Goal: Task Accomplishment & Management: Complete application form

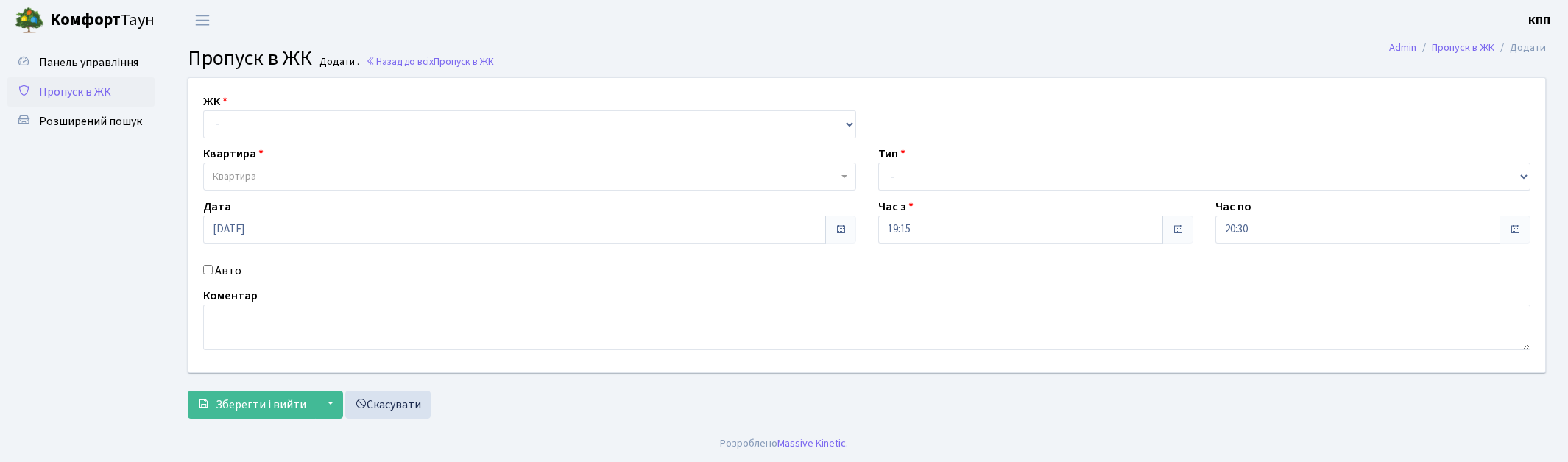
click at [239, 120] on select "- КТ, вул. Регенераторна, 4 КТ2, просп. Соборності, 17 КТ3, вул. Березнева, 16 …" at bounding box center [529, 124] width 653 height 28
select select "271"
click at [203, 110] on select "- КТ, вул. Регенераторна, 4 КТ2, просп. Соборності, 17 КТ3, вул. Березнева, 16 …" at bounding box center [529, 124] width 653 height 28
select select
click at [256, 179] on span "Квартира" at bounding box center [234, 177] width 44 height 15
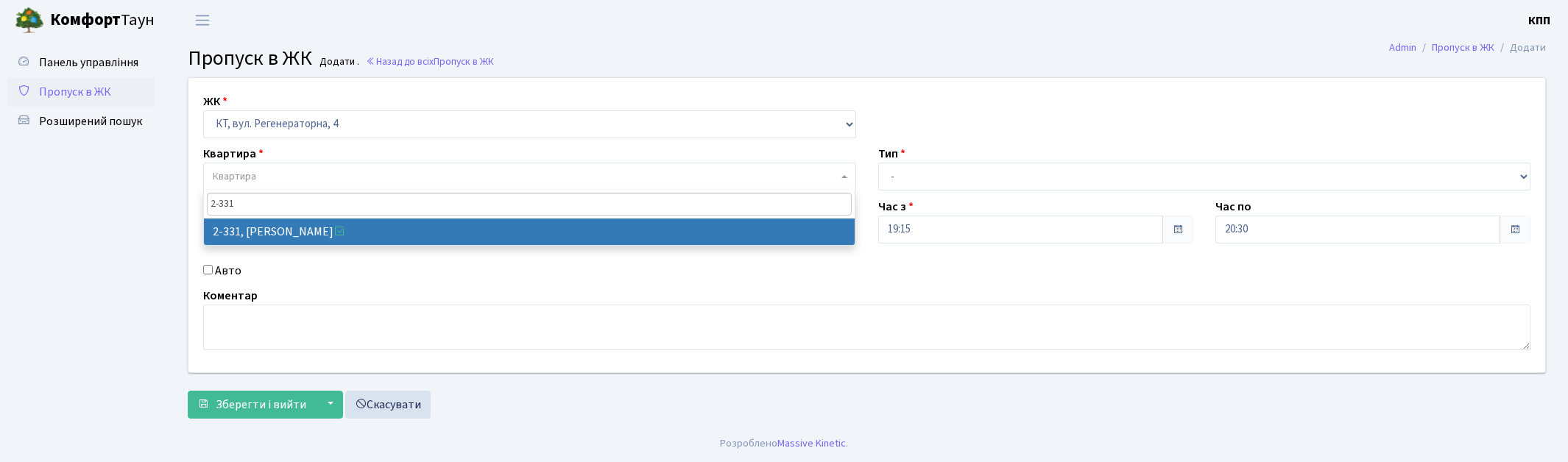
type input "2-331"
select select "1345"
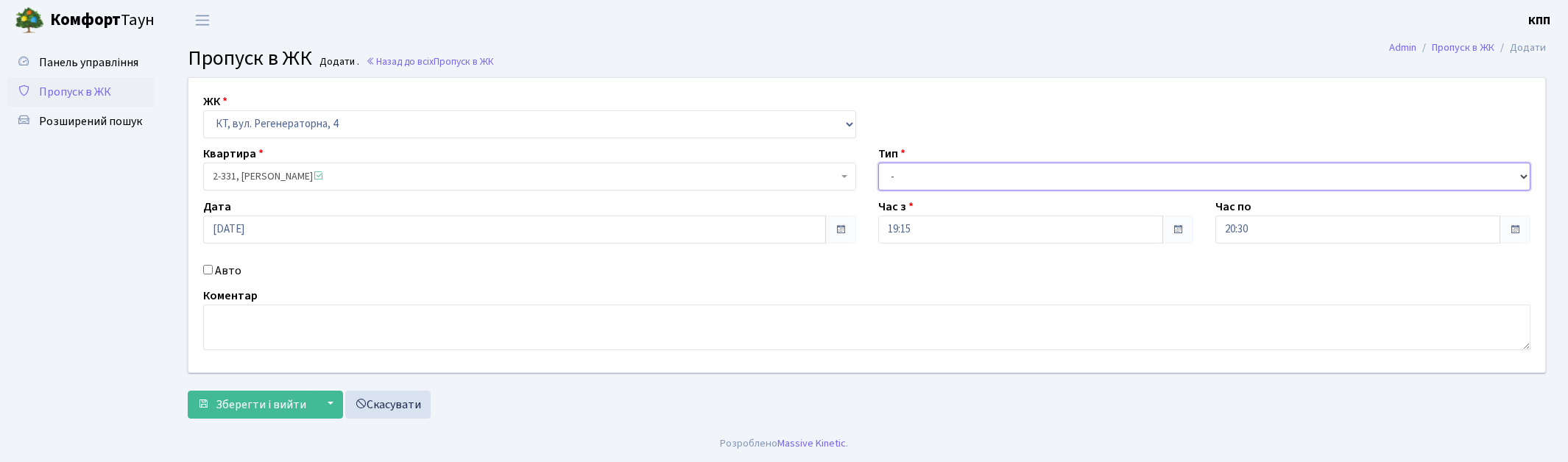
click at [901, 184] on select "- Доставка Таксі Гості Сервіс" at bounding box center [1205, 177] width 653 height 28
select select "1"
click at [879, 163] on select "- Доставка Таксі Гості Сервіс" at bounding box center [1205, 177] width 653 height 28
click at [278, 392] on button "Зберегти і вийти" at bounding box center [251, 404] width 128 height 28
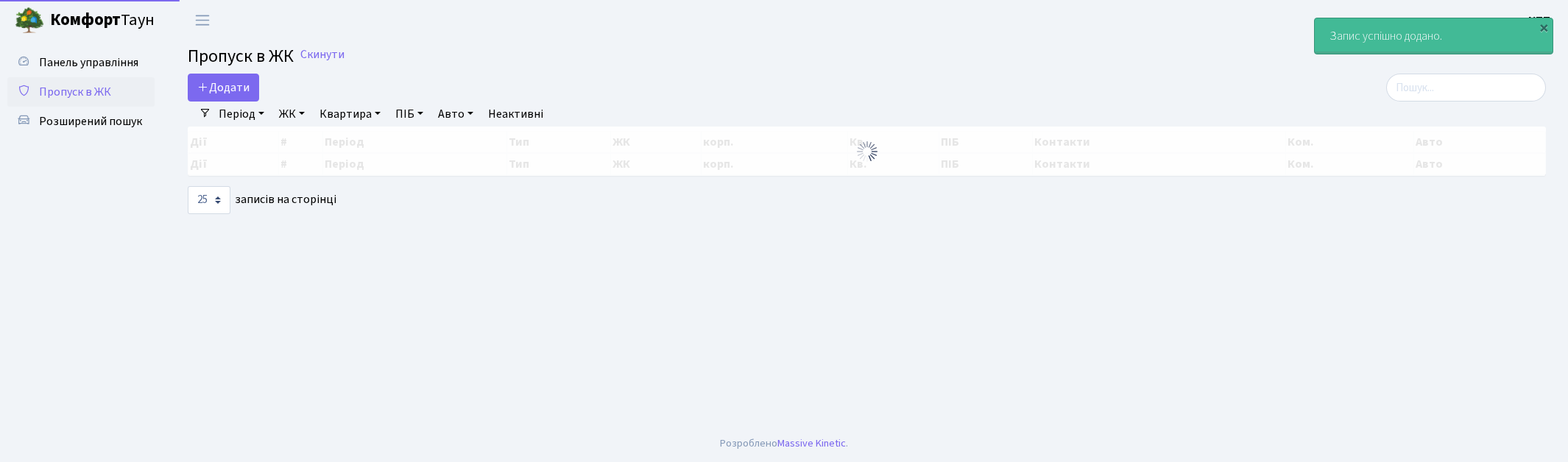
select select "25"
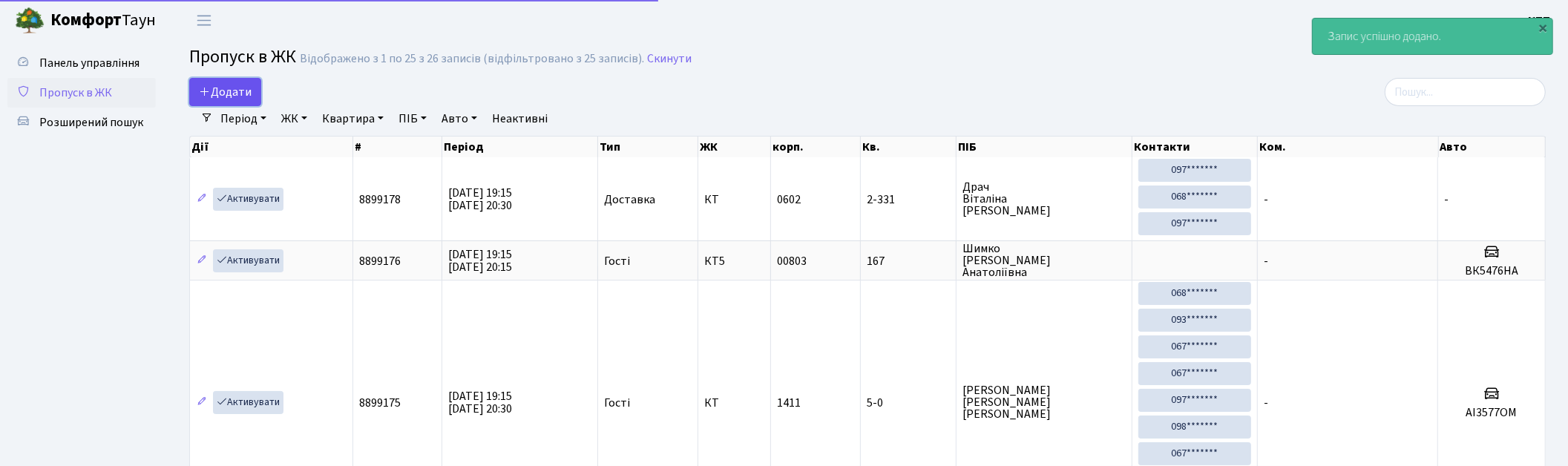
click at [249, 87] on span "Додати" at bounding box center [225, 92] width 52 height 16
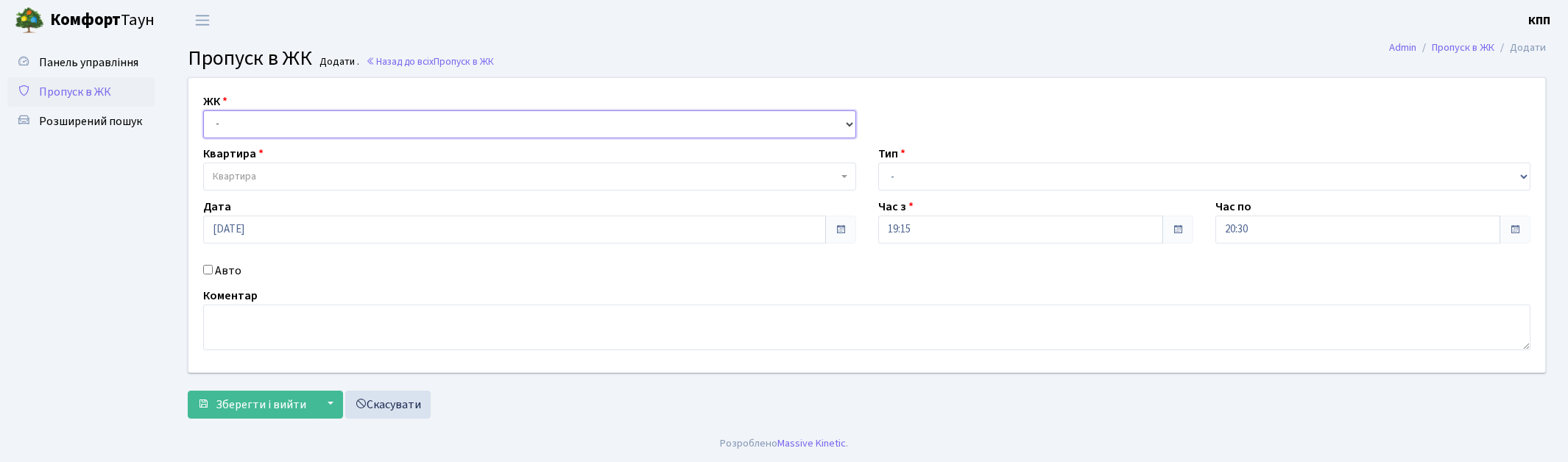
drag, startPoint x: 0, startPoint y: 0, endPoint x: 313, endPoint y: 129, distance: 338.5
click at [313, 129] on select "- КТ, вул. Регенераторна, 4 КТ2, просп. Соборності, 17 КТ3, вул. Березнева, 16 …" at bounding box center [529, 124] width 653 height 28
select select "271"
click at [203, 110] on select "- КТ, вул. Регенераторна, 4 КТ2, просп. Соборності, 17 КТ3, вул. Березнева, 16 …" at bounding box center [529, 124] width 653 height 28
select select
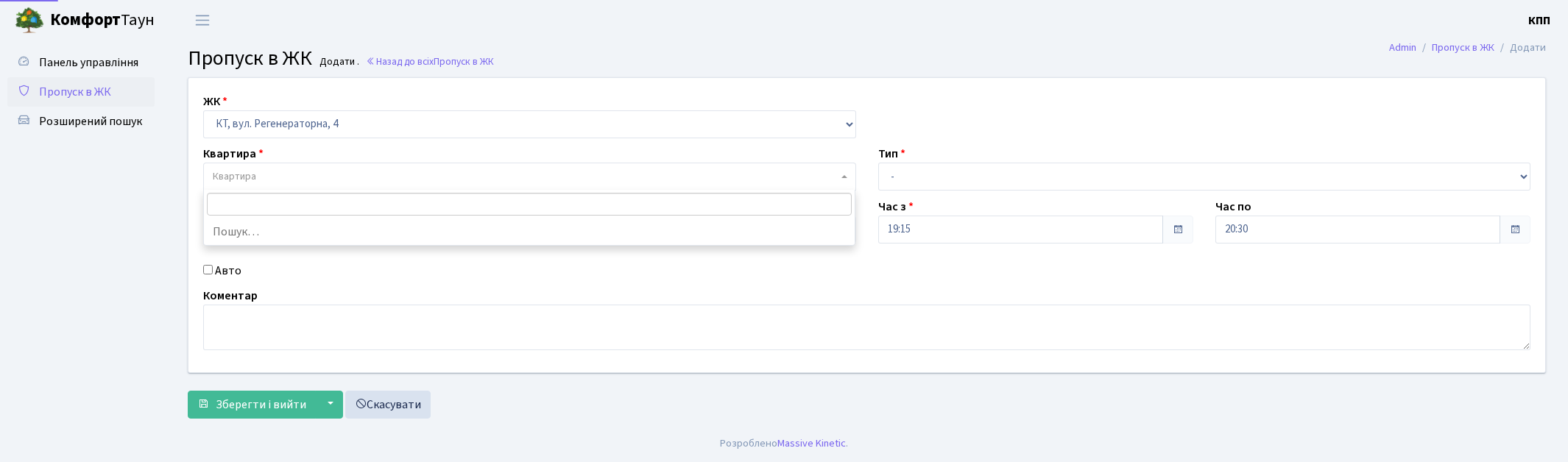
click at [330, 173] on span "Квартира" at bounding box center [525, 177] width 625 height 15
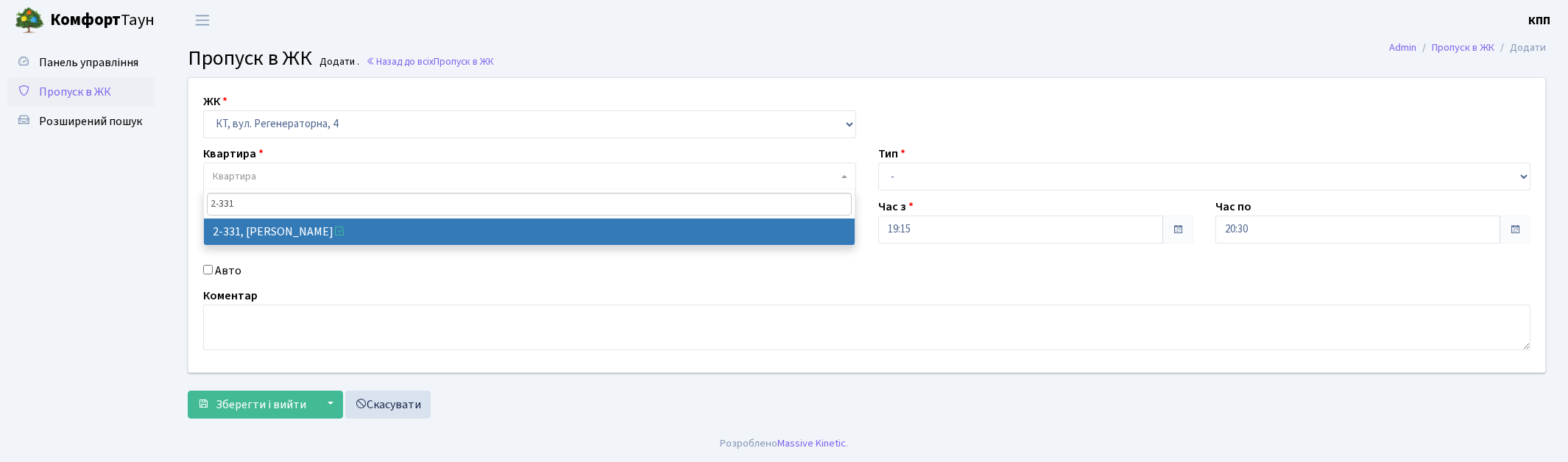
type input "2-331"
select select "1345"
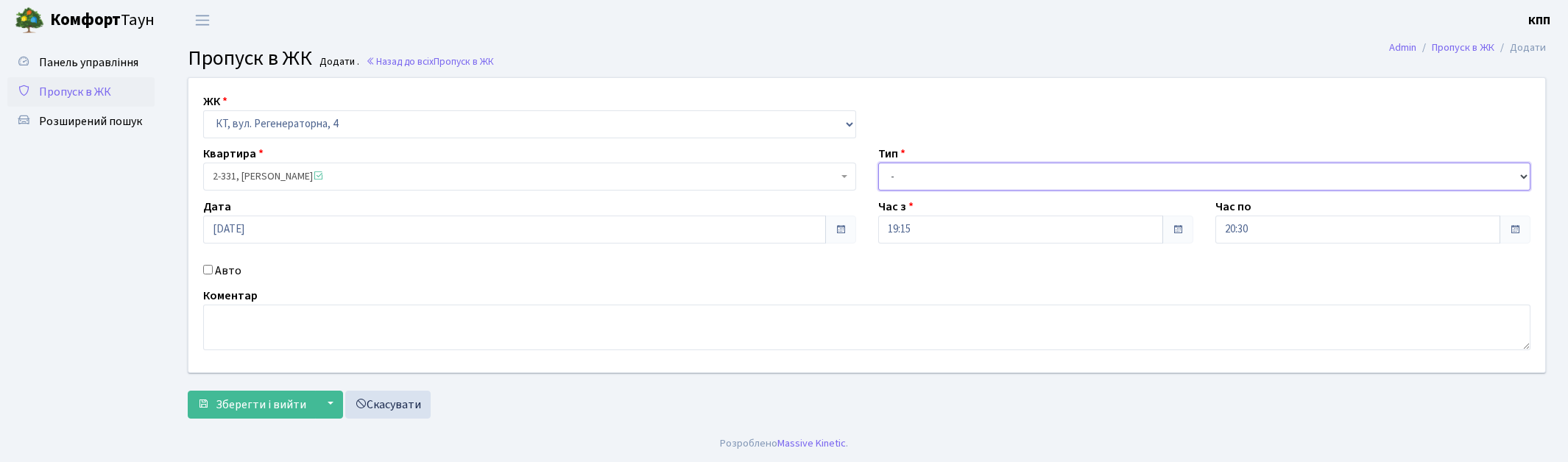
drag, startPoint x: 896, startPoint y: 165, endPoint x: 896, endPoint y: 188, distance: 23.0
click at [896, 165] on select "- Доставка Таксі Гості Сервіс" at bounding box center [1205, 177] width 653 height 28
select select "1"
click at [879, 163] on select "- Доставка Таксі Гості Сервіс" at bounding box center [1205, 177] width 653 height 28
click at [211, 400] on button "Зберегти і вийти" at bounding box center [251, 404] width 128 height 28
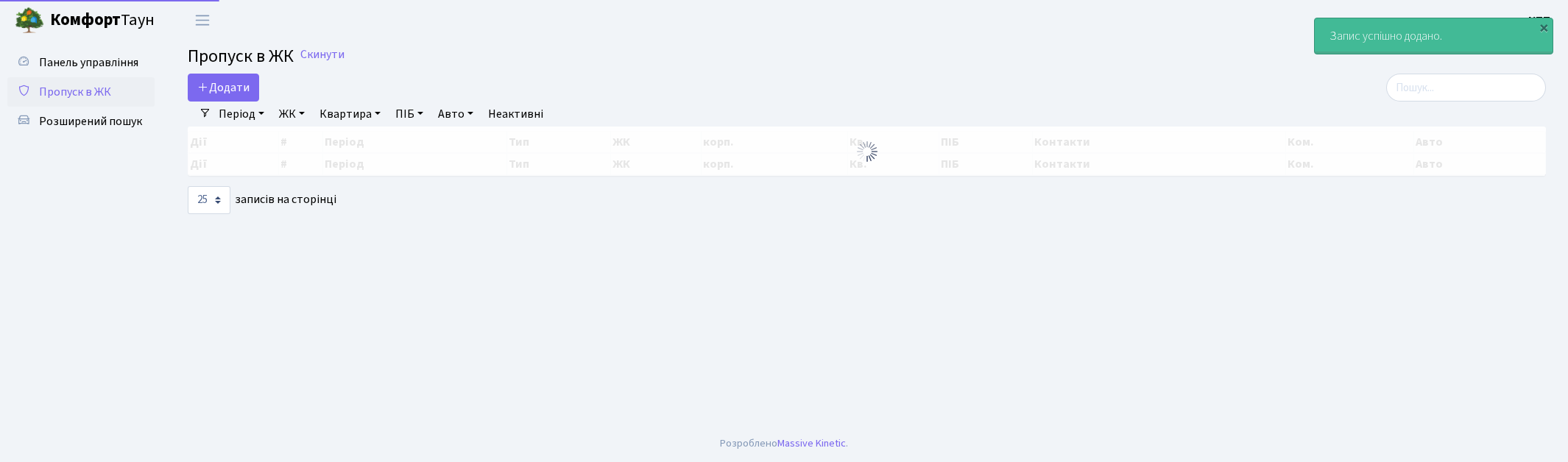
select select "25"
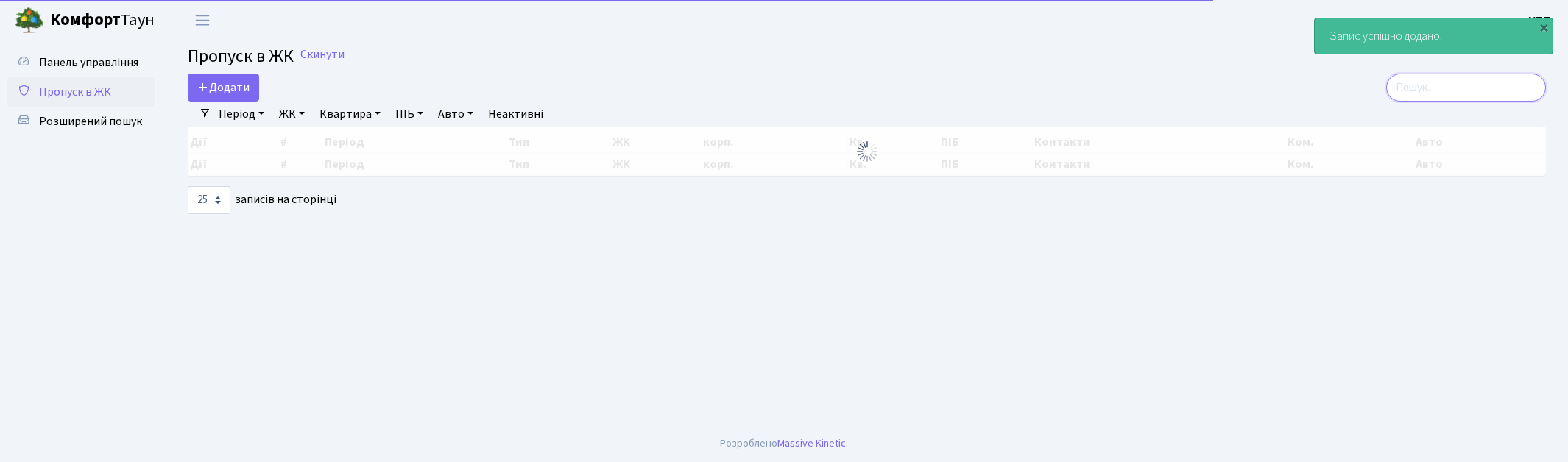
click at [1455, 97] on input "search" at bounding box center [1466, 88] width 160 height 28
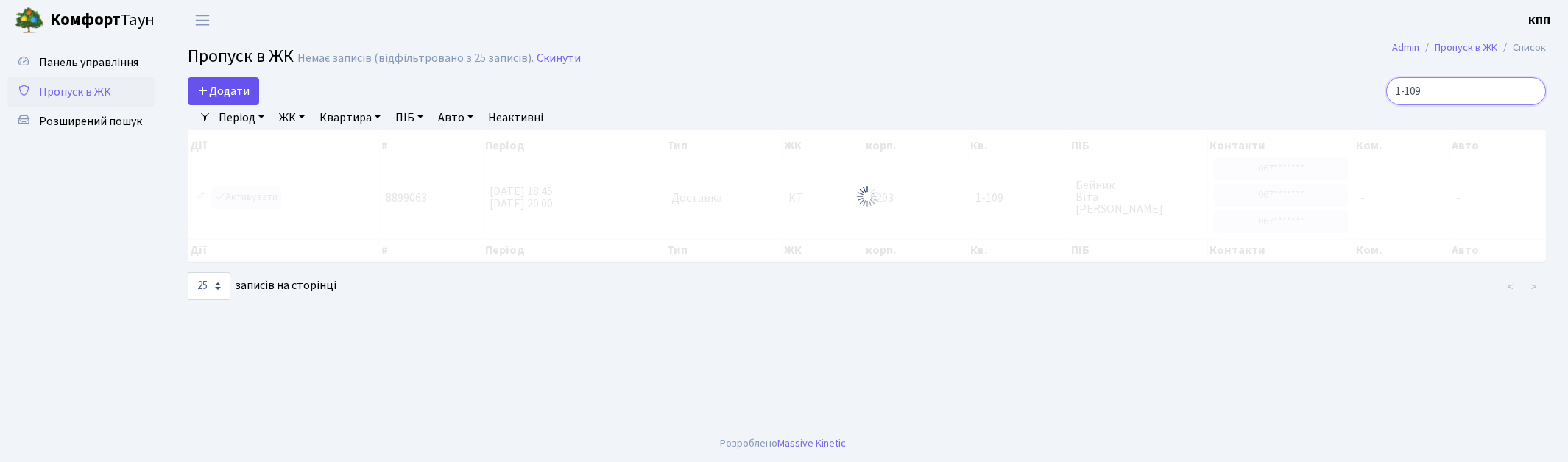
type input "1-109"
click at [217, 87] on span "Додати" at bounding box center [223, 92] width 52 height 16
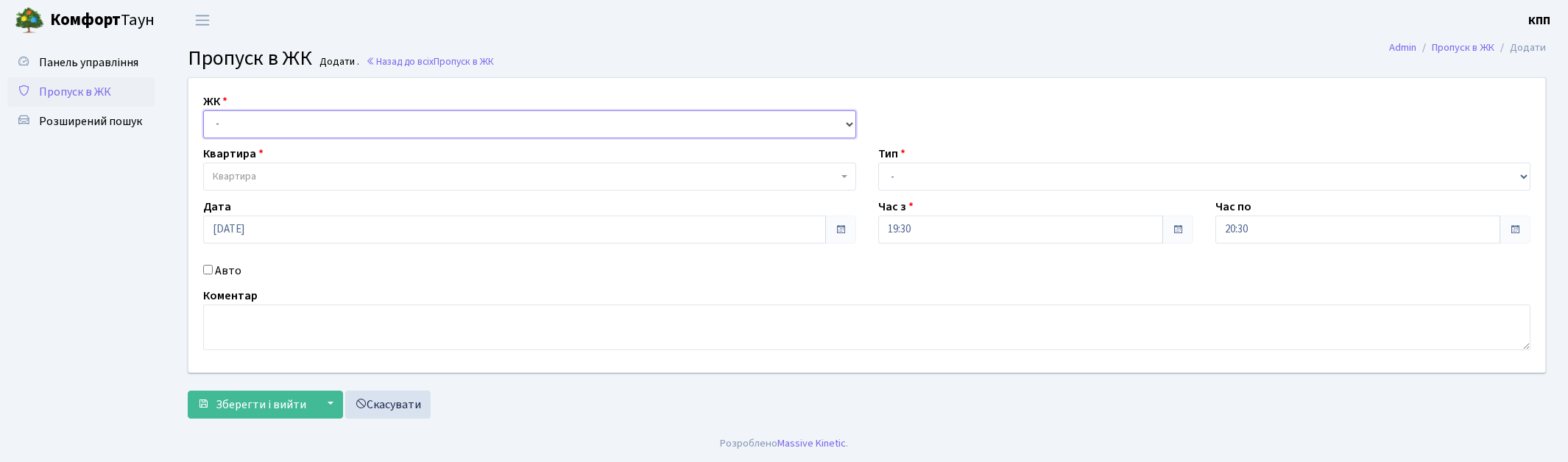
drag, startPoint x: 0, startPoint y: 0, endPoint x: 258, endPoint y: 119, distance: 284.1
click at [258, 119] on select "- КТ, вул. Регенераторна, 4 КТ2, просп. Соборності, 17 КТ3, вул. Березнева, 16 …" at bounding box center [529, 124] width 653 height 28
select select "271"
click at [203, 110] on select "- КТ, вул. Регенераторна, 4 КТ2, просп. Соборності, 17 КТ3, вул. Березнева, 16 …" at bounding box center [529, 124] width 653 height 28
select select
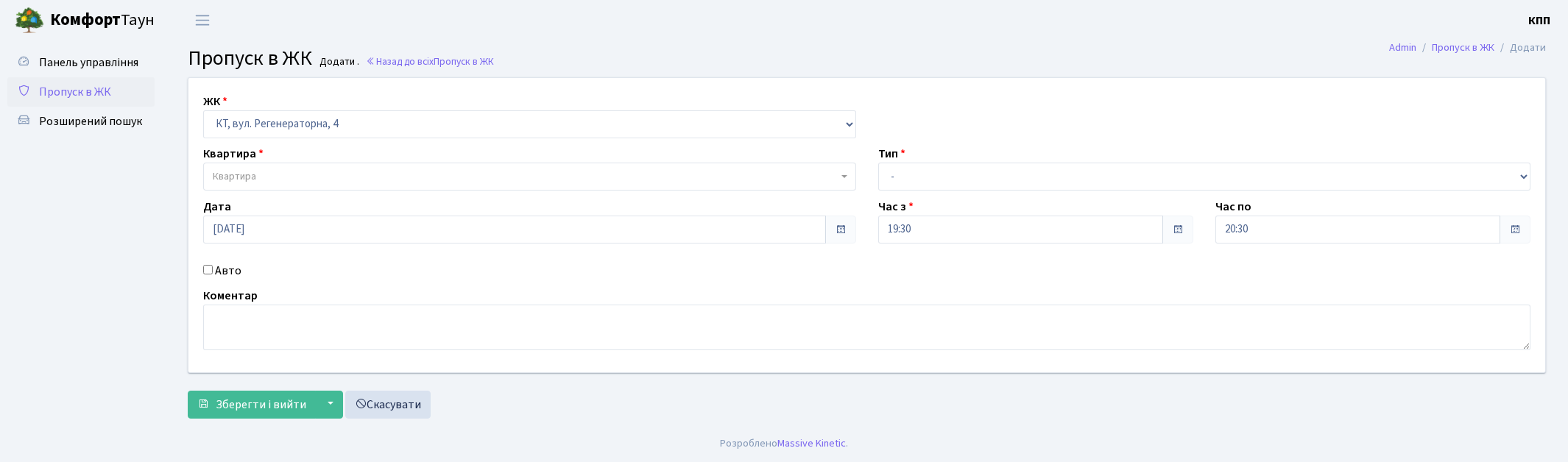
click at [262, 162] on div "Квартира Квартира" at bounding box center [530, 168] width 675 height 45
click at [221, 270] on label "Авто" at bounding box center [228, 271] width 27 height 18
click at [213, 270] on input "Авто" at bounding box center [208, 270] width 10 height 10
checkbox input "true"
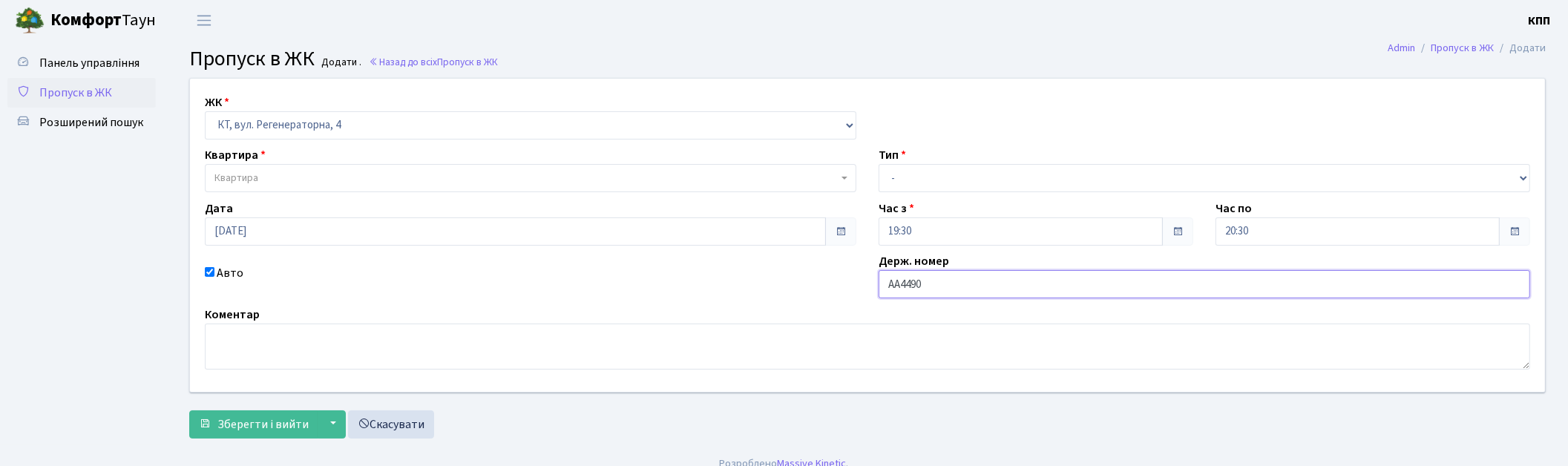
type input "АА4490НІ"
click at [247, 187] on span "Квартира" at bounding box center [530, 178] width 652 height 28
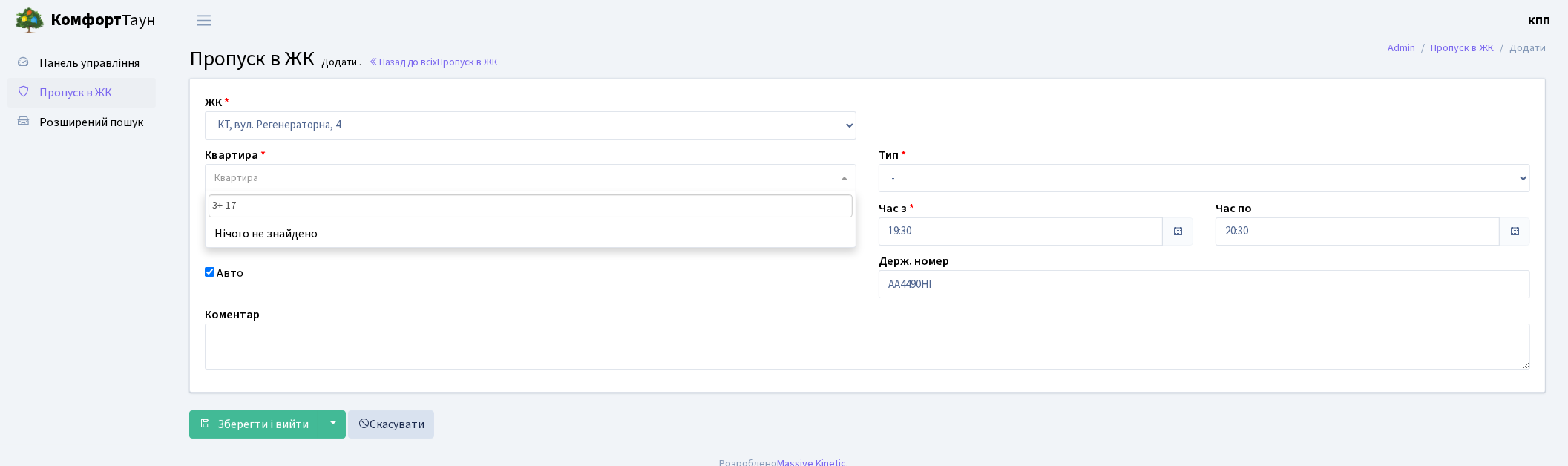
click at [221, 206] on input "3+-17" at bounding box center [531, 206] width 644 height 23
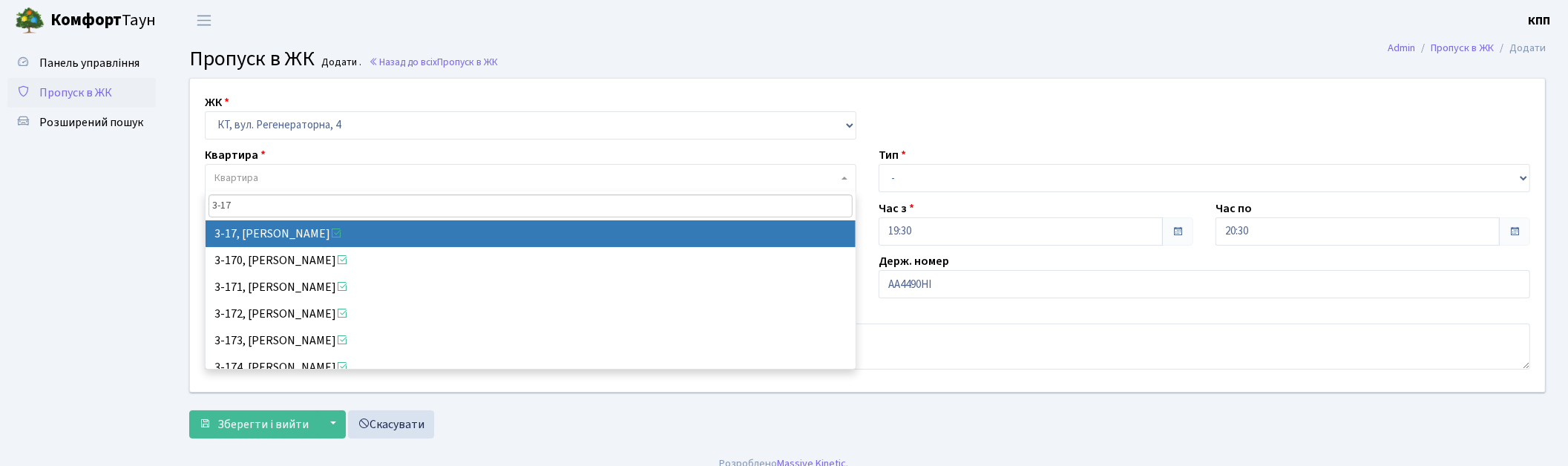
type input "3-17"
select select "988"
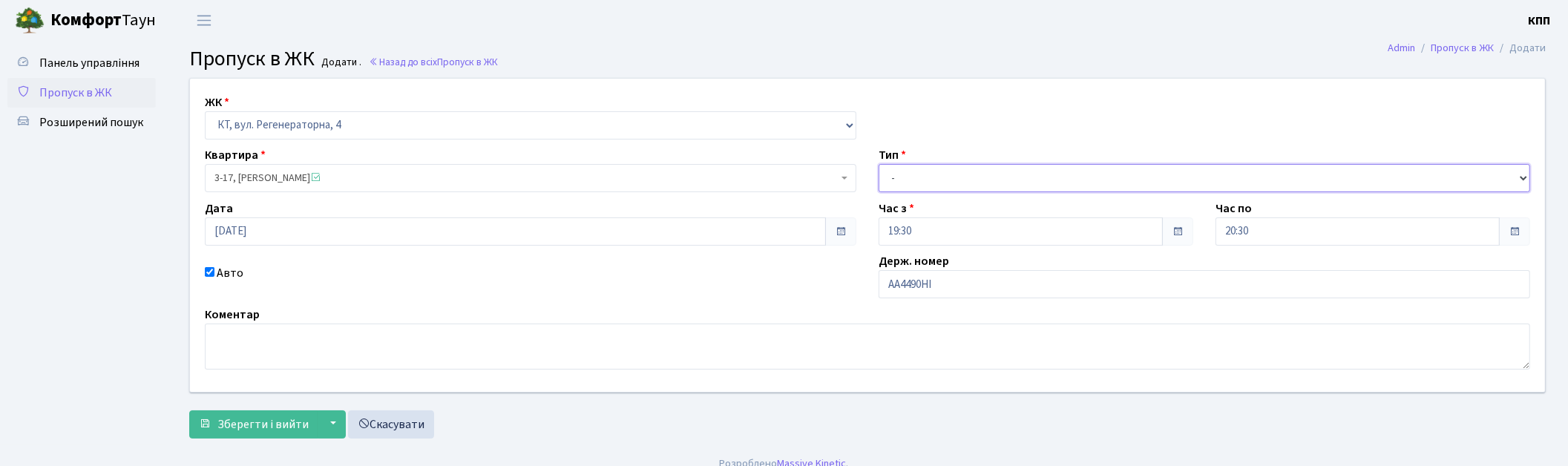
drag, startPoint x: 961, startPoint y: 174, endPoint x: 958, endPoint y: 183, distance: 9.5
click at [961, 174] on select "- Доставка Таксі Гості Сервіс" at bounding box center [1204, 178] width 652 height 28
select select "1"
click at [879, 164] on select "- Доставка Таксі Гості Сервіс" at bounding box center [1204, 178] width 652 height 28
click at [204, 427] on span "submit" at bounding box center [204, 423] width 12 height 12
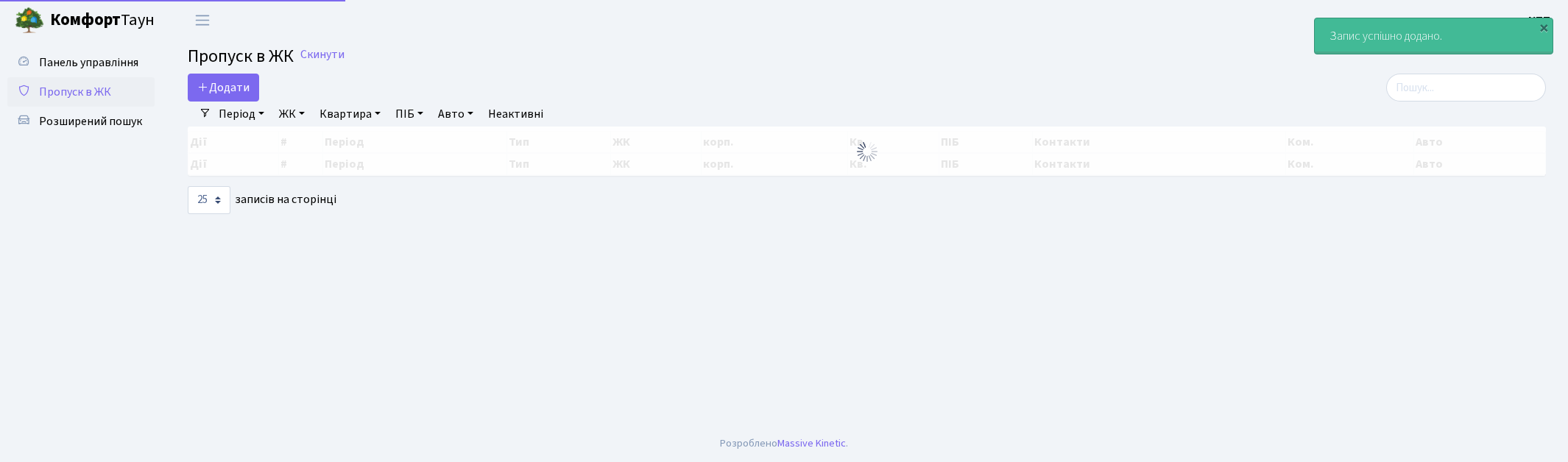
select select "25"
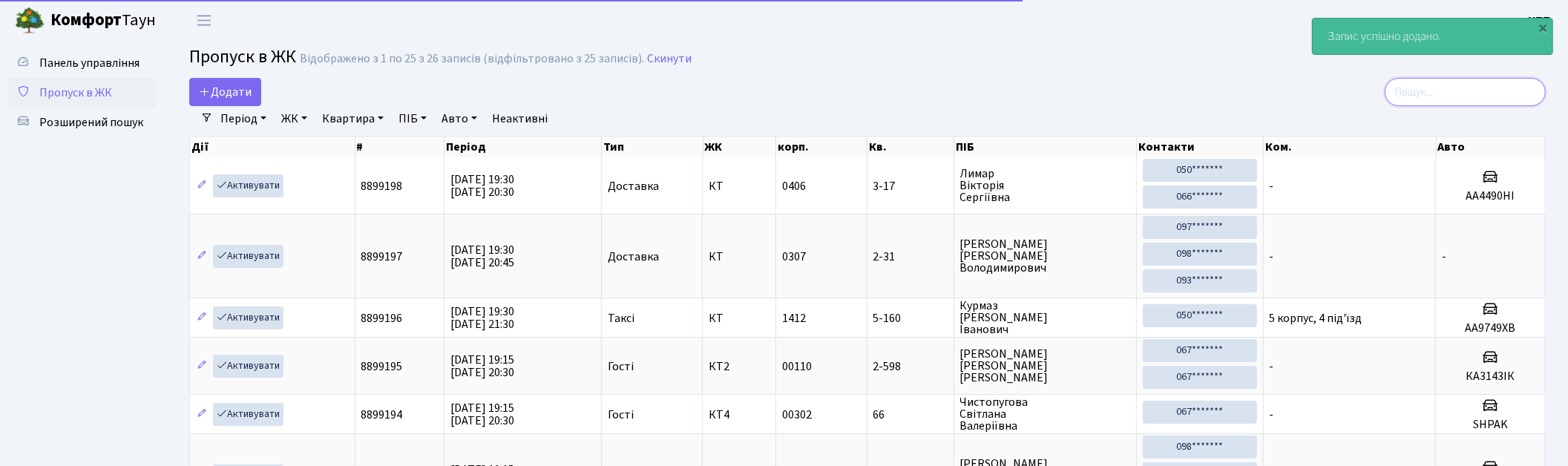
click at [1455, 87] on input "search" at bounding box center [1464, 92] width 161 height 28
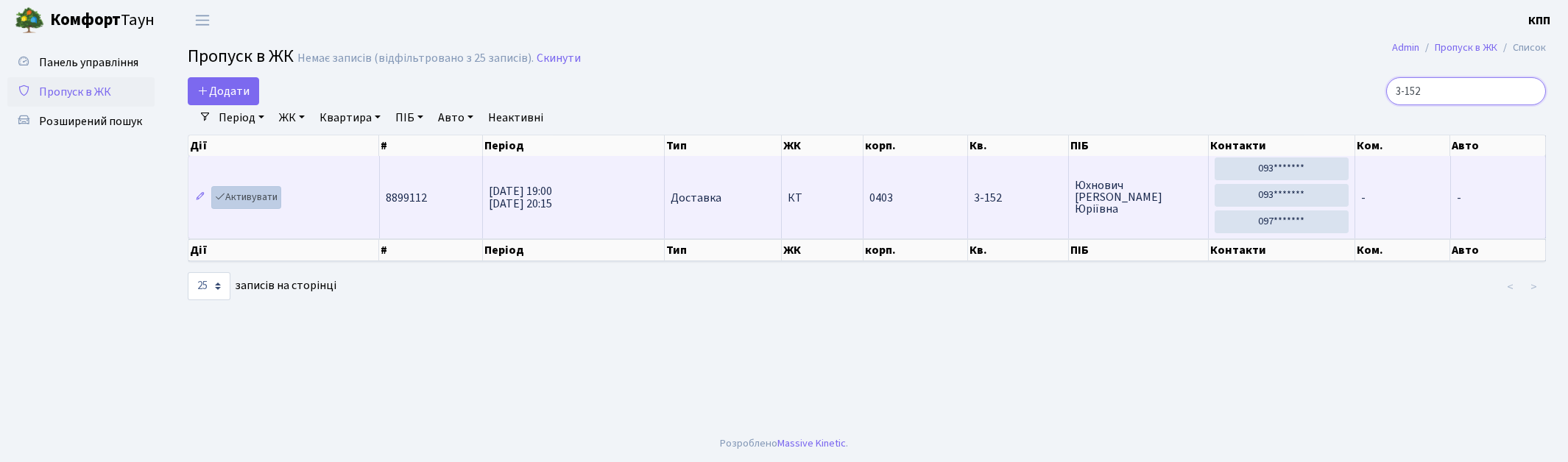
type input "3-152"
click at [260, 192] on link "Активувати" at bounding box center [246, 198] width 70 height 23
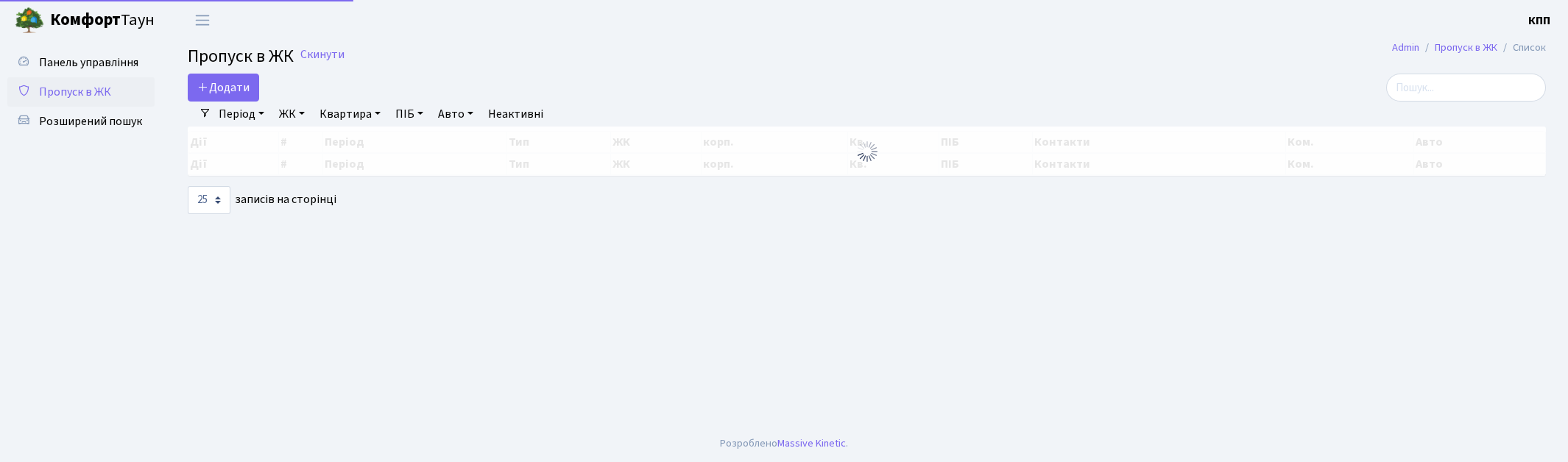
select select "25"
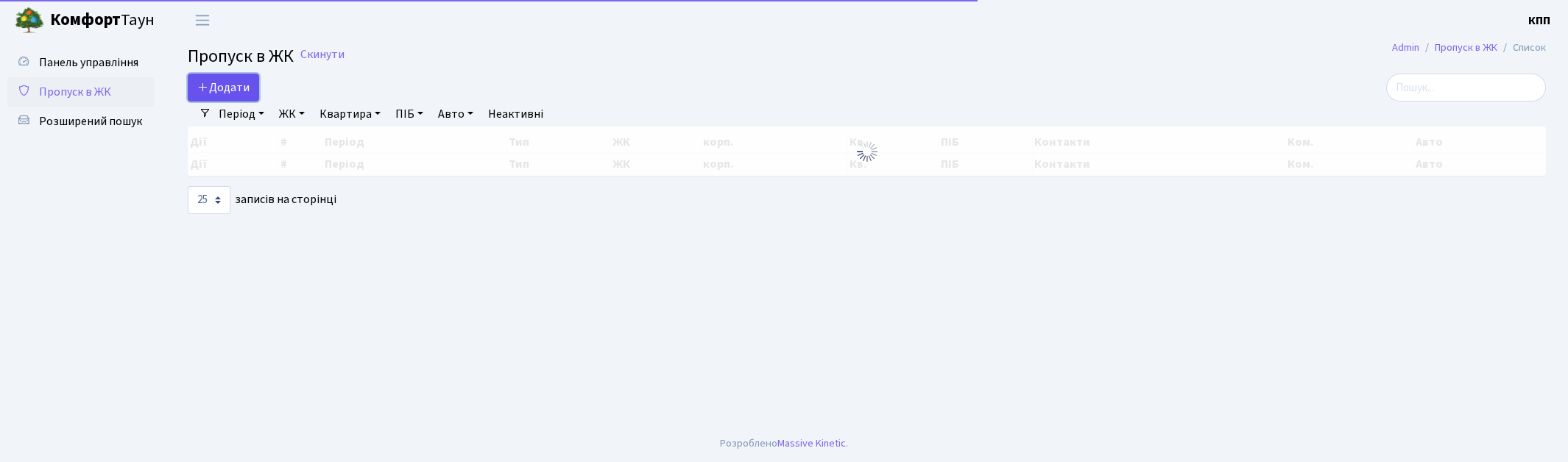
click at [216, 96] on link "Додати" at bounding box center [223, 88] width 71 height 28
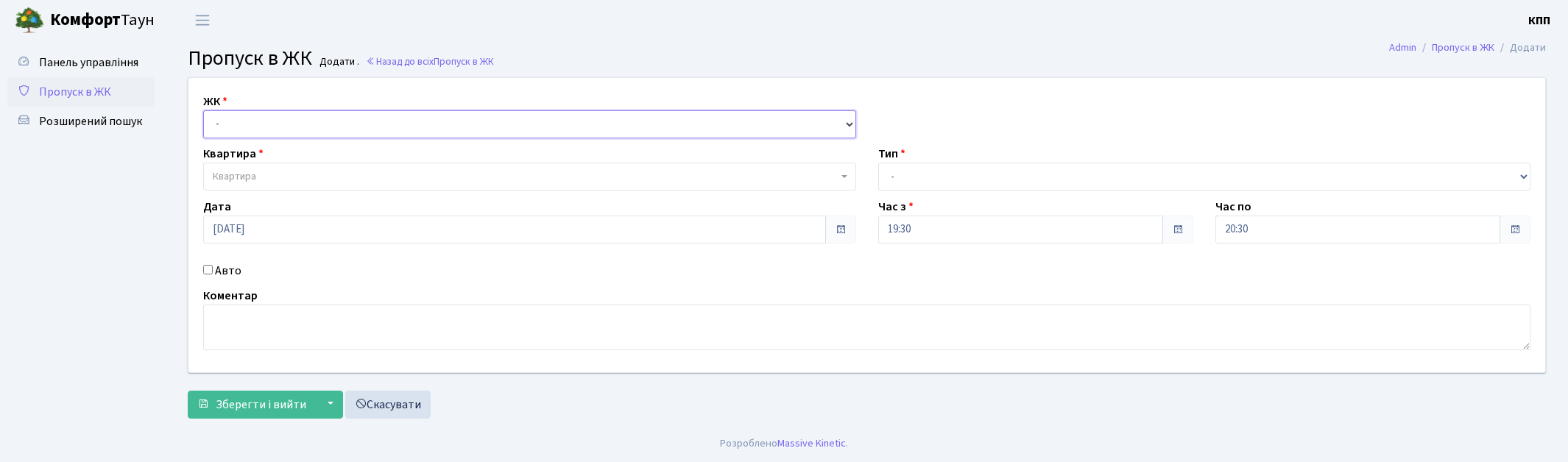
click at [276, 126] on select "- КТ, вул. Регенераторна, 4 КТ2, просп. Соборності, 17 КТ3, вул. Березнева, 16 …" at bounding box center [529, 124] width 653 height 28
select select "271"
click at [203, 110] on select "- КТ, вул. Регенераторна, 4 КТ2, просп. Соборності, 17 КТ3, вул. Березнева, 16 …" at bounding box center [529, 124] width 653 height 28
select select
click at [223, 275] on label "Авто" at bounding box center [228, 271] width 27 height 18
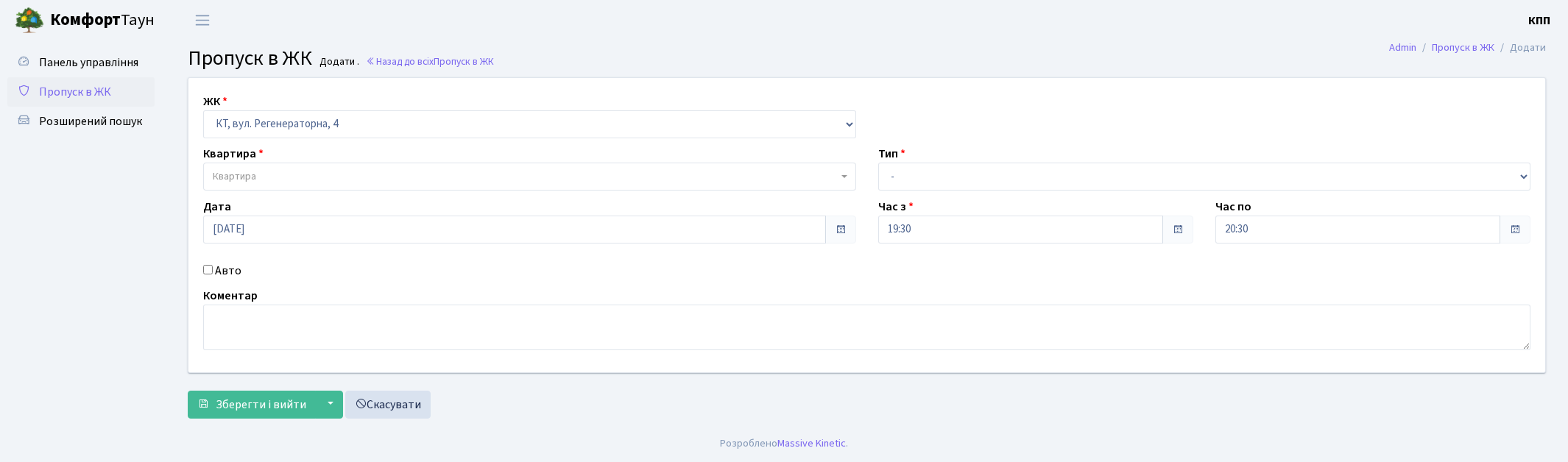
click at [213, 275] on input "Авто" at bounding box center [208, 270] width 10 height 10
checkbox input "true"
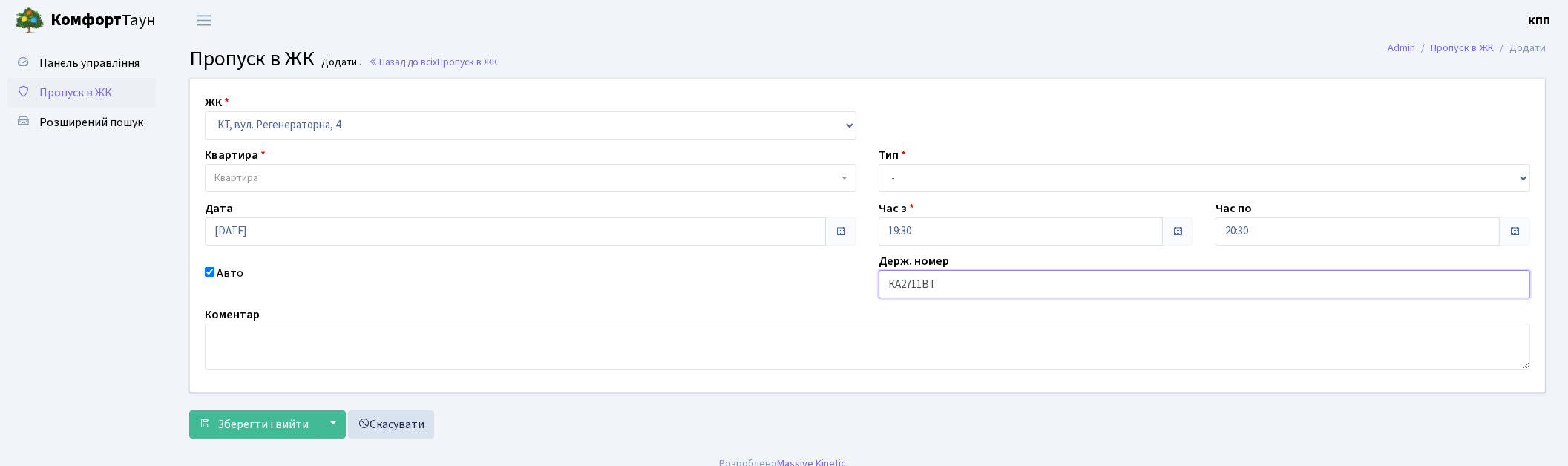
type input "КА2711ВТ"
click at [277, 177] on span "Квартира" at bounding box center [526, 178] width 623 height 15
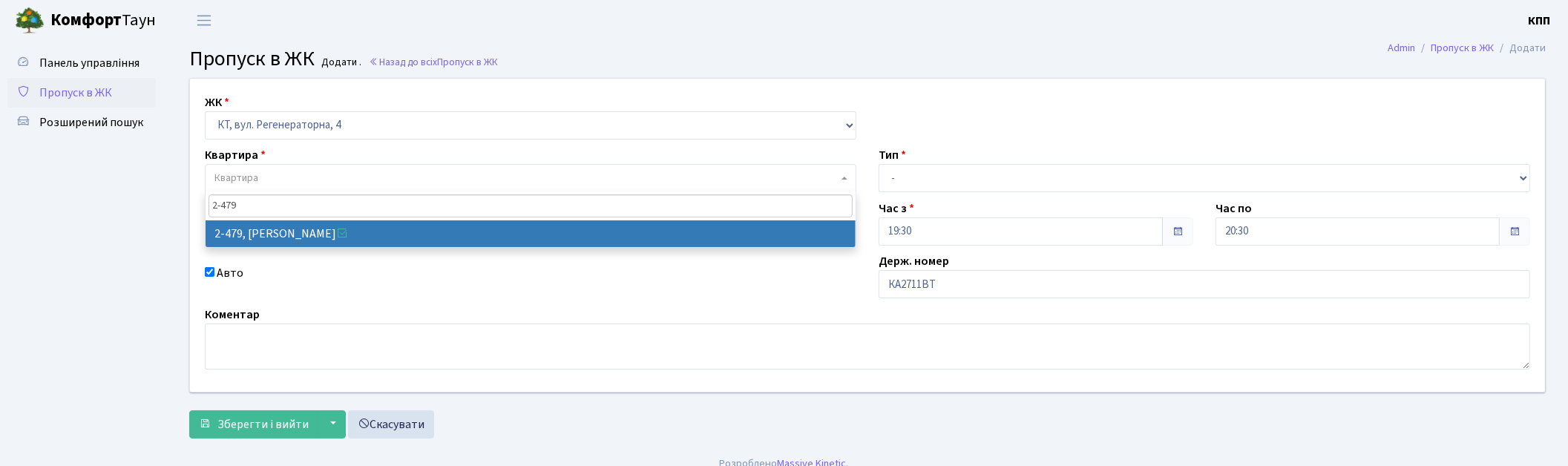
type input "2-479"
select select "1493"
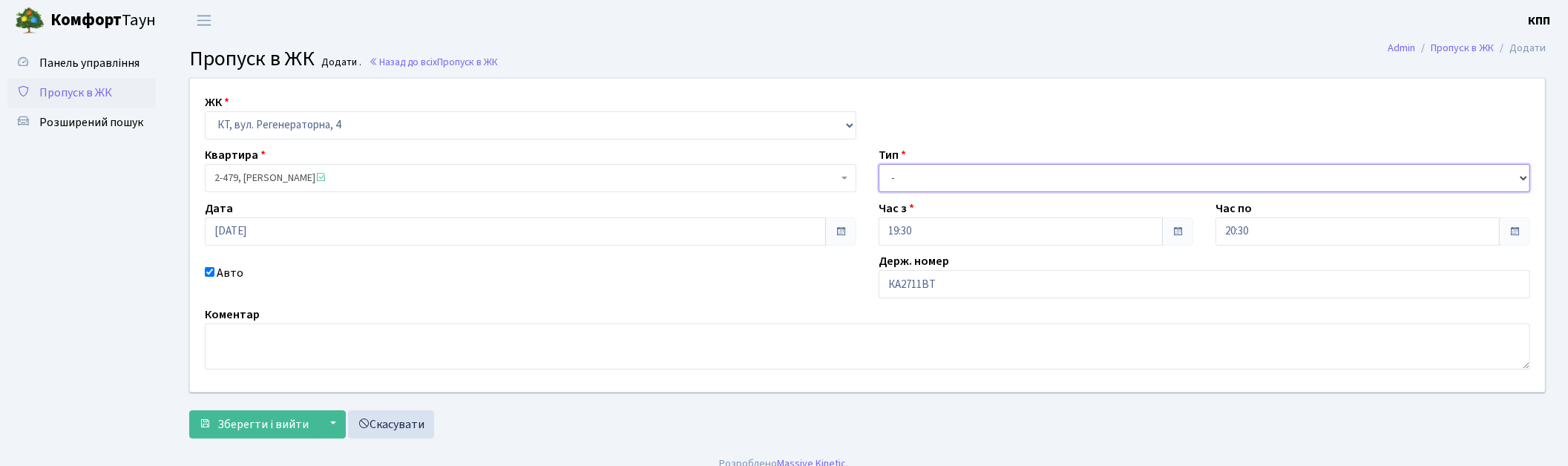
drag, startPoint x: 1041, startPoint y: 181, endPoint x: 1033, endPoint y: 189, distance: 11.3
click at [1041, 181] on select "- Доставка Таксі Гості Сервіс" at bounding box center [1204, 178] width 652 height 28
select select "3"
click at [879, 164] on select "- Доставка Таксі Гості Сервіс" at bounding box center [1204, 178] width 652 height 28
click at [202, 419] on span "submit" at bounding box center [204, 423] width 12 height 12
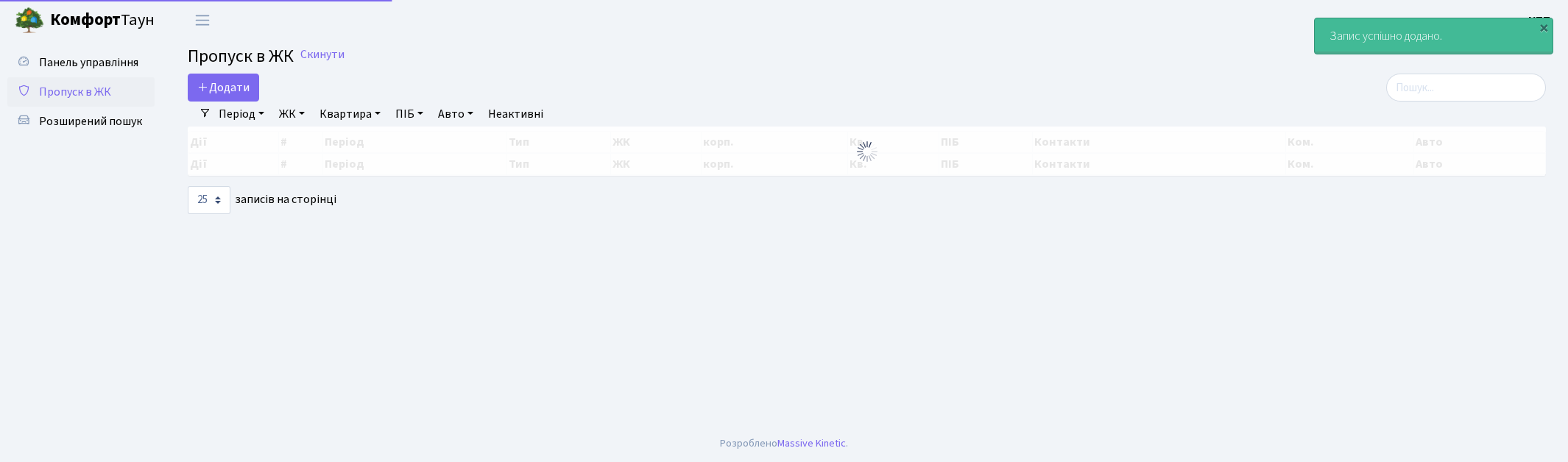
select select "25"
click at [1433, 87] on input "search" at bounding box center [1466, 88] width 160 height 28
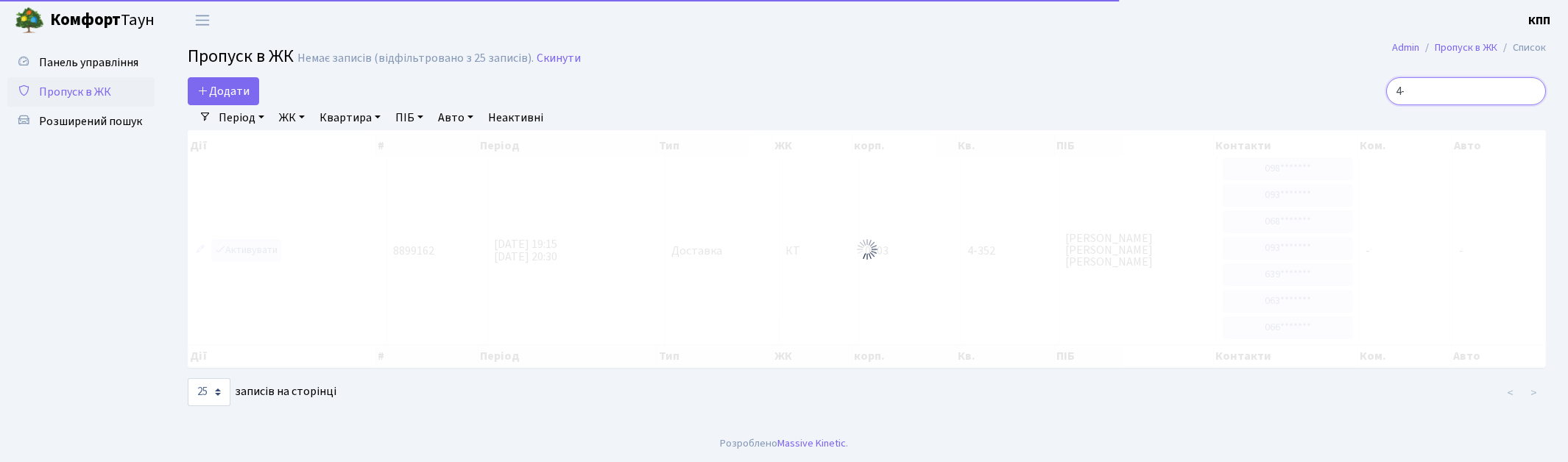
type input "4"
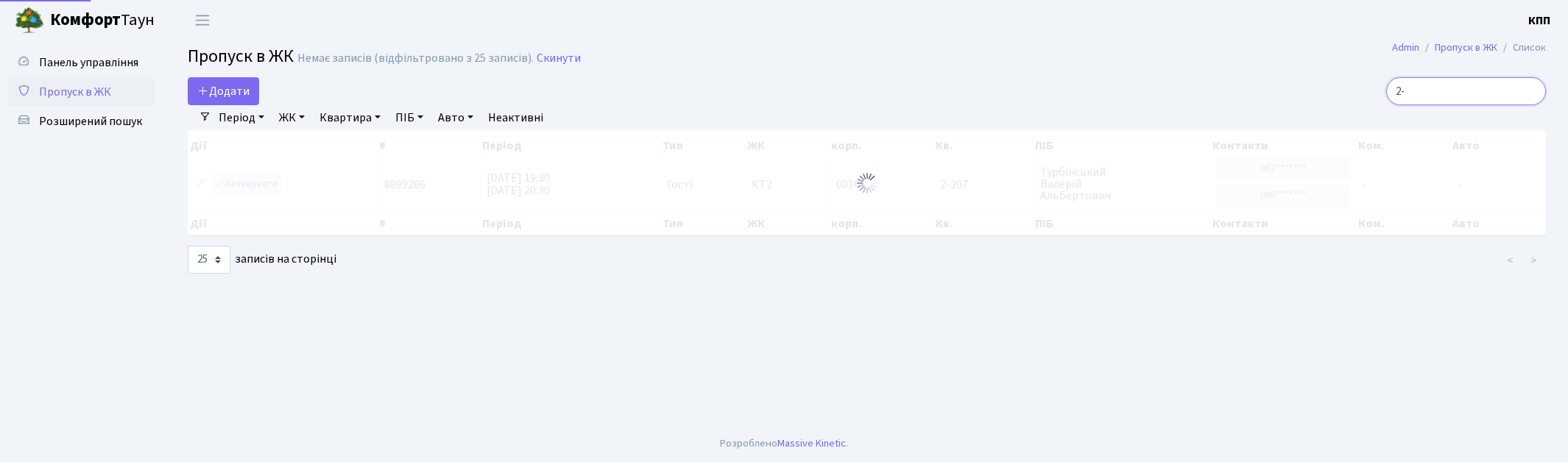
type input "2"
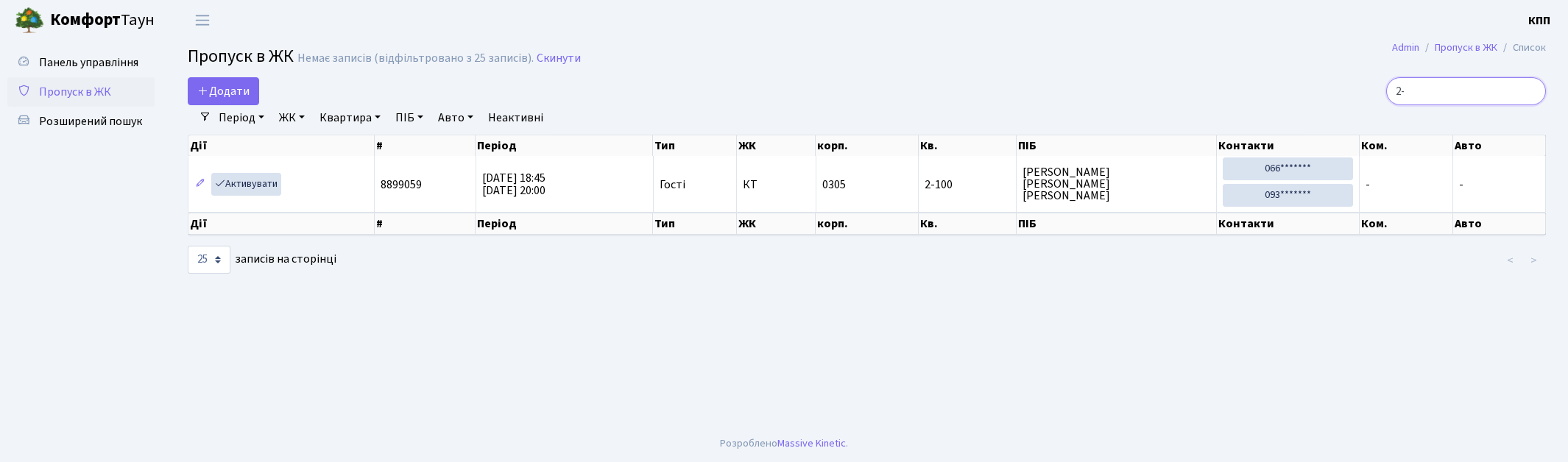
type input "2"
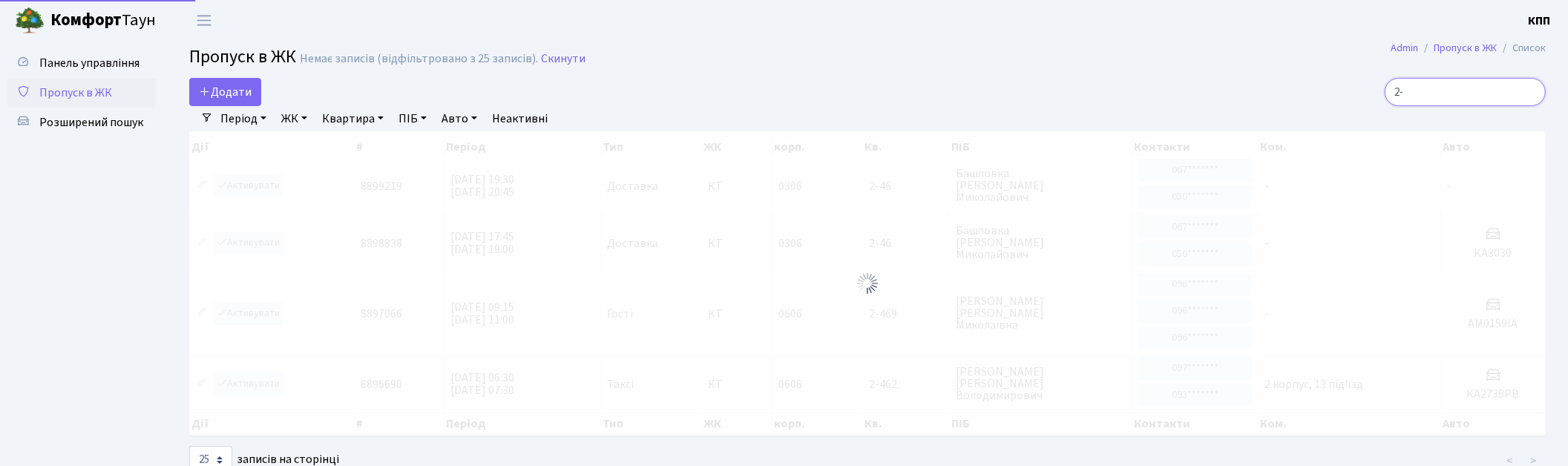
type input "2"
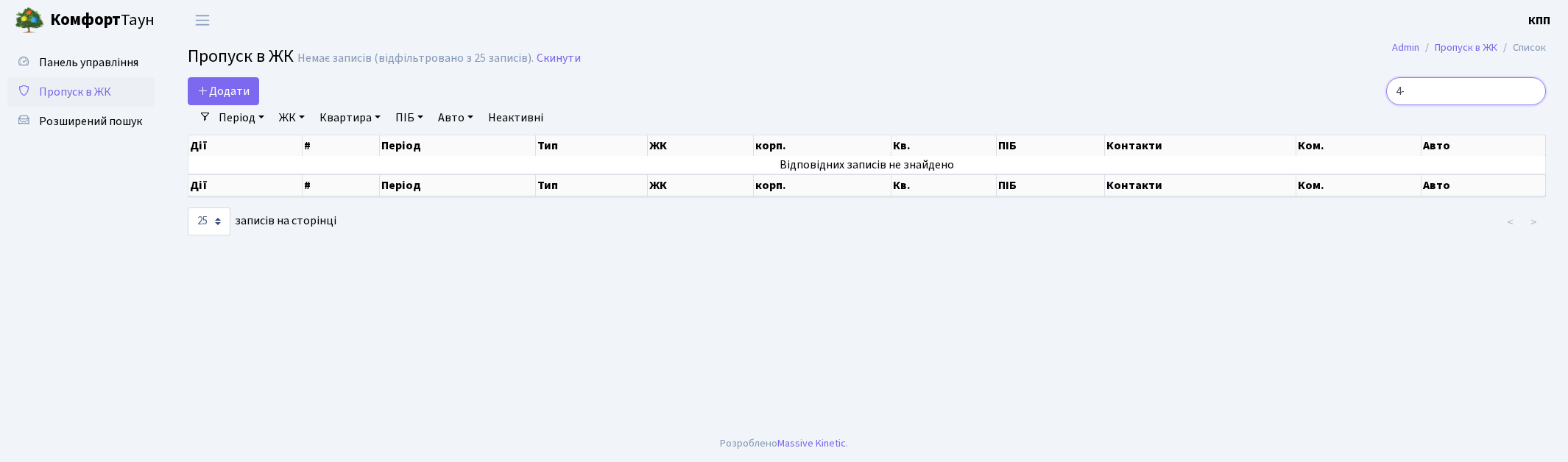
type input "4"
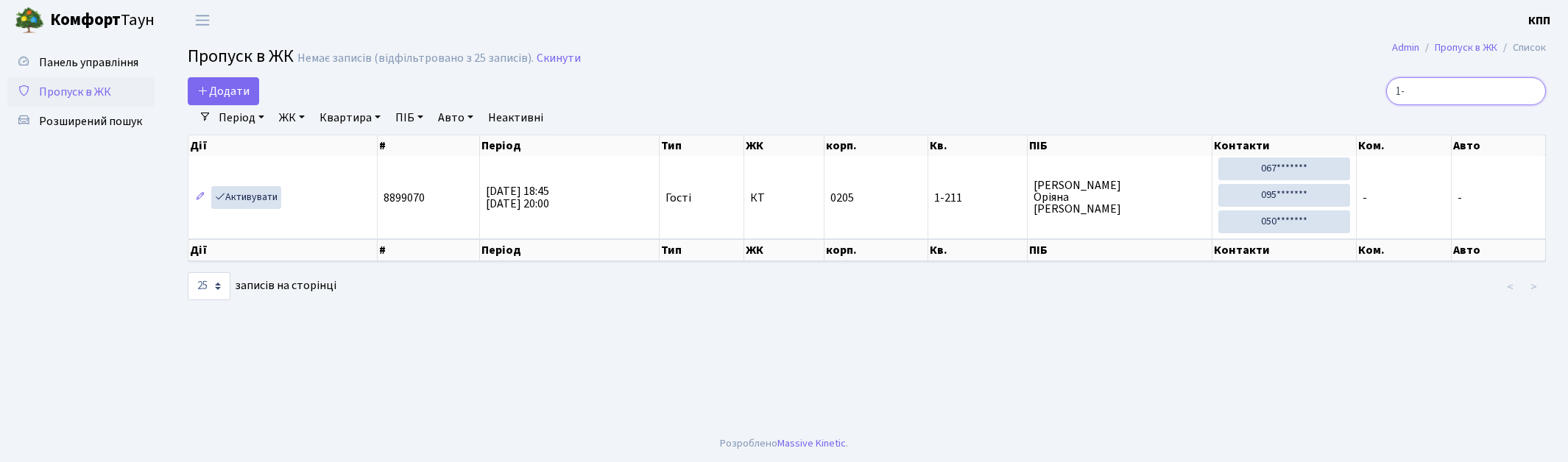
type input "1"
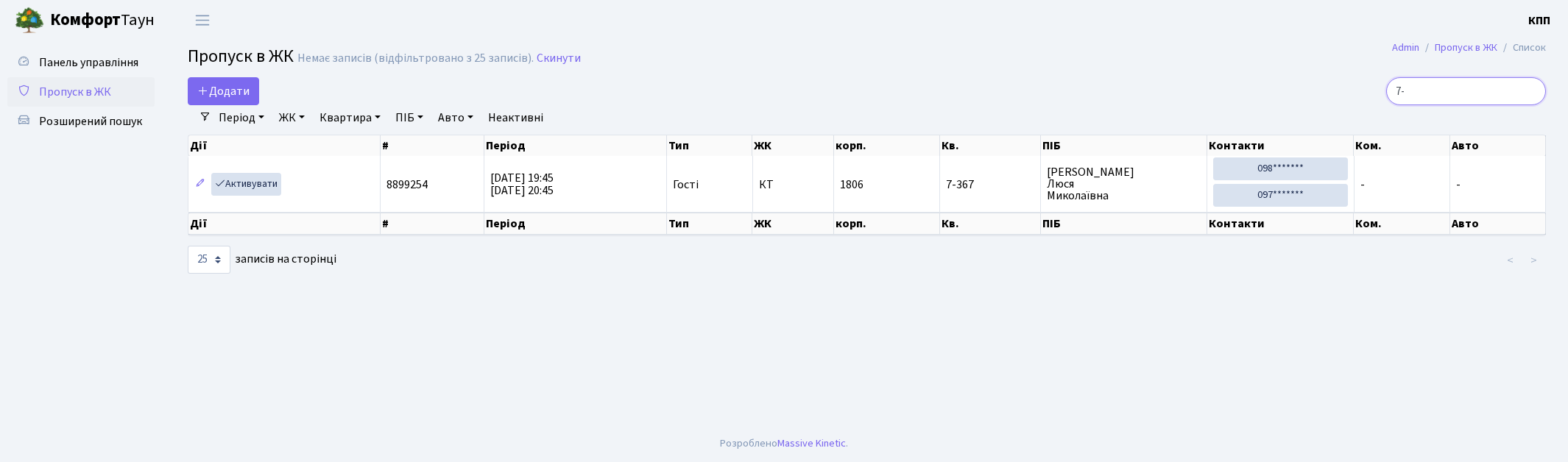
type input "7"
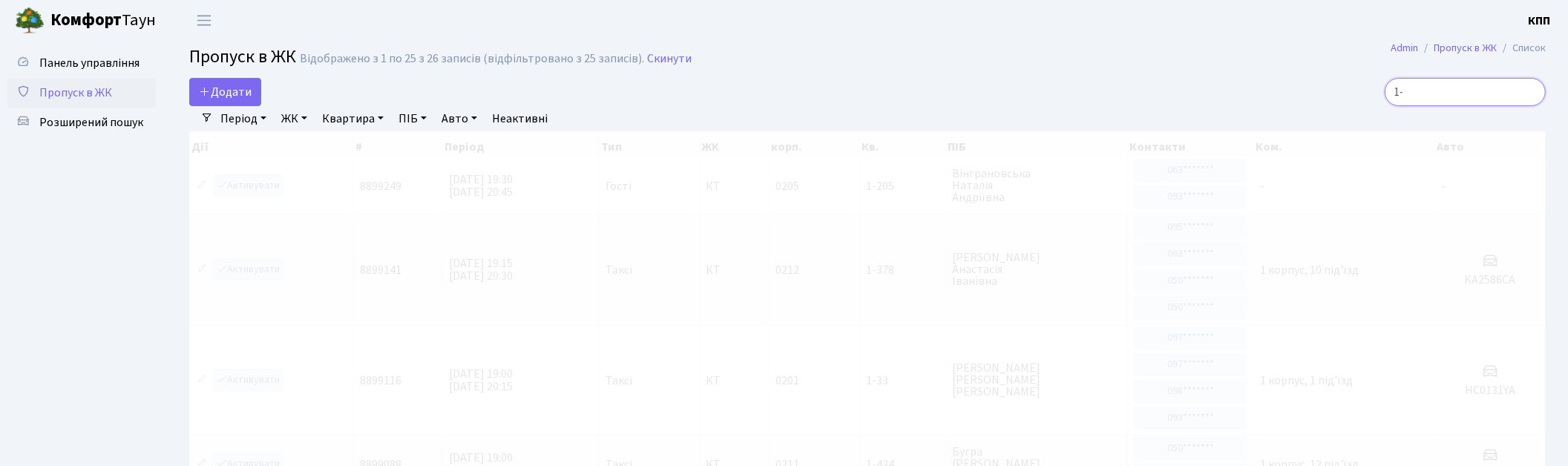
type input "1"
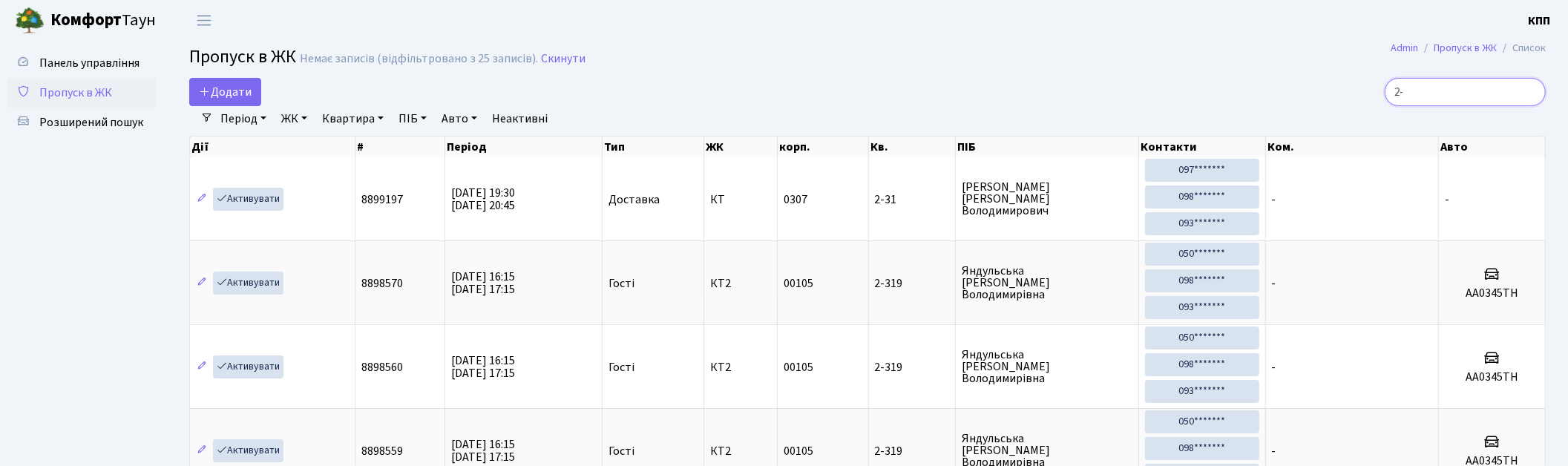
type input "2"
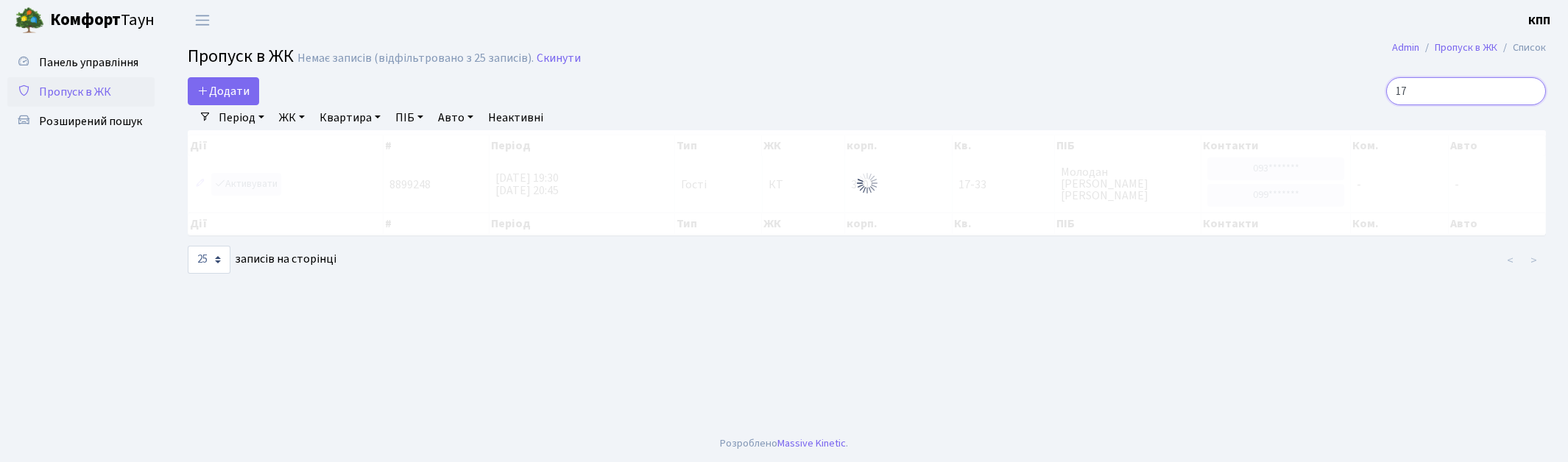
type input "1"
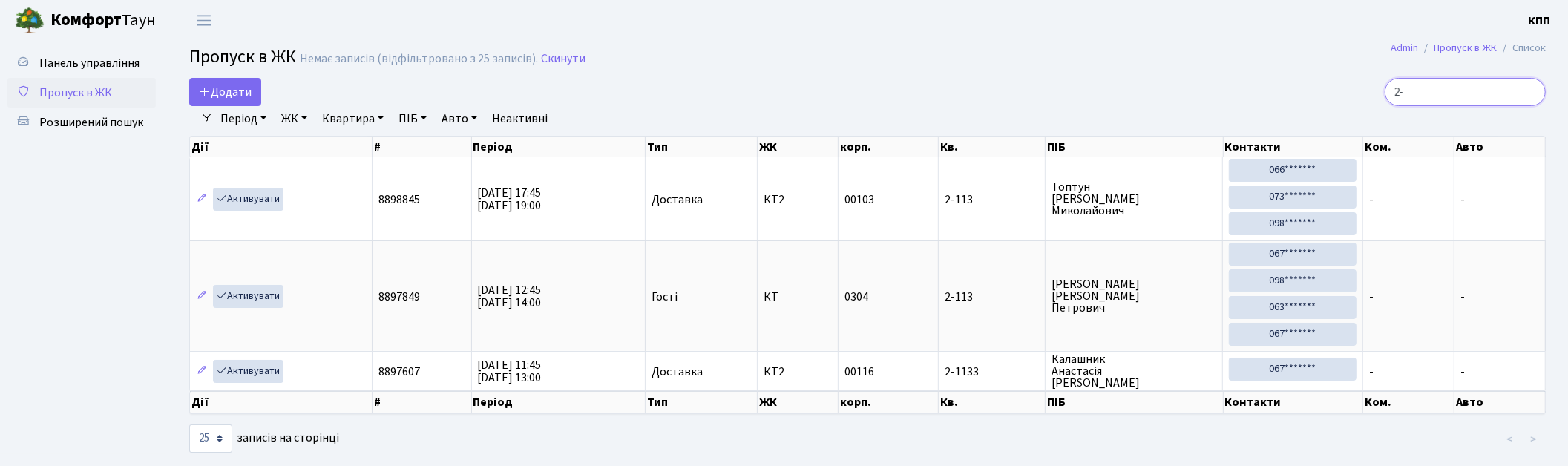
type input "2"
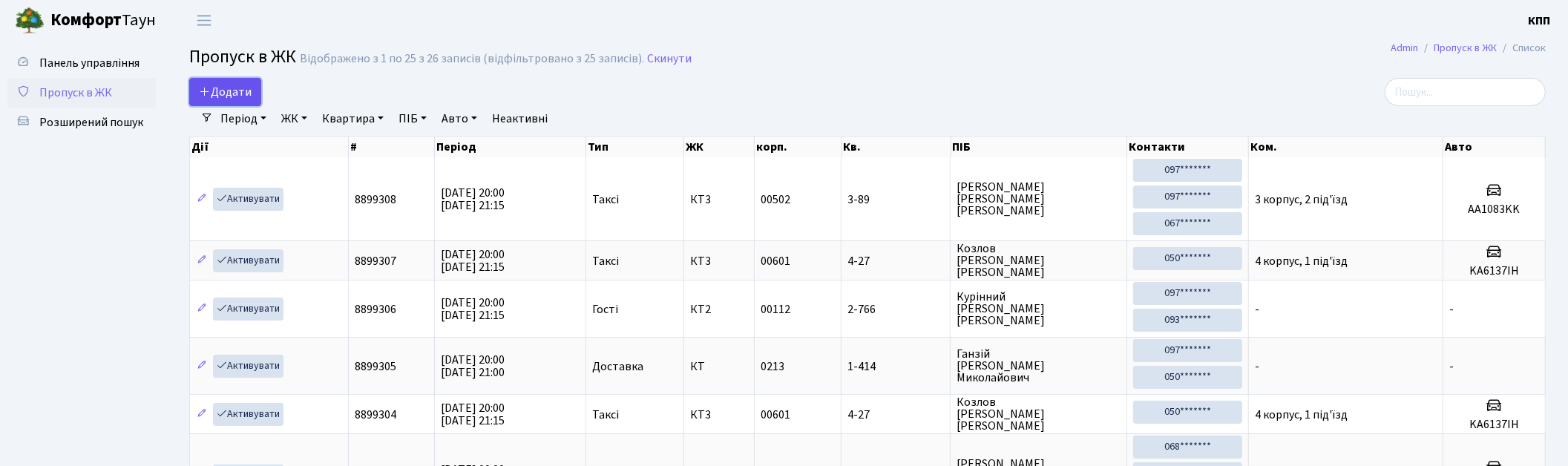
click at [238, 92] on span "Додати" at bounding box center [225, 92] width 52 height 16
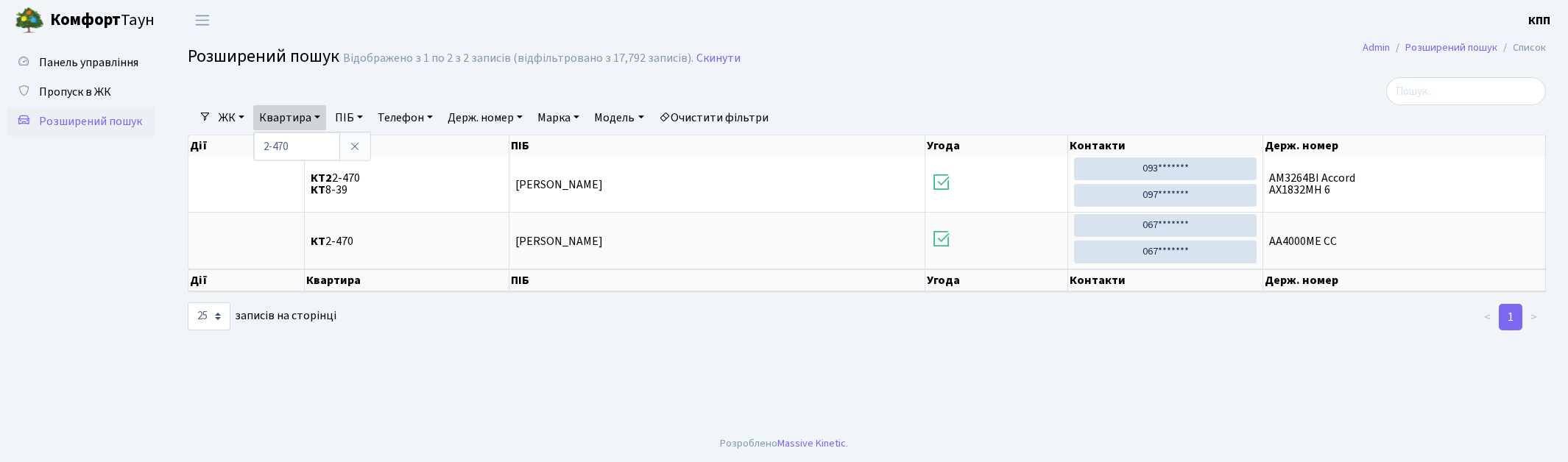
select select "25"
click at [350, 148] on icon at bounding box center [354, 146] width 12 height 12
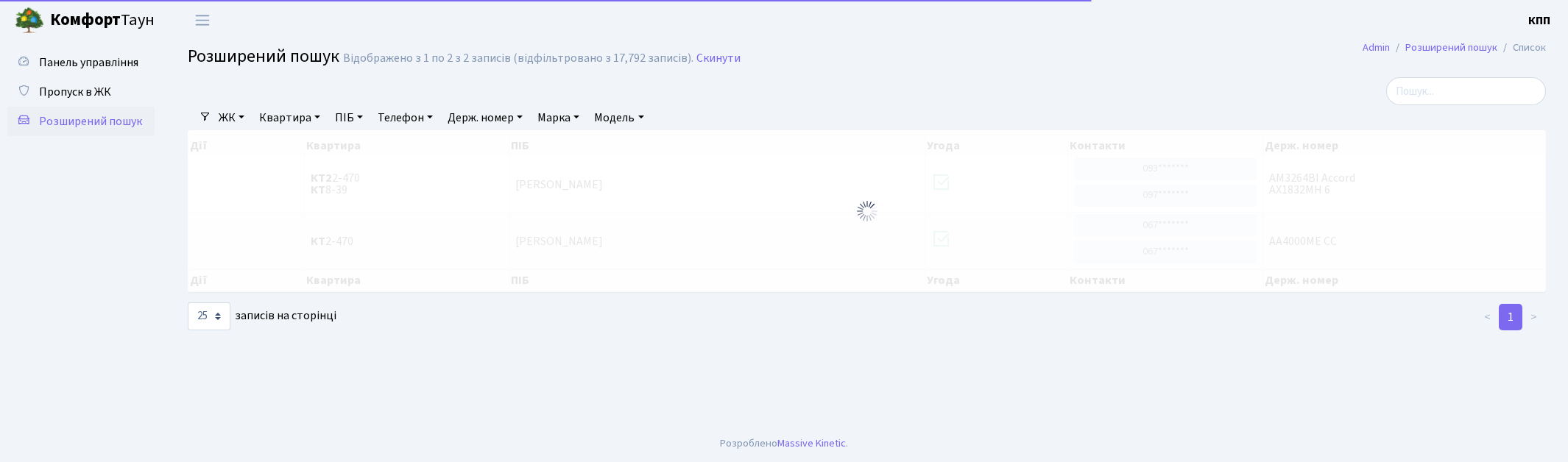
click at [298, 122] on link "Квартира" at bounding box center [290, 118] width 73 height 25
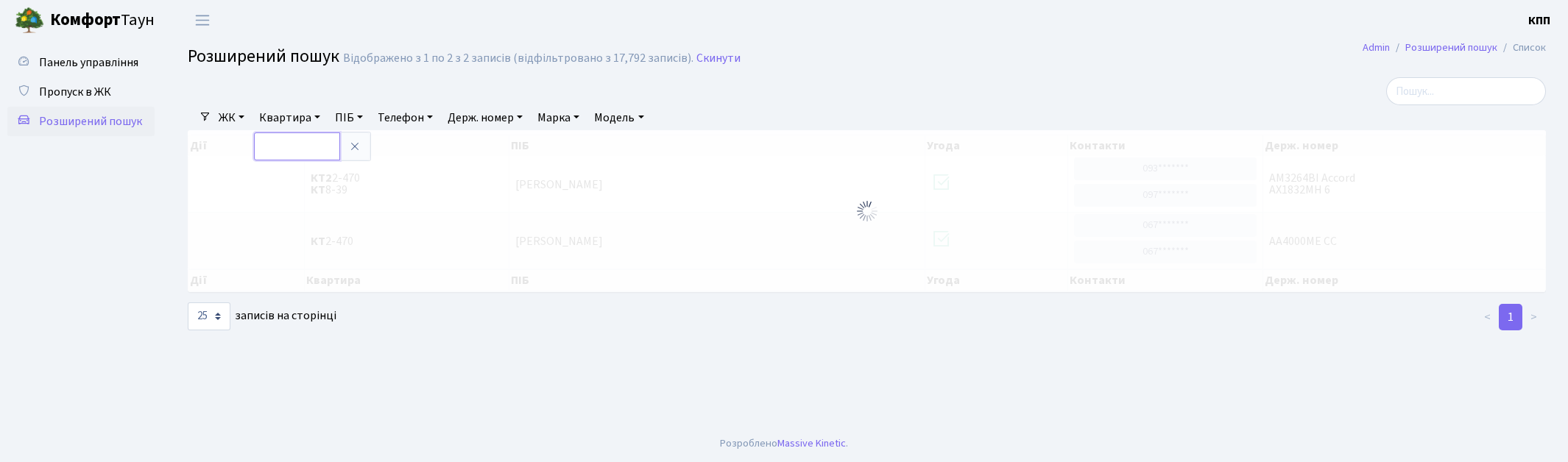
click at [315, 148] on input "text" at bounding box center [297, 146] width 86 height 28
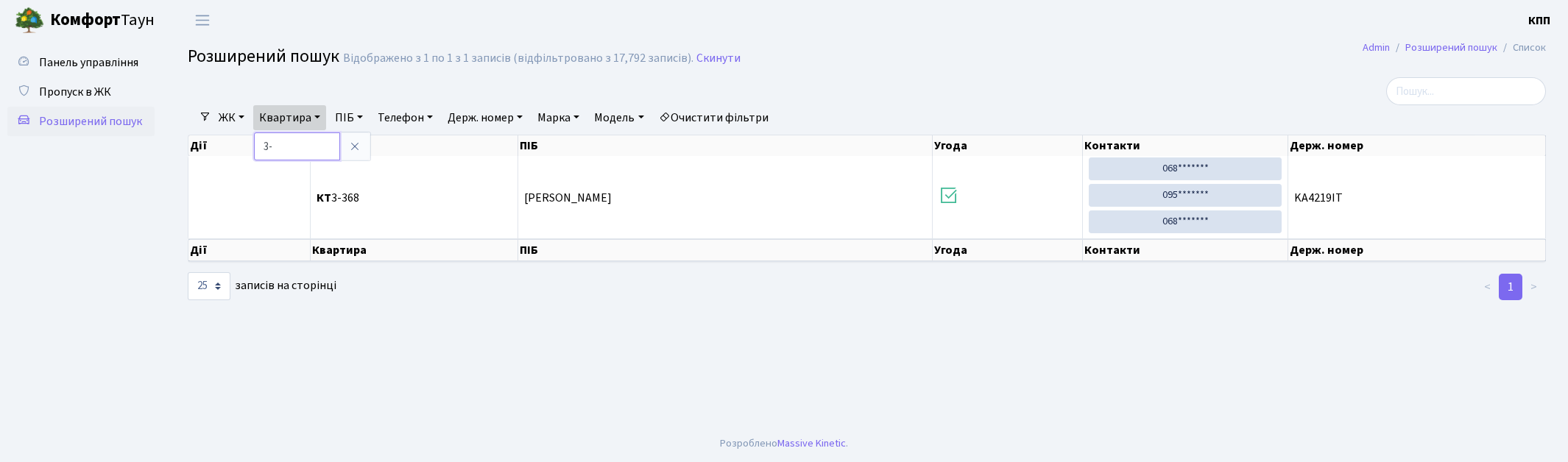
type input "3"
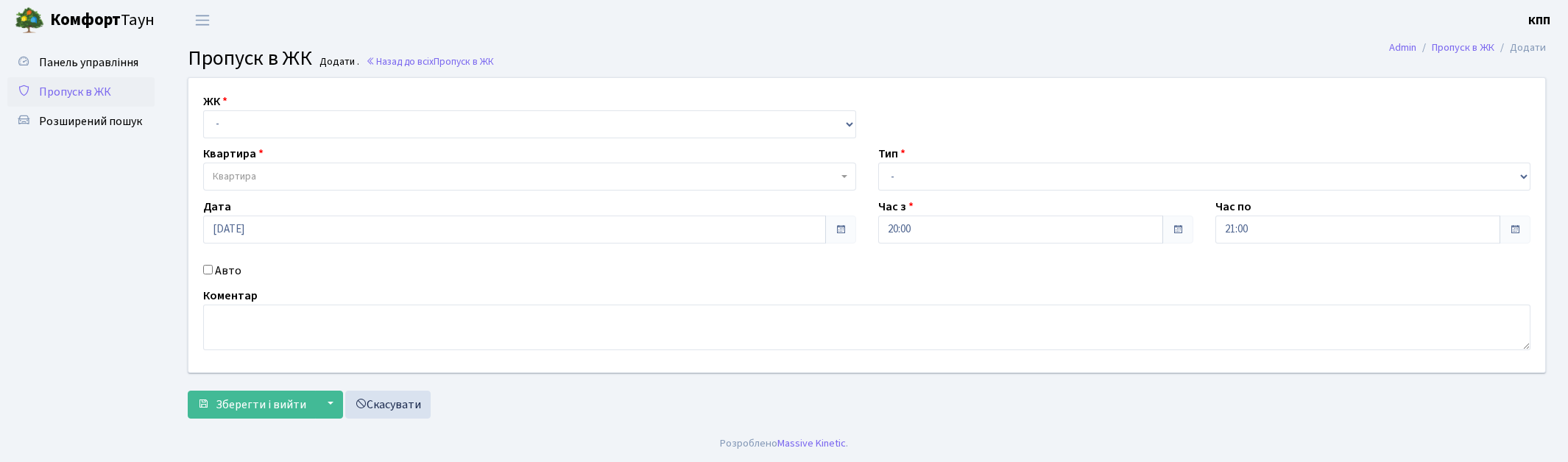
select select "271"
click at [203, 110] on select "- КТ, вул. Регенераторна, 4 КТ2, просп. Соборності, 17 КТ3, вул. Березнева, 16 …" at bounding box center [529, 124] width 653 height 28
select select
click at [260, 169] on span "Квартира" at bounding box center [525, 177] width 625 height 15
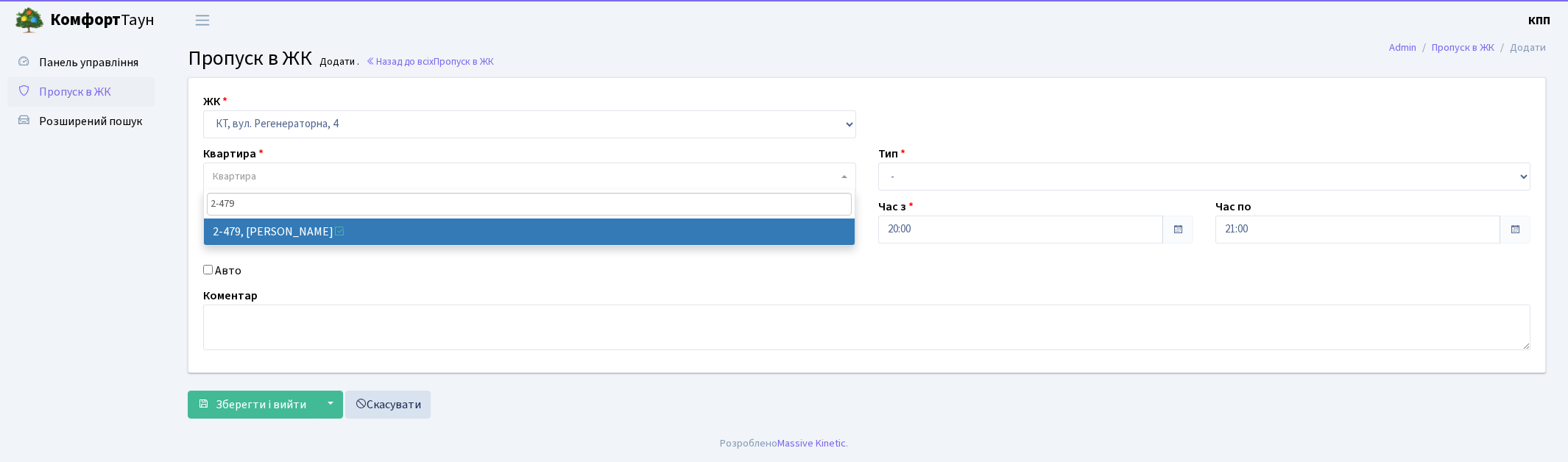
type input "2-479"
select select "1493"
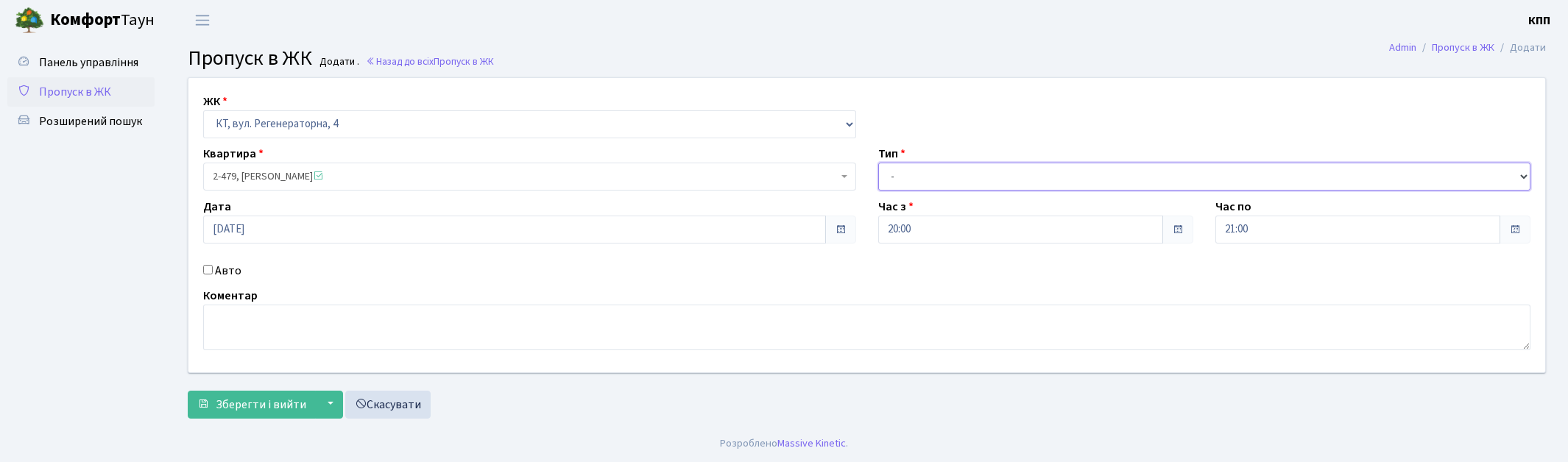
click at [908, 173] on select "- Доставка Таксі Гості Сервіс" at bounding box center [1205, 177] width 653 height 28
select select "3"
click at [879, 163] on select "- Доставка Таксі Гості Сервіс" at bounding box center [1205, 177] width 653 height 28
click at [261, 407] on span "Зберегти і вийти" at bounding box center [261, 404] width 91 height 16
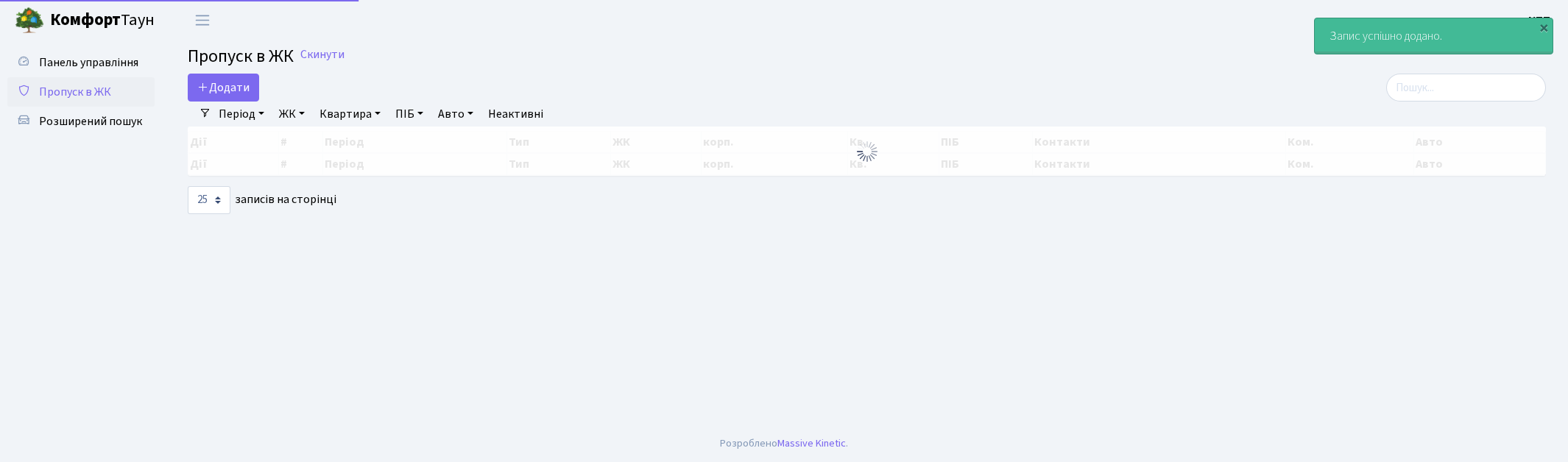
select select "25"
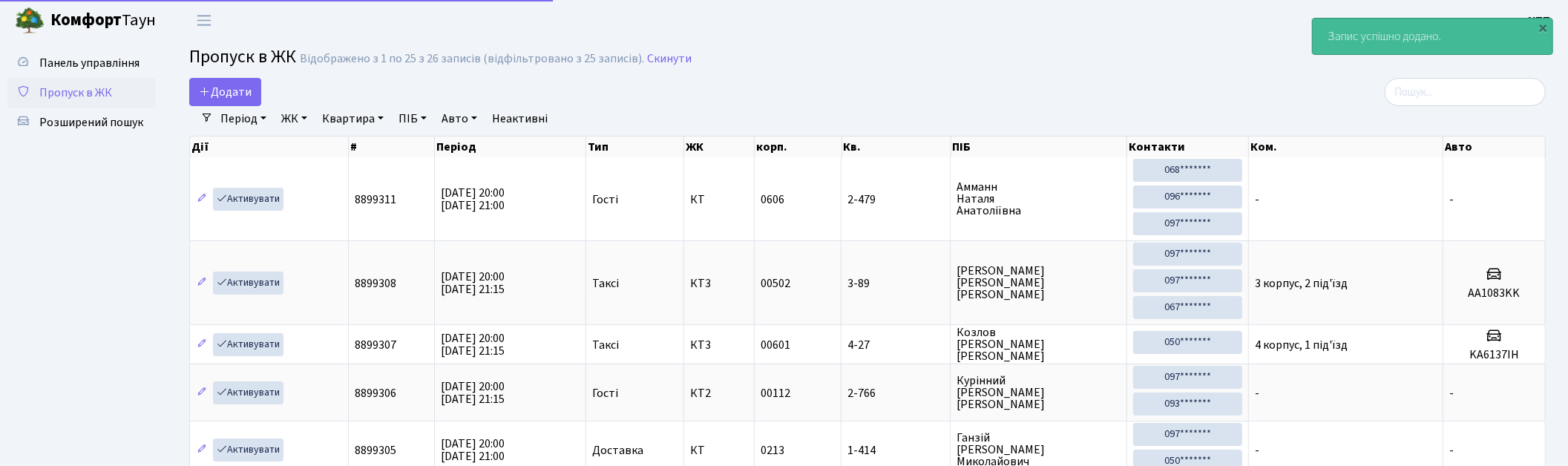
click at [1458, 106] on div "Період [DATE] - [DATE] ЖК - КТ, вул. Регенераторна, 4 КТ2, просп. [STREET_ADDRE…" at bounding box center [872, 119] width 1320 height 25
click at [1456, 99] on input "search" at bounding box center [1464, 92] width 161 height 28
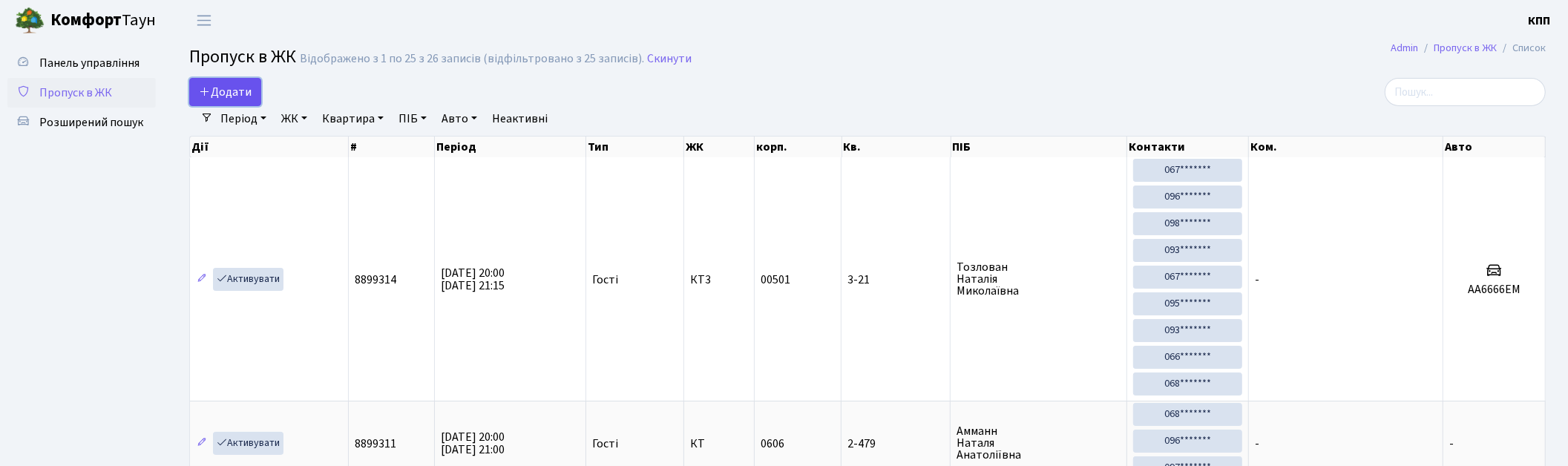
click at [237, 83] on link "Додати" at bounding box center [225, 92] width 72 height 28
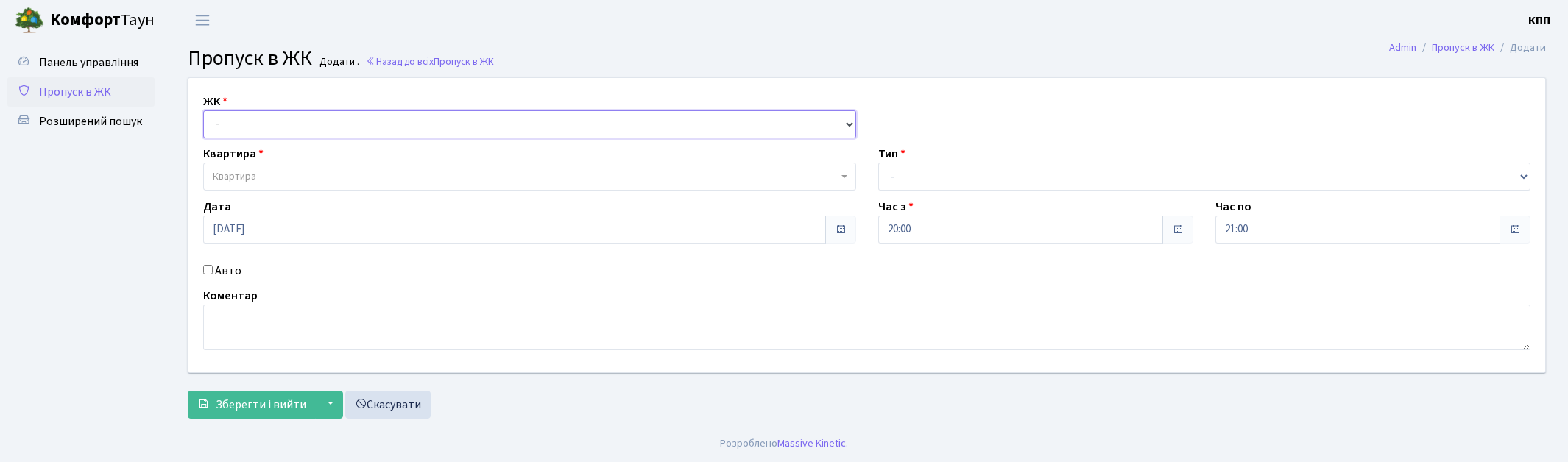
click at [230, 113] on select "- КТ, вул. Регенераторна, 4 КТ2, просп. [STREET_ADDRESS] [STREET_ADDRESS] [PERS…" at bounding box center [529, 124] width 653 height 28
select select "271"
click at [203, 110] on select "- КТ, вул. Регенераторна, 4 КТ2, просп. [STREET_ADDRESS] [STREET_ADDRESS] [PERS…" at bounding box center [529, 124] width 653 height 28
select select
click at [255, 171] on span "Квартира" at bounding box center [234, 177] width 44 height 15
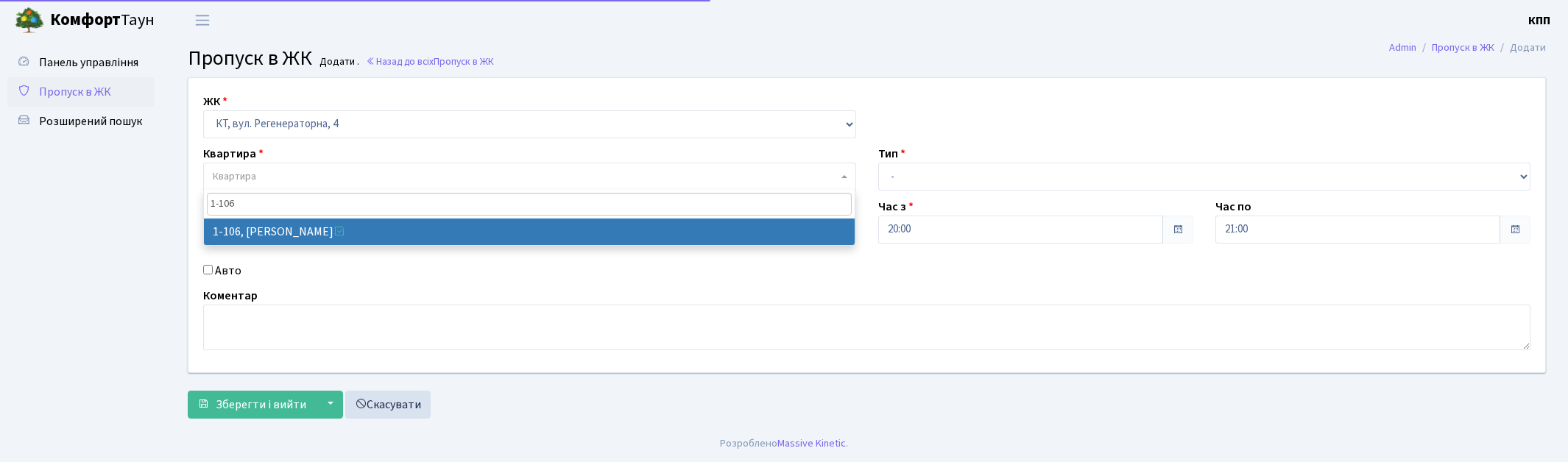
type input "1-106"
select select "106"
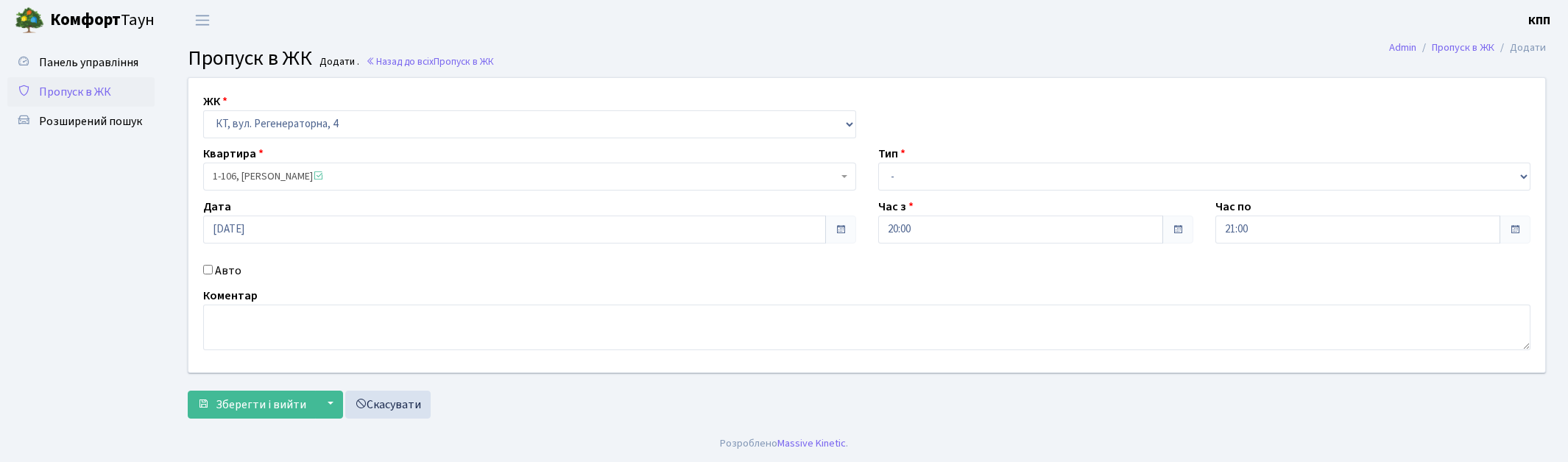
click at [234, 276] on label "Авто" at bounding box center [228, 271] width 27 height 18
click at [213, 275] on input "Авто" at bounding box center [208, 270] width 10 height 10
checkbox input "true"
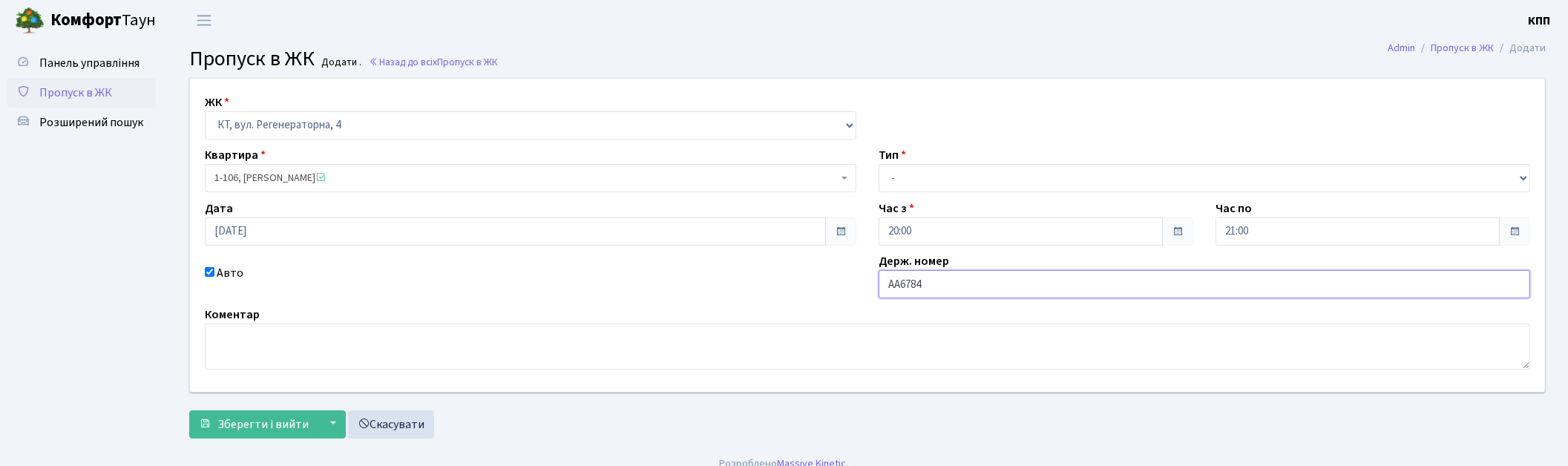
type input "АА6784МТ"
click at [922, 188] on select "- Доставка Таксі Гості Сервіс" at bounding box center [1204, 178] width 652 height 28
select select "1"
click at [879, 164] on select "- Доставка Таксі Гості Сервіс" at bounding box center [1204, 178] width 652 height 28
drag, startPoint x: 290, startPoint y: 424, endPoint x: 294, endPoint y: 410, distance: 14.6
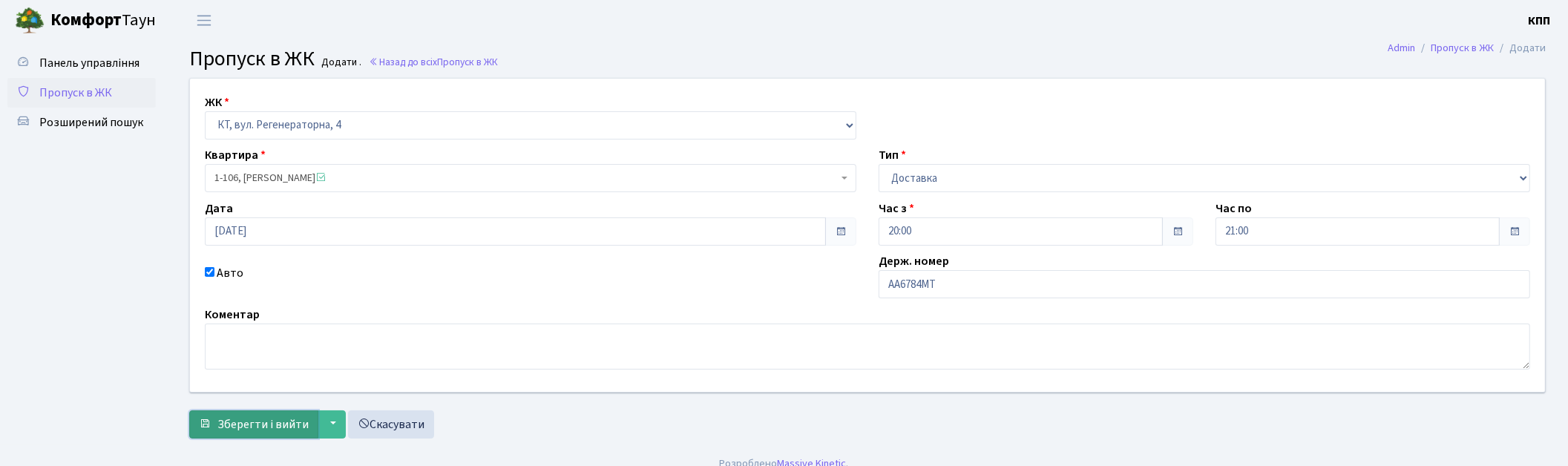
click at [290, 423] on span "Зберегти і вийти" at bounding box center [263, 424] width 92 height 16
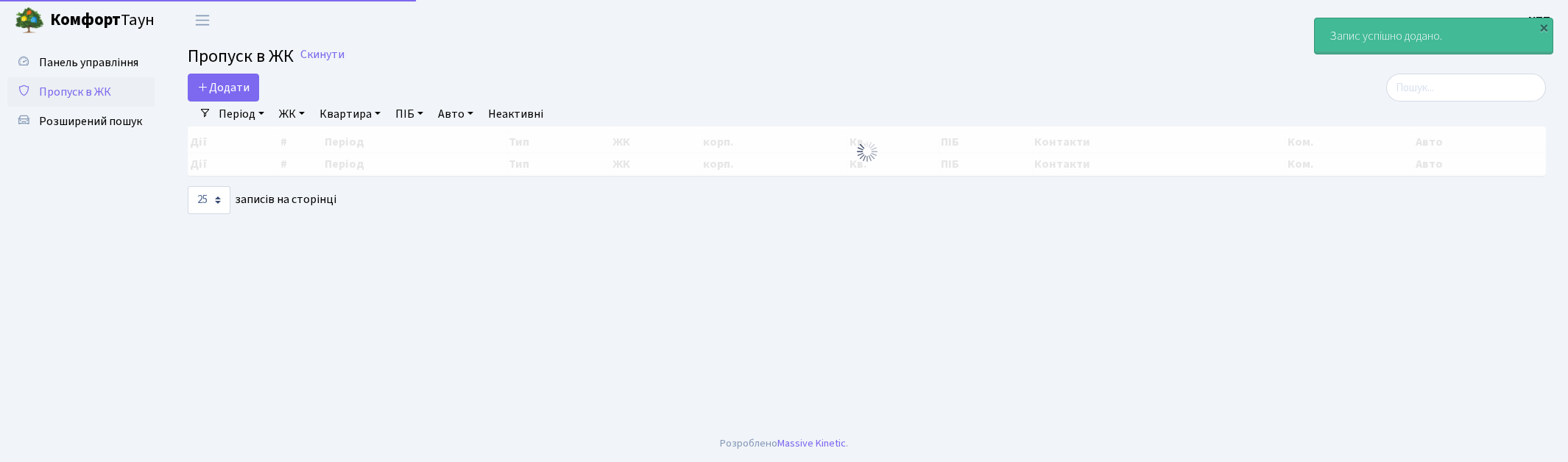
select select "25"
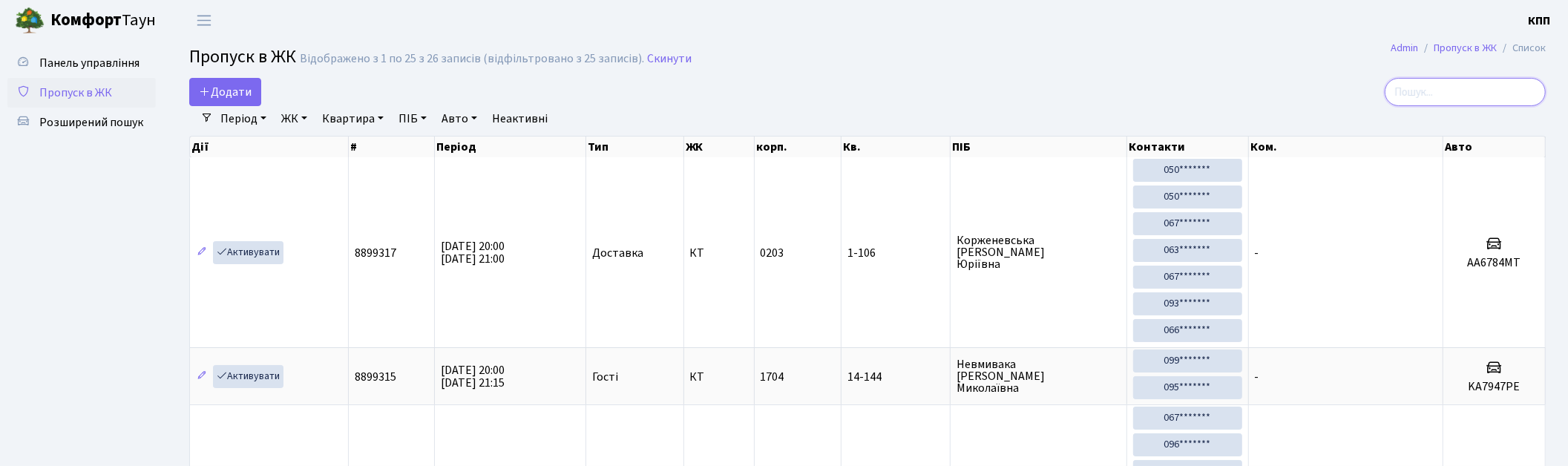
click at [1445, 83] on input "search" at bounding box center [1464, 92] width 161 height 28
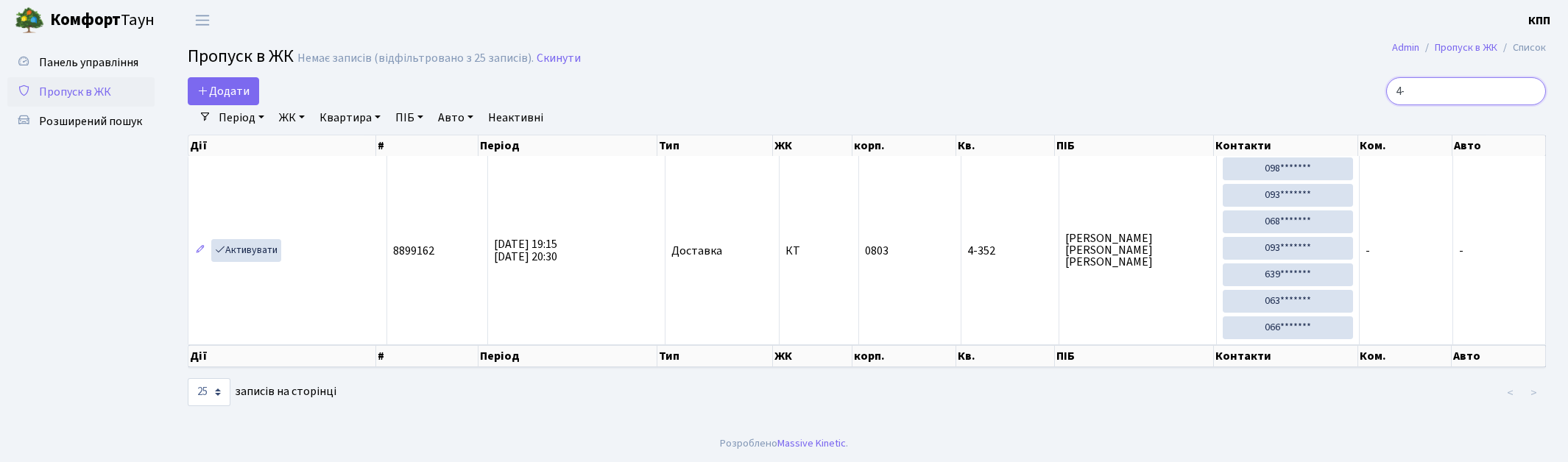
type input "4"
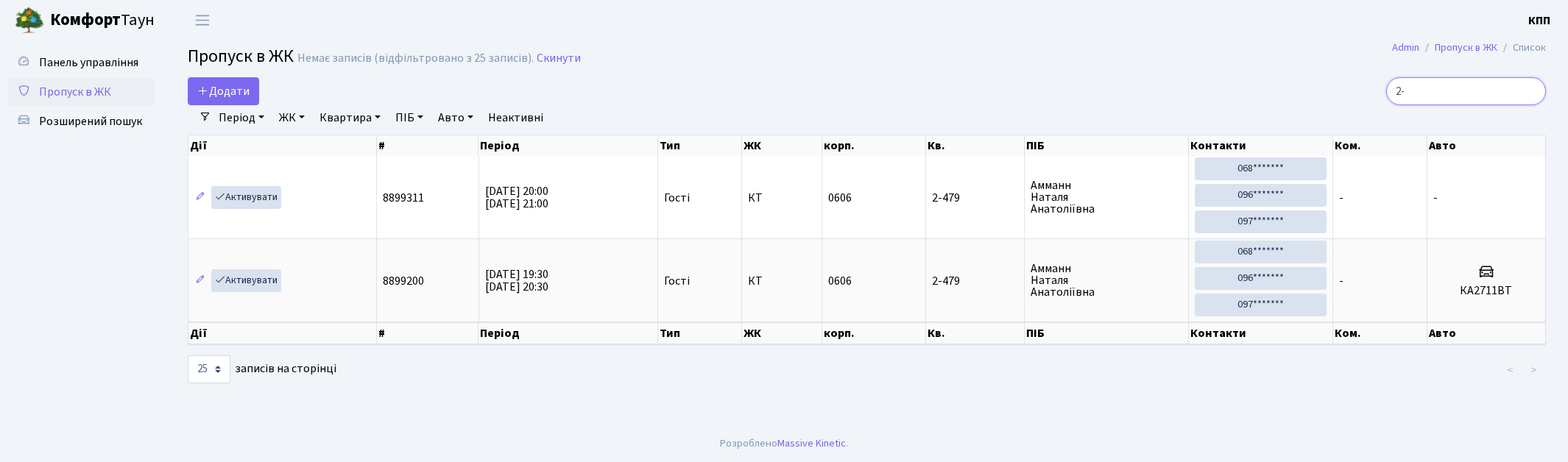
type input "2"
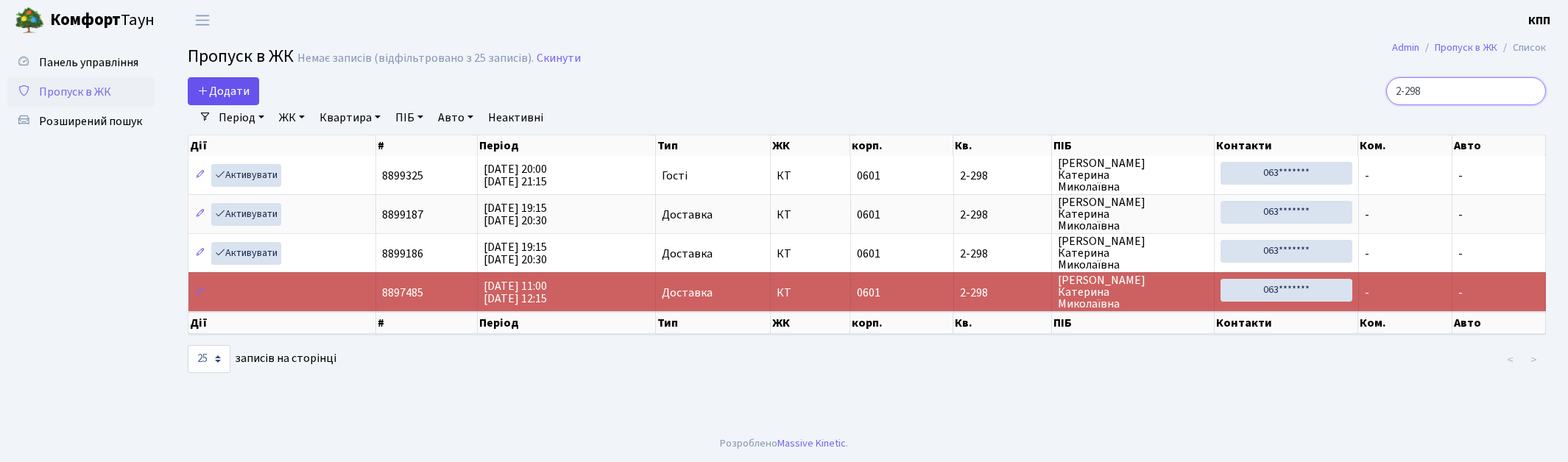
type input "2-298"
click at [234, 79] on link "Додати" at bounding box center [223, 91] width 71 height 28
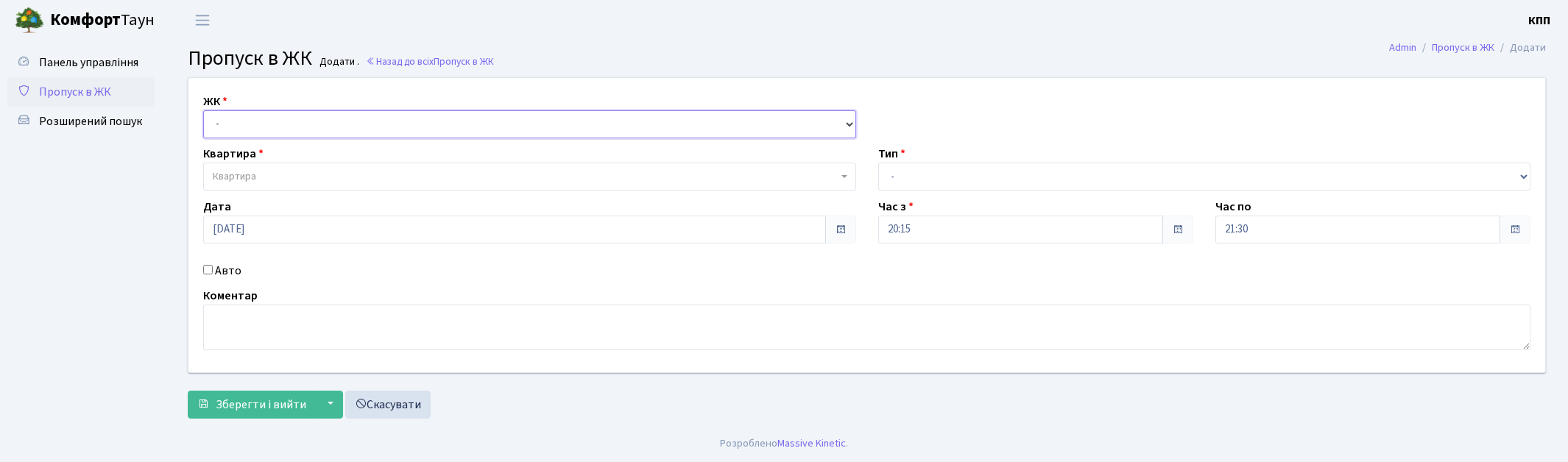
drag, startPoint x: 0, startPoint y: 0, endPoint x: 240, endPoint y: 123, distance: 269.7
click at [239, 123] on select "- КТ, вул. Регенераторна, 4 КТ2, просп. Соборності, 17 КТ3, вул. Березнева, 16 …" at bounding box center [529, 124] width 653 height 28
select select "295"
click at [203, 110] on select "- КТ, вул. Регенераторна, 4 КТ2, просп. Соборності, 17 КТ3, вул. Березнева, 16 …" at bounding box center [529, 124] width 653 height 28
select select
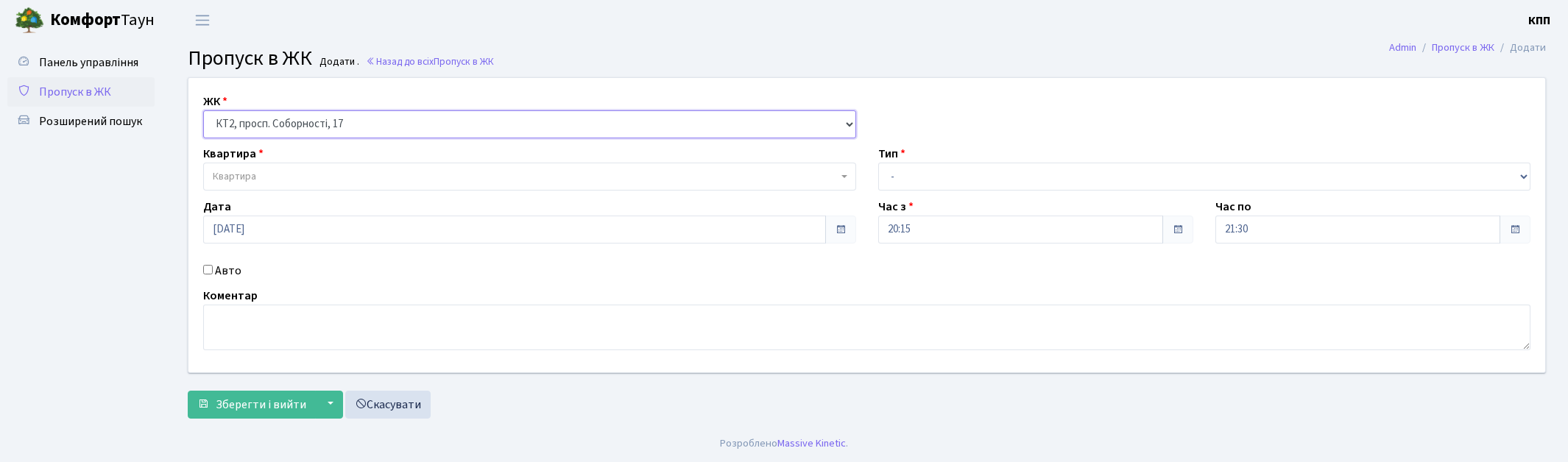
click at [275, 118] on select "- КТ, вул. Регенераторна, 4 КТ2, просп. Соборності, 17 КТ3, вул. Березнева, 16 …" at bounding box center [529, 124] width 653 height 28
select select "271"
click at [203, 110] on select "- КТ, вул. Регенераторна, 4 КТ2, просп. Соборності, 17 КТ3, вул. Березнева, 16 …" at bounding box center [529, 124] width 653 height 28
select select
click at [273, 179] on span "Квартира" at bounding box center [525, 177] width 625 height 15
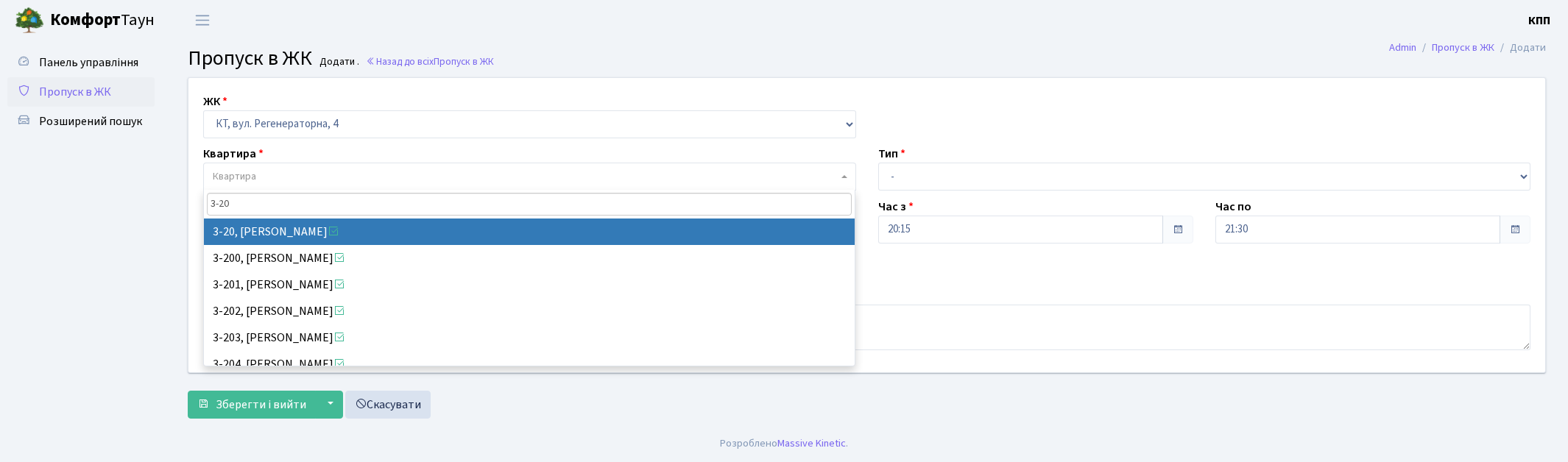
type input "3-20"
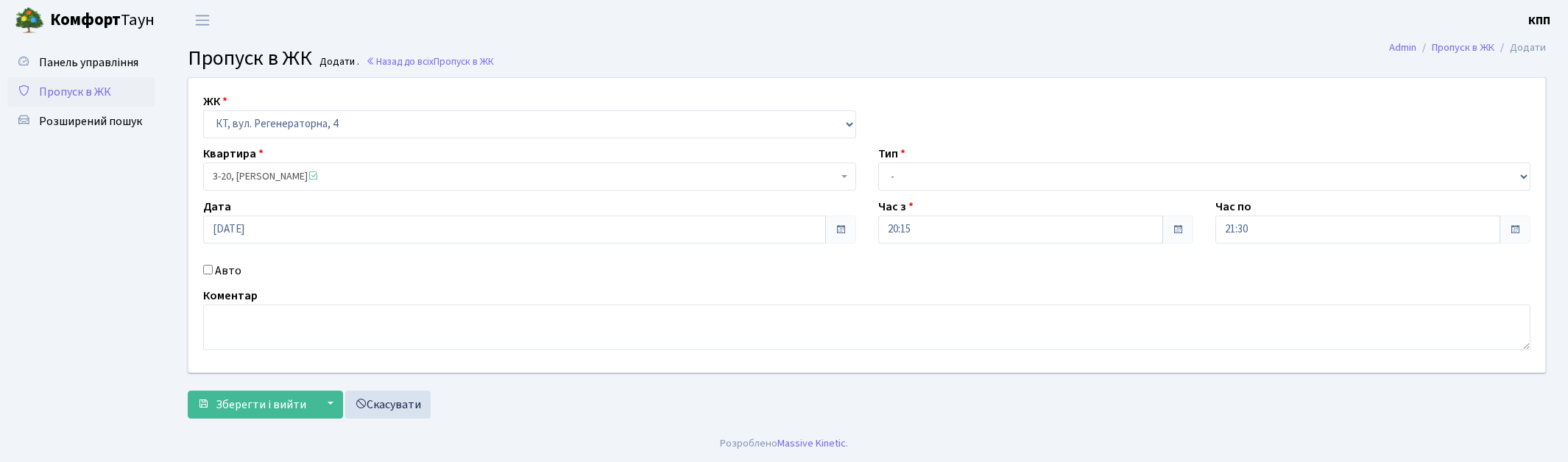
select select "991"
click at [889, 177] on select "- Доставка Таксі Гості Сервіс" at bounding box center [1205, 177] width 653 height 28
select select "1"
click at [879, 163] on select "- Доставка Таксі Гості Сервіс" at bounding box center [1205, 177] width 653 height 28
click at [240, 409] on span "Зберегти і вийти" at bounding box center [261, 404] width 91 height 16
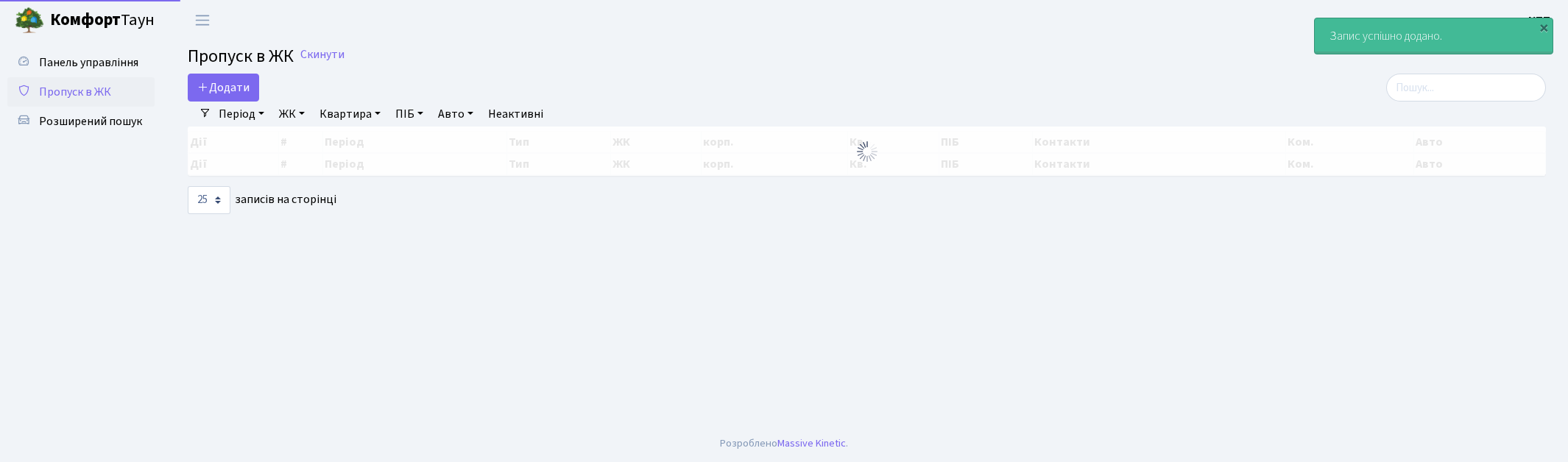
select select "25"
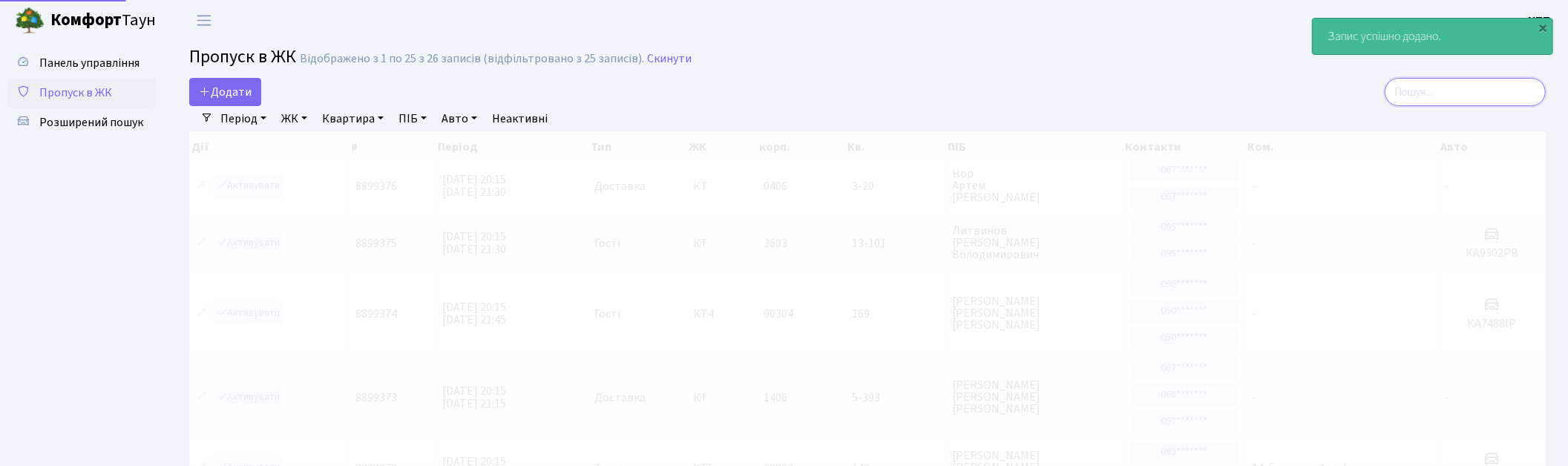
click at [1500, 87] on input "search" at bounding box center [1464, 92] width 161 height 28
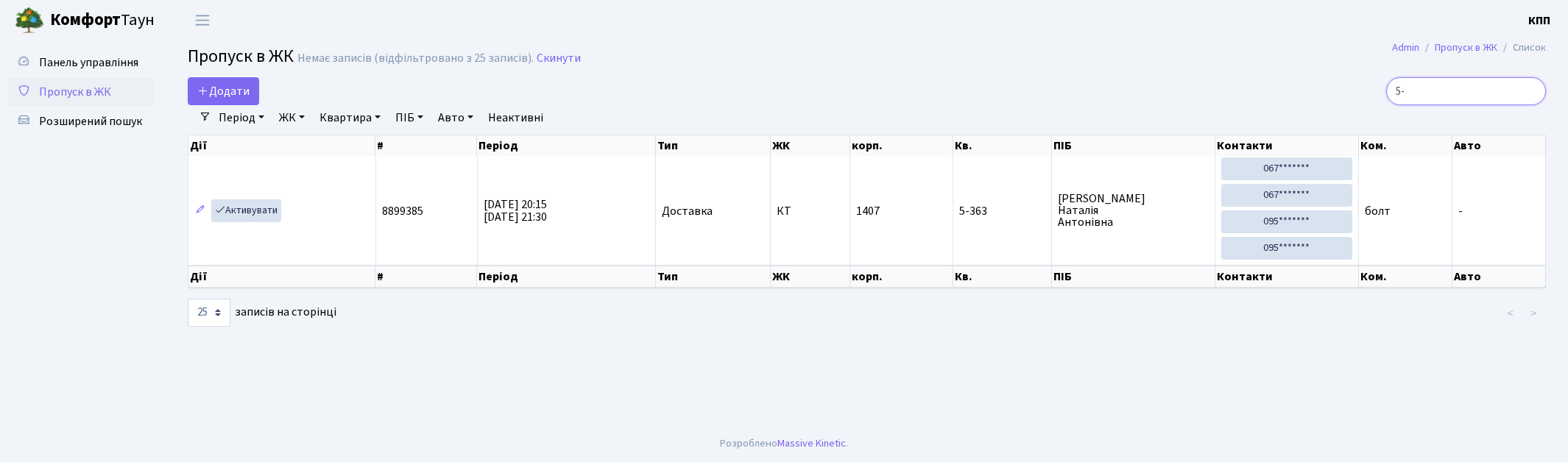
type input "5"
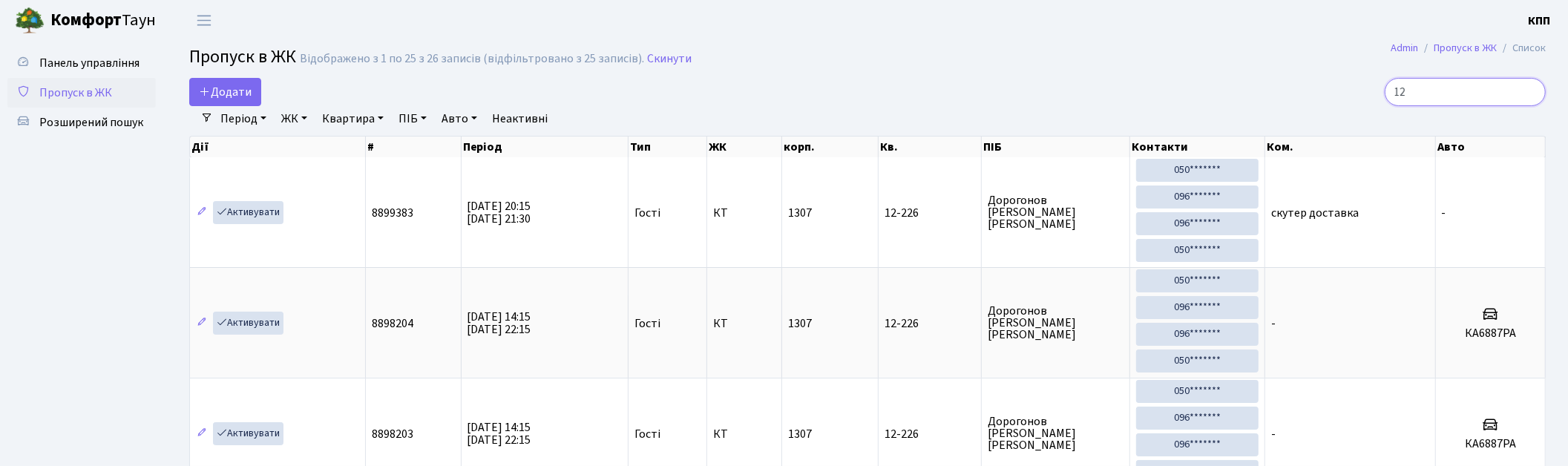
type input "1"
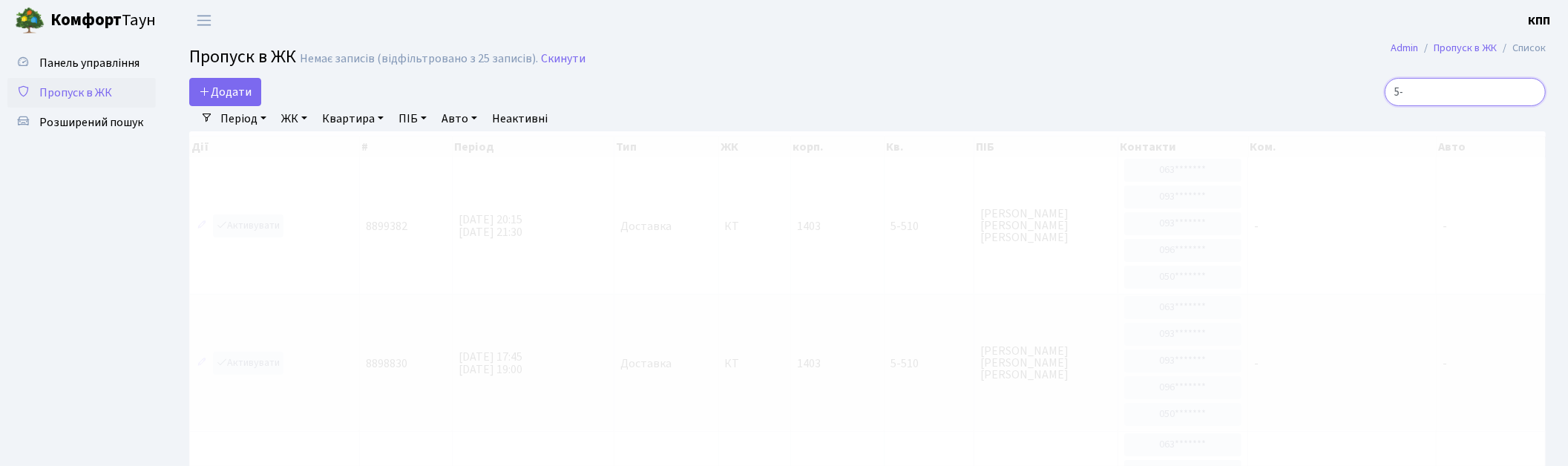
type input "5"
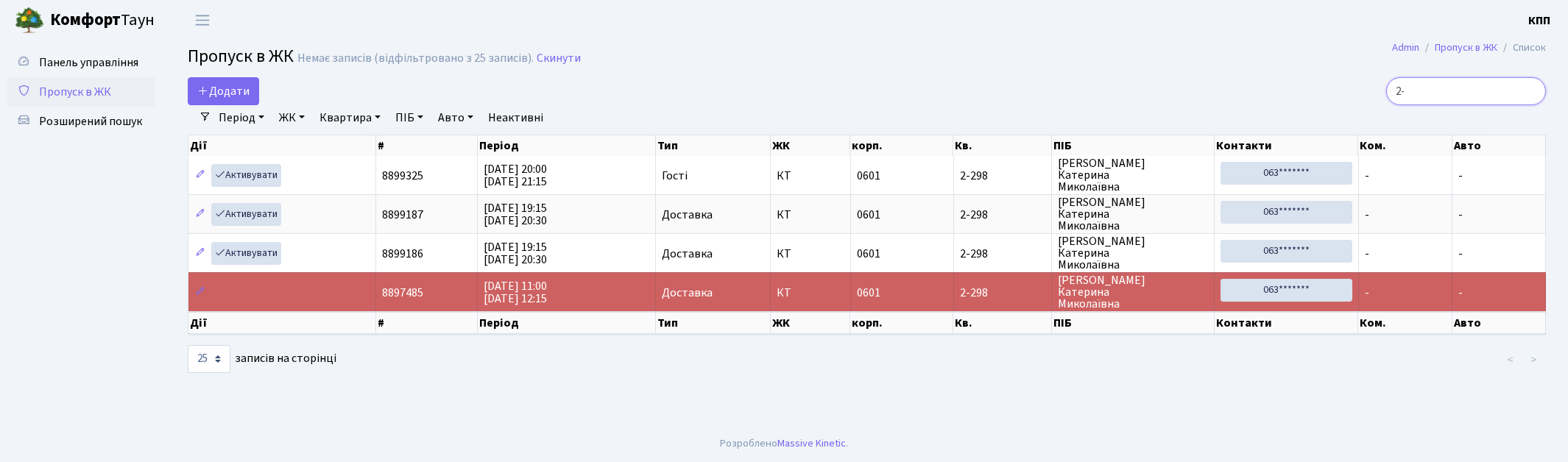
type input "2"
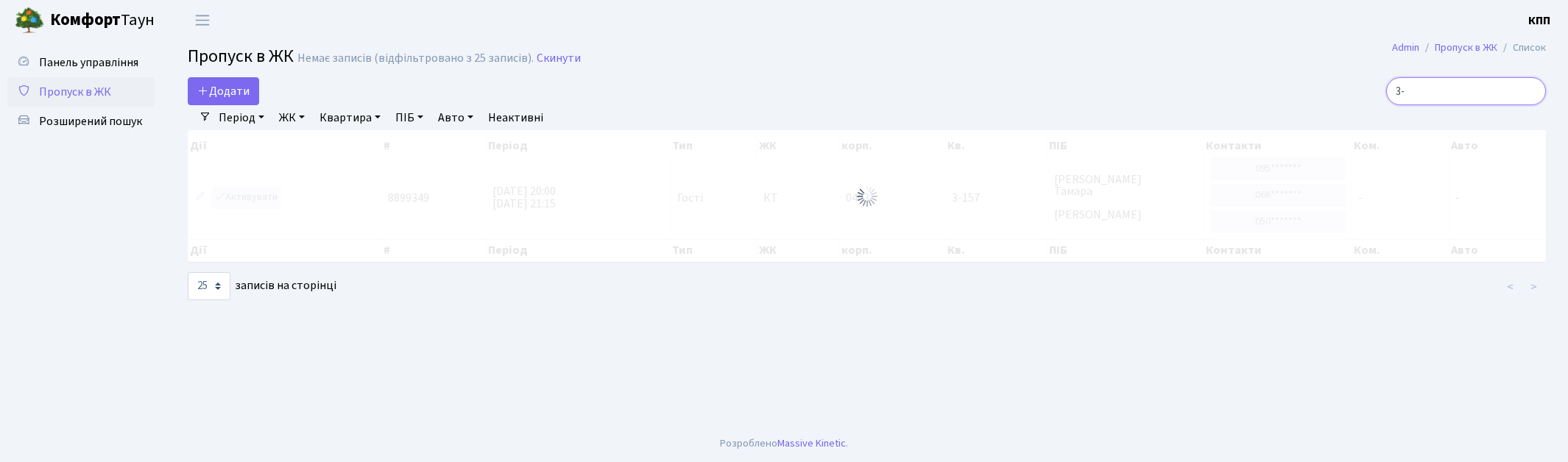
type input "3"
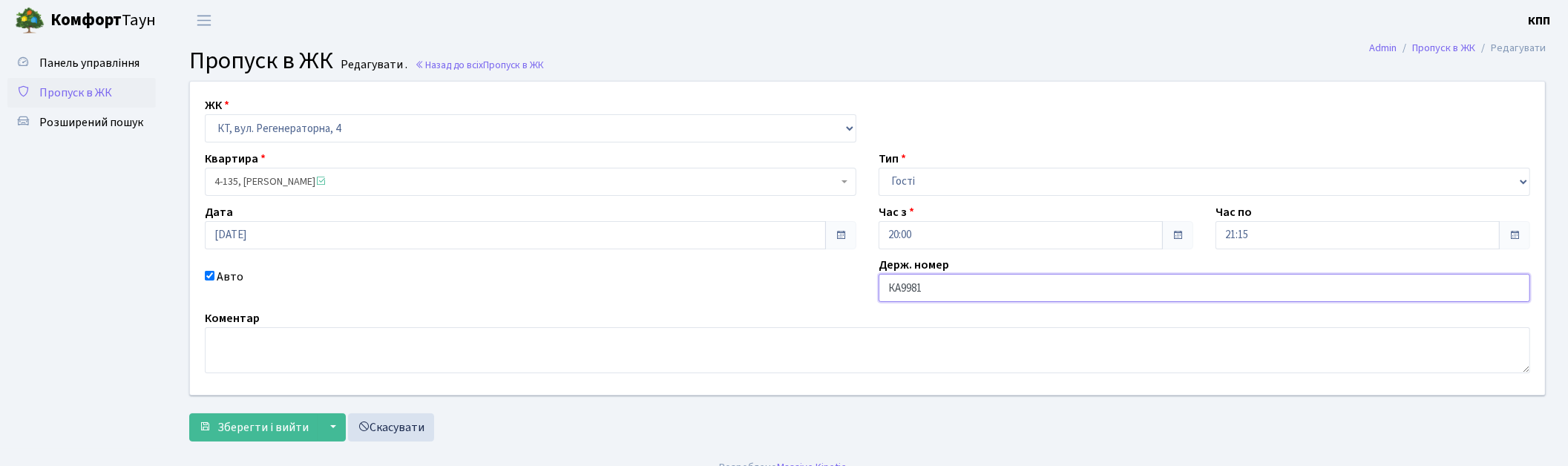
click at [979, 289] on input "КА9981" at bounding box center [1204, 288] width 652 height 28
type input "КА9981ЕК"
click at [253, 437] on button "Зберегти і вийти" at bounding box center [253, 427] width 129 height 28
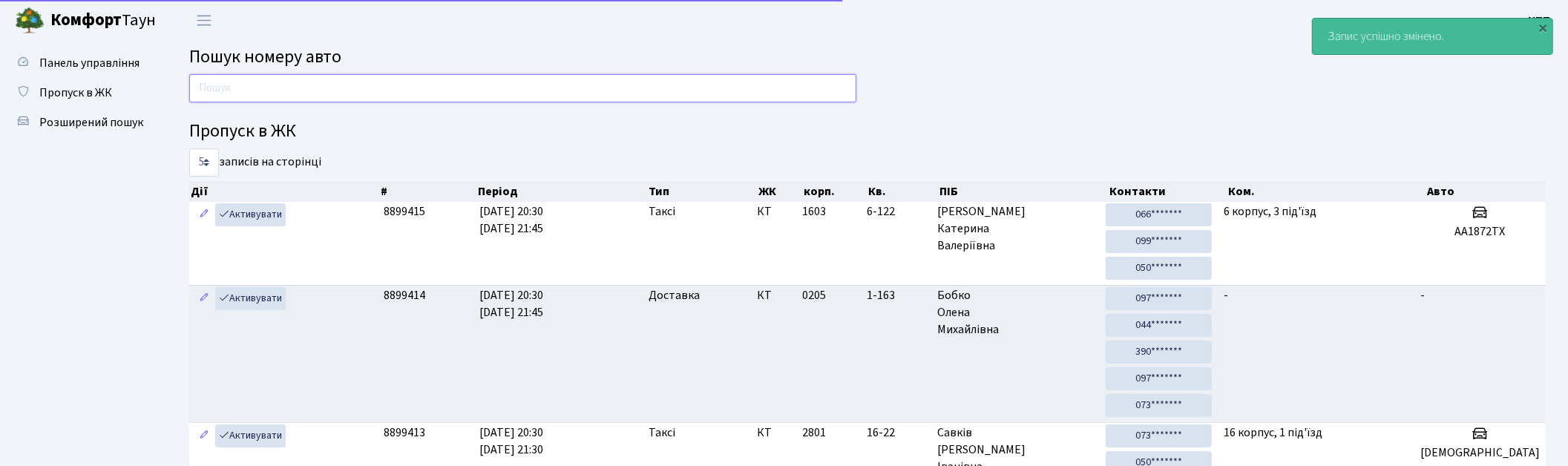
click at [585, 101] on input "text" at bounding box center [522, 88] width 667 height 28
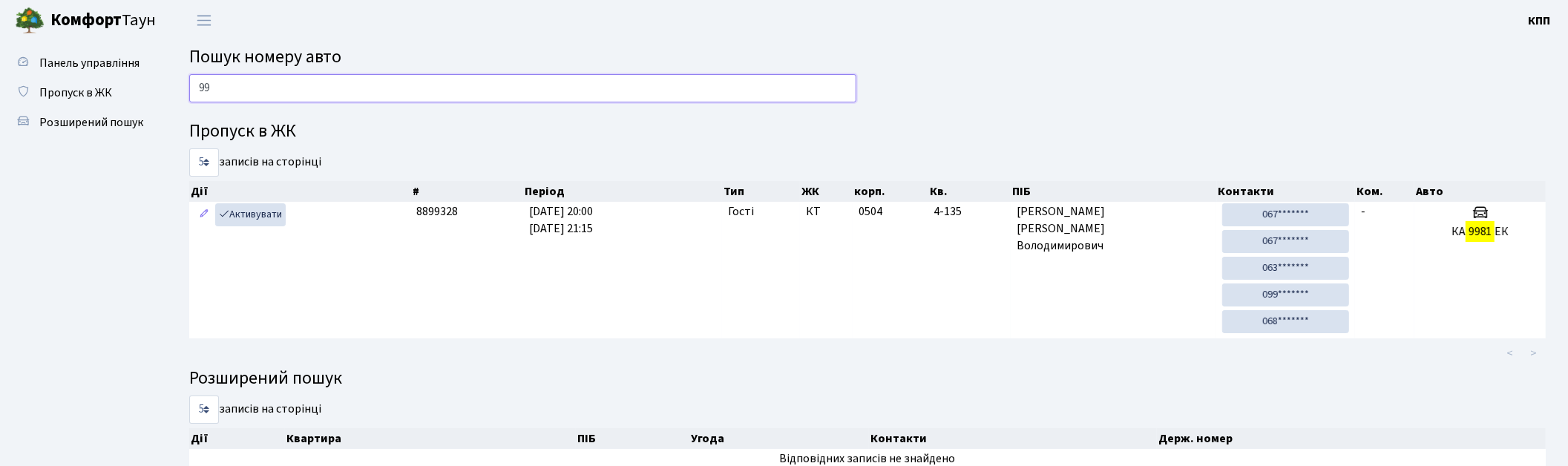
type input "9"
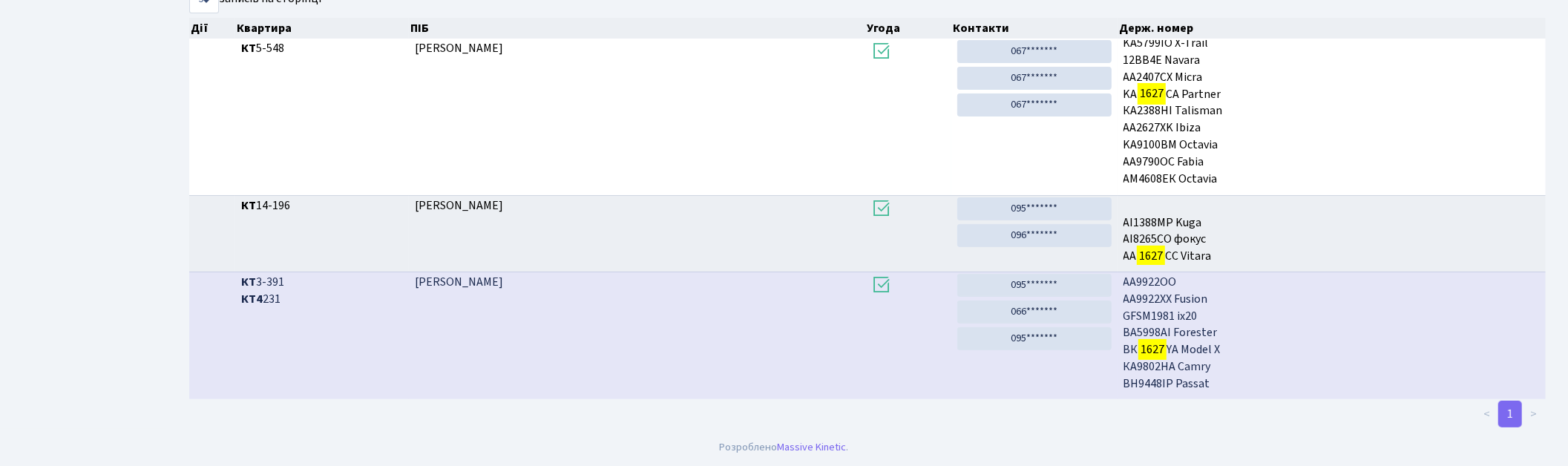
scroll to position [79, 0]
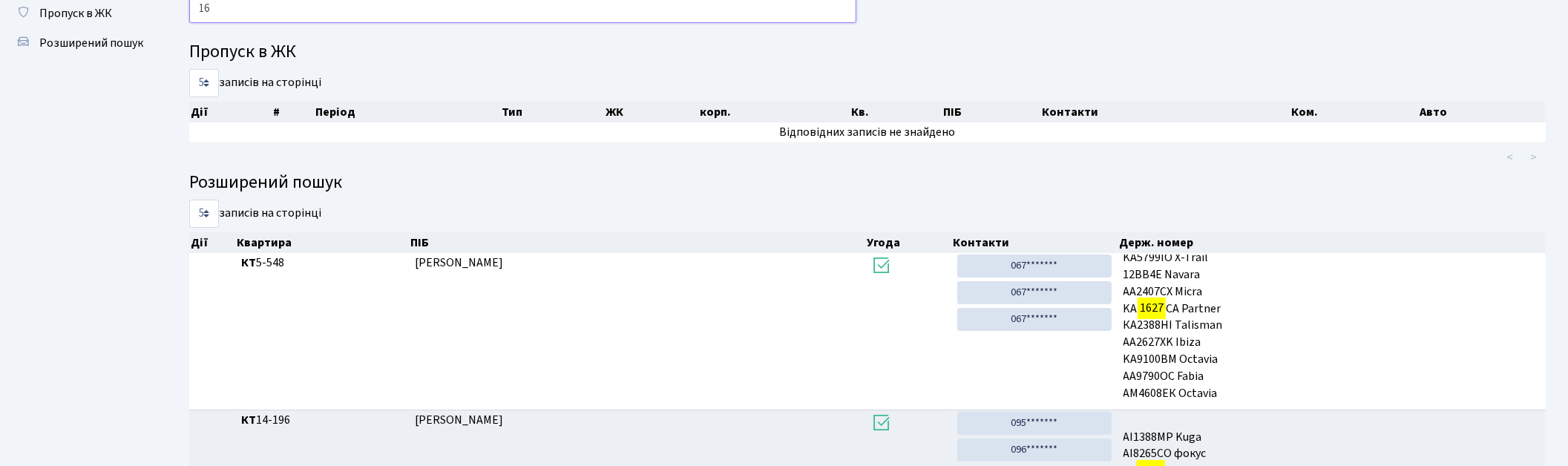
type input "1"
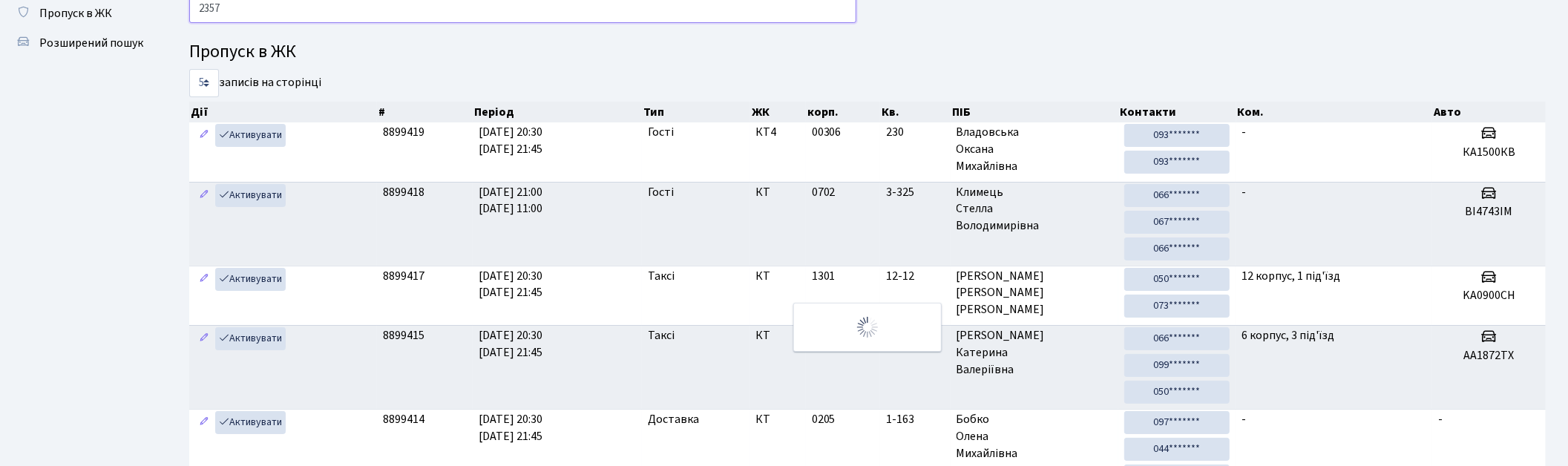
scroll to position [16, 0]
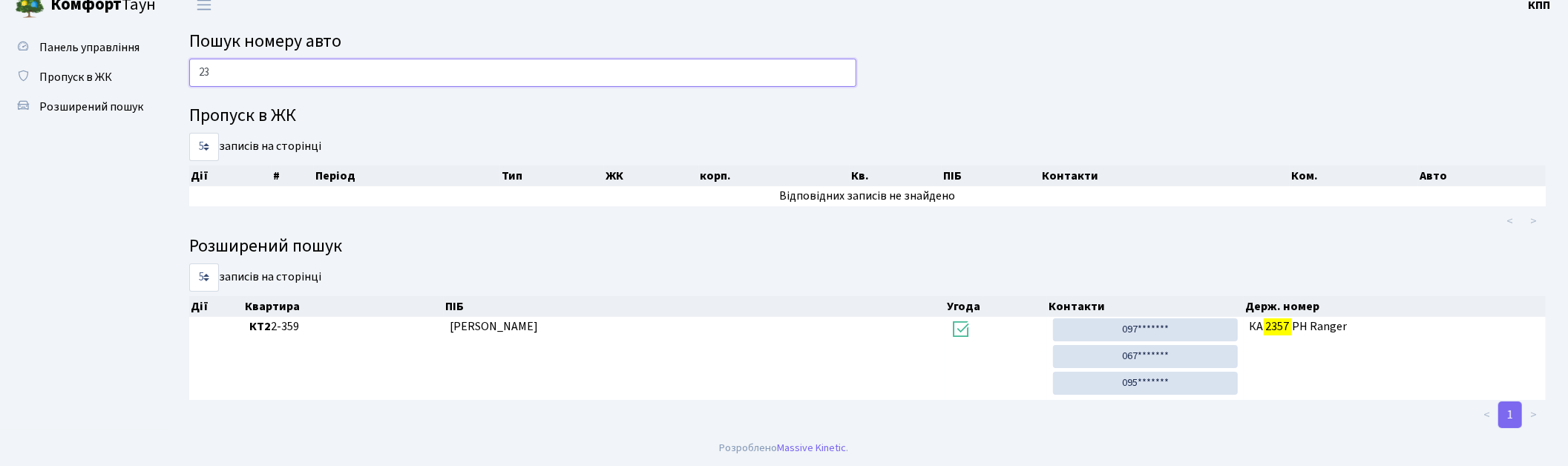
type input "2"
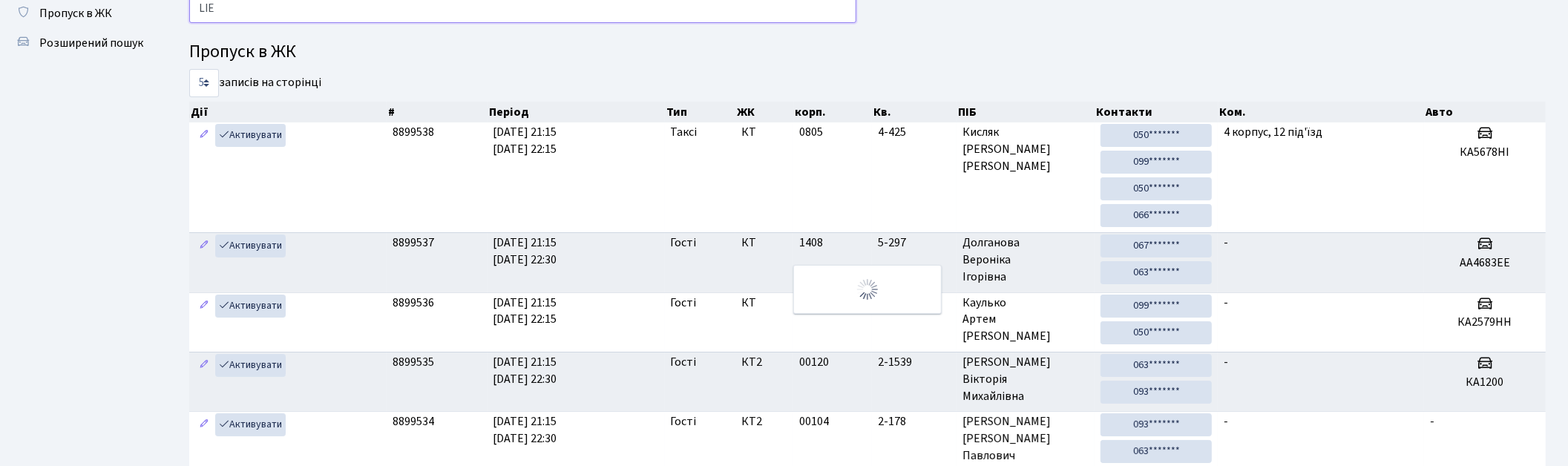
scroll to position [0, 0]
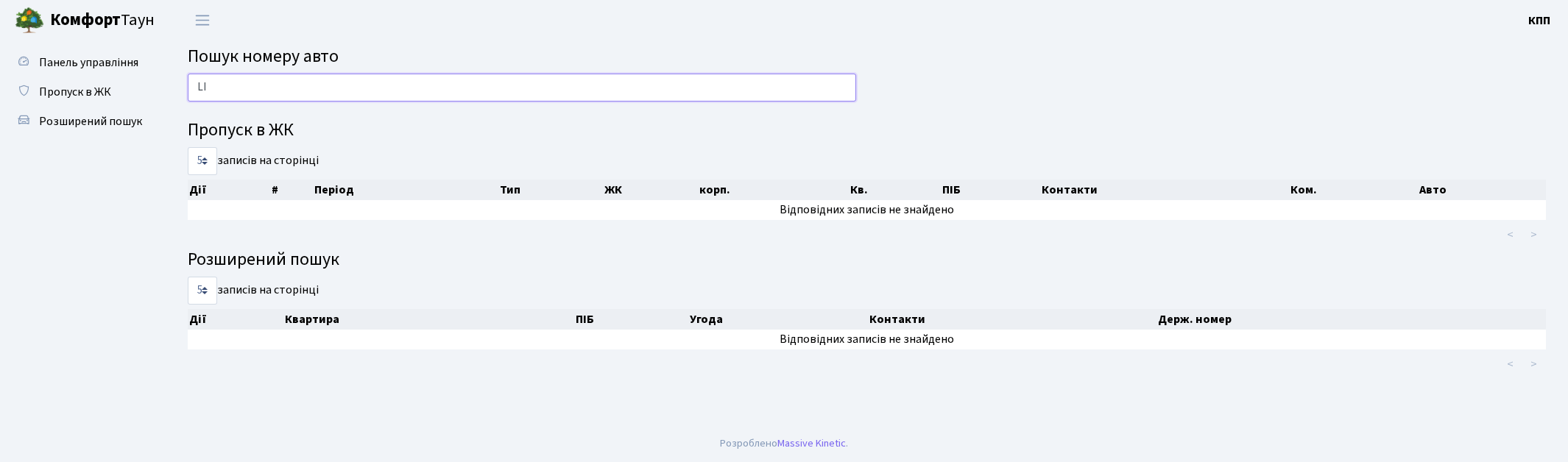
type input "L"
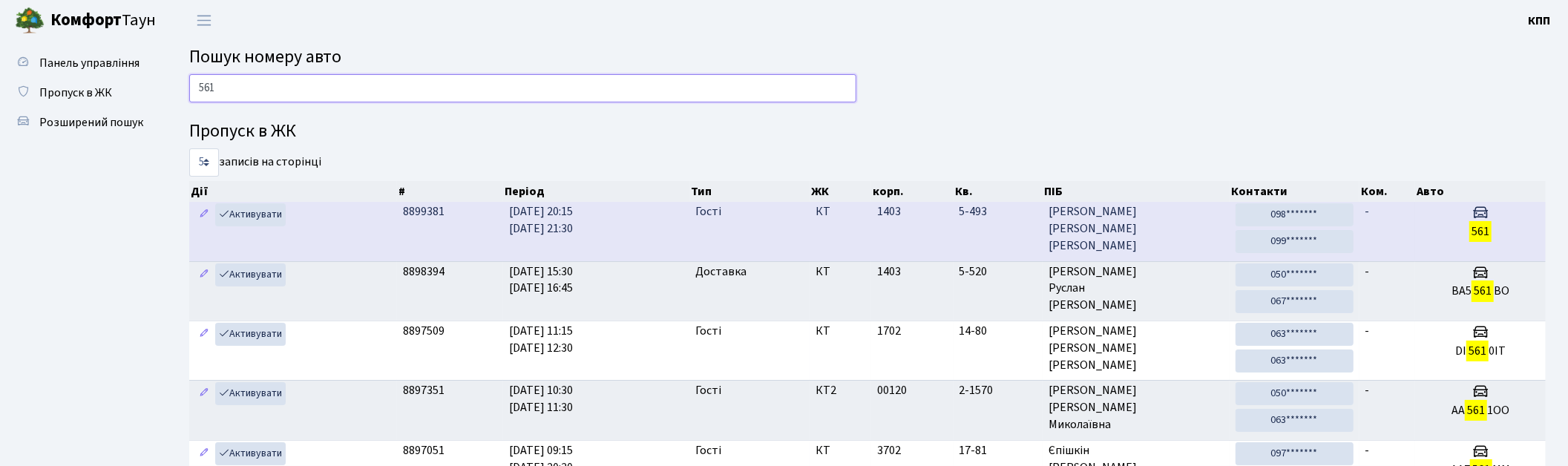
type input "561"
click at [997, 241] on td "5-493" at bounding box center [998, 231] width 90 height 59
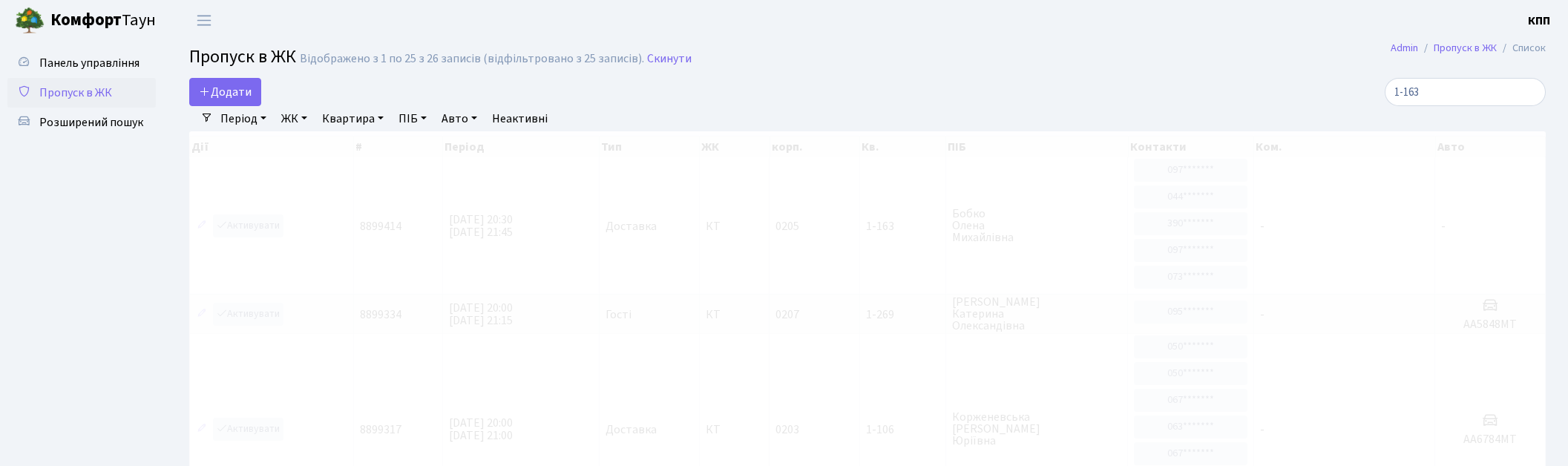
select select "25"
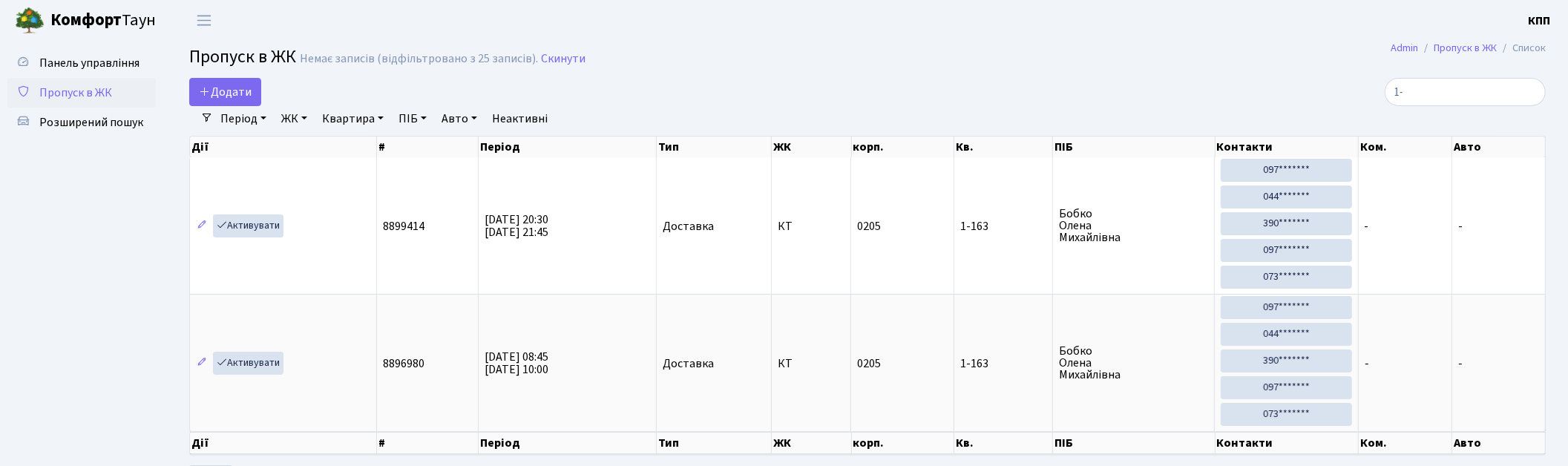
type input "1"
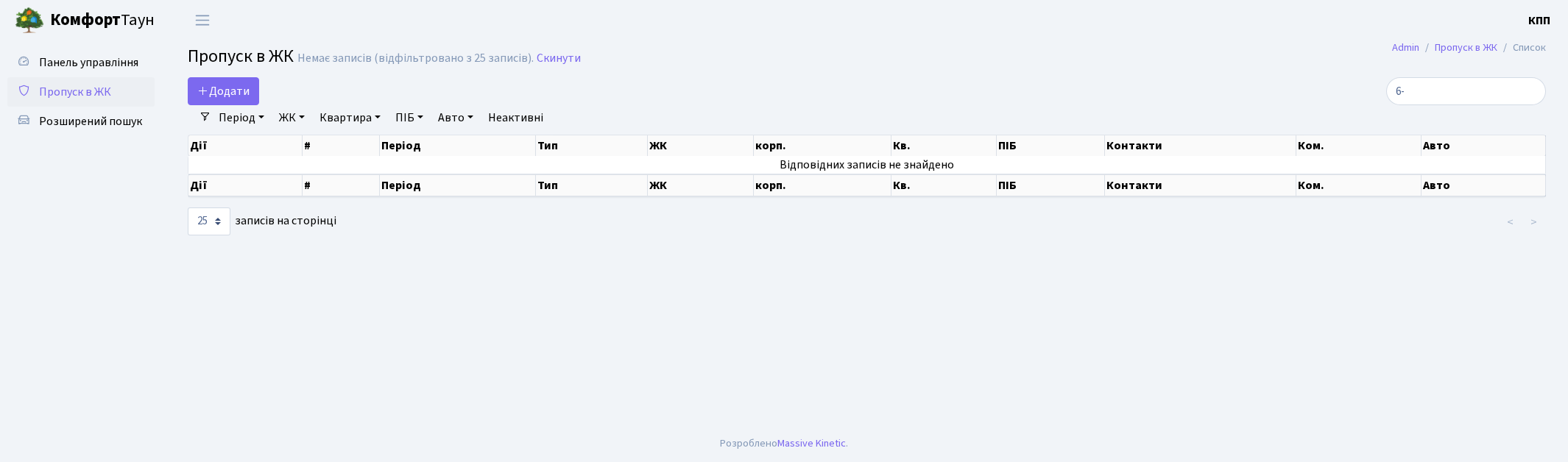
type input "6"
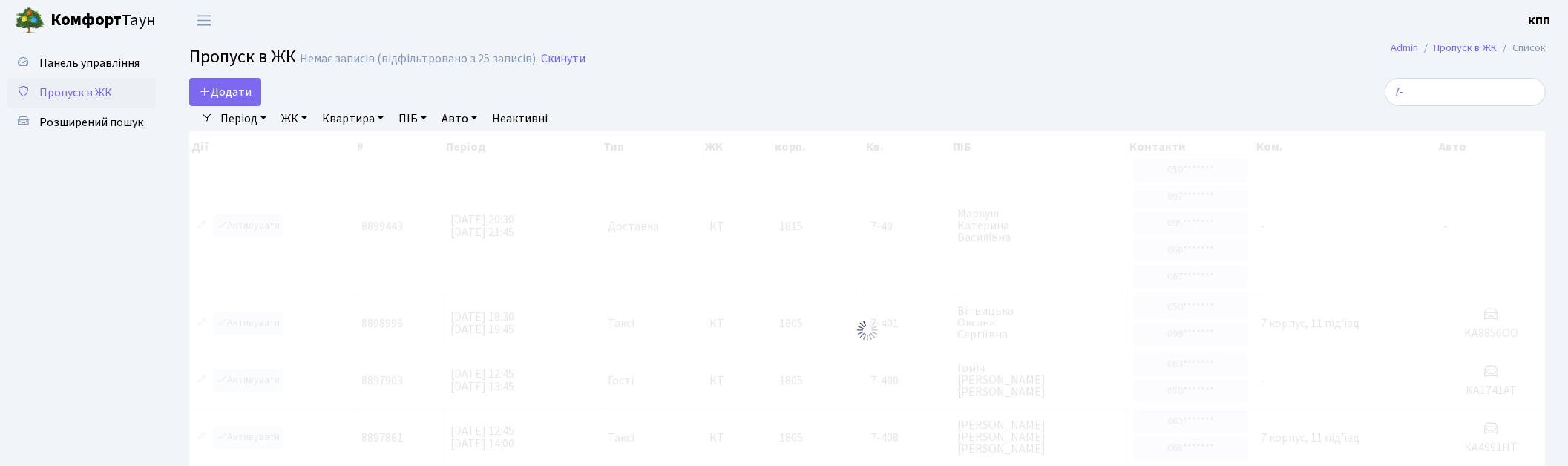
type input "7"
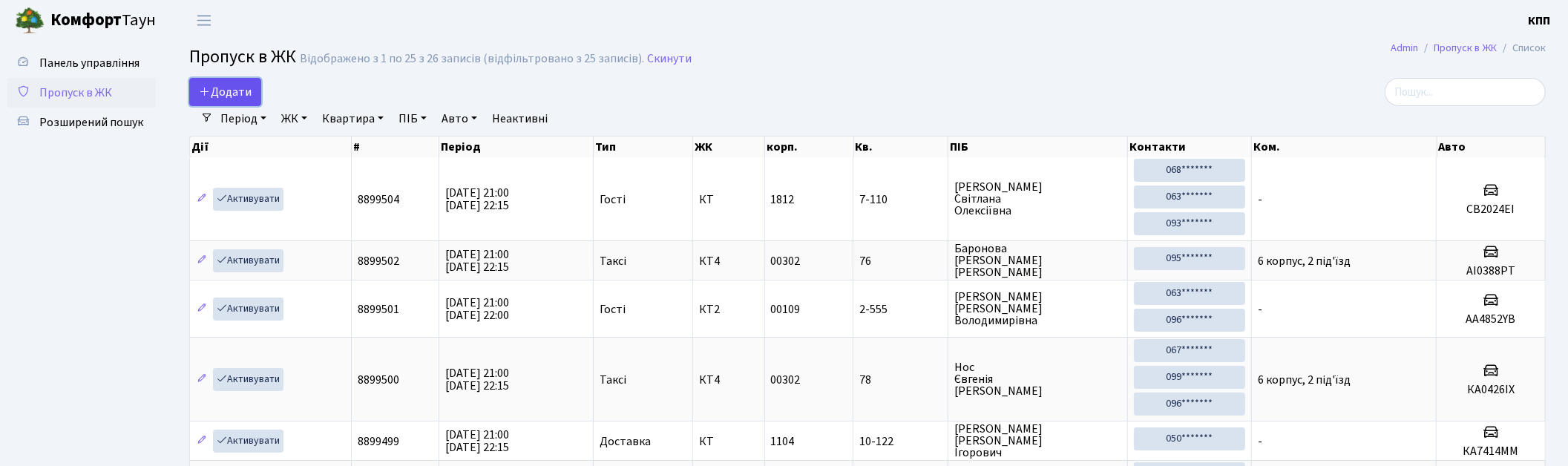
click at [253, 79] on link "Додати" at bounding box center [225, 92] width 72 height 28
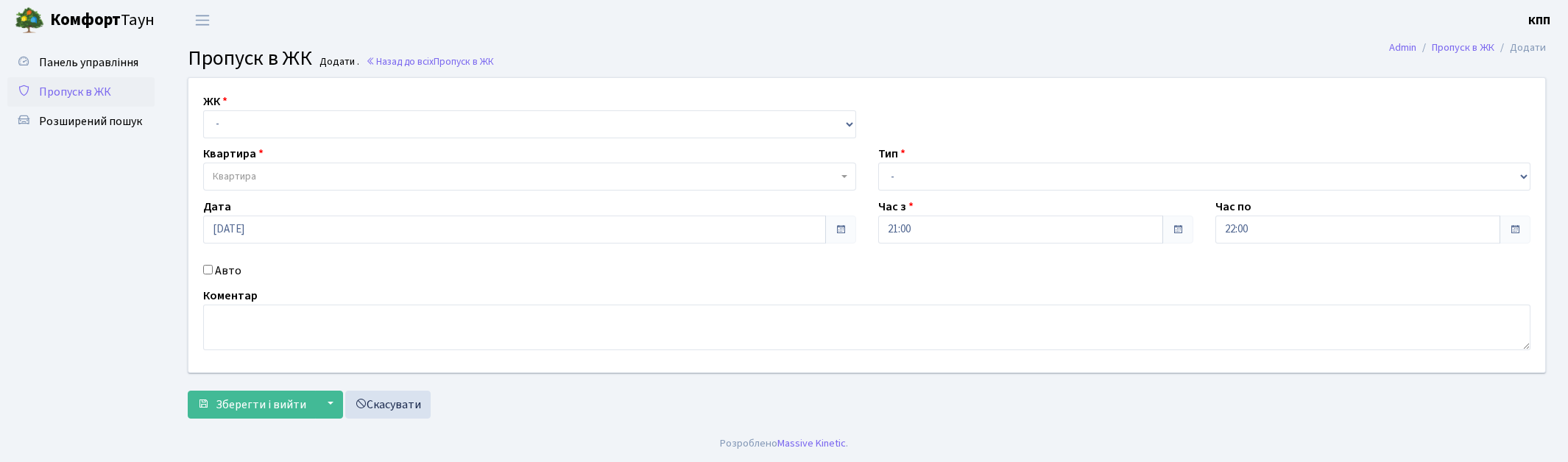
click at [229, 110] on select "- КТ, вул. Регенераторна, 4 КТ2, просп. [STREET_ADDRESS] [STREET_ADDRESS] [PERS…" at bounding box center [529, 124] width 653 height 28
select select "271"
click at [203, 110] on select "- КТ, вул. Регенераторна, 4 КТ2, просп. [STREET_ADDRESS] [STREET_ADDRESS] [PERS…" at bounding box center [529, 124] width 653 height 28
select select
click at [237, 165] on span "Квартира" at bounding box center [529, 177] width 653 height 28
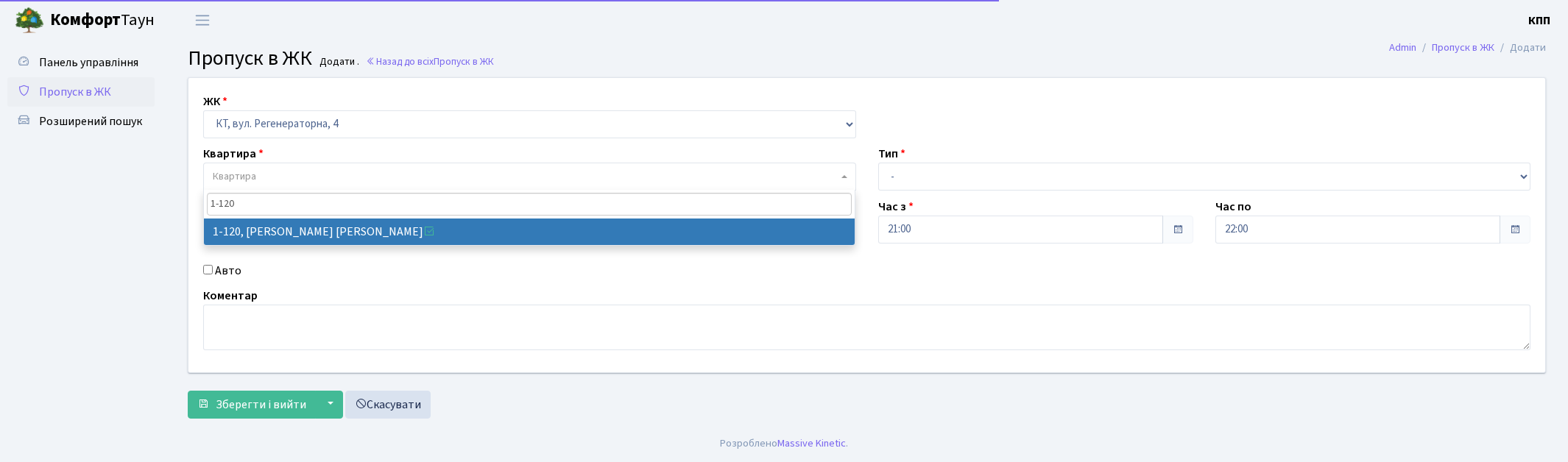
type input "1-120"
select select "120"
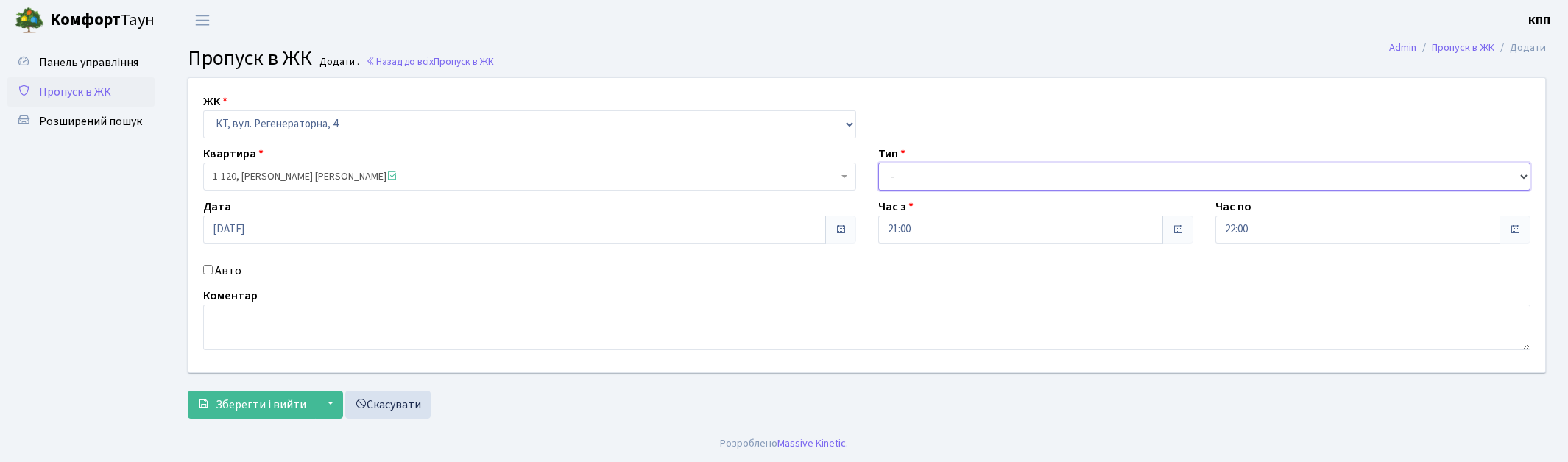
click at [917, 187] on select "- Доставка Таксі Гості Сервіс" at bounding box center [1205, 177] width 653 height 28
select select "3"
click at [879, 163] on select "- Доставка Таксі Гості Сервіс" at bounding box center [1205, 177] width 653 height 28
click at [259, 401] on span "Зберегти і вийти" at bounding box center [261, 404] width 91 height 16
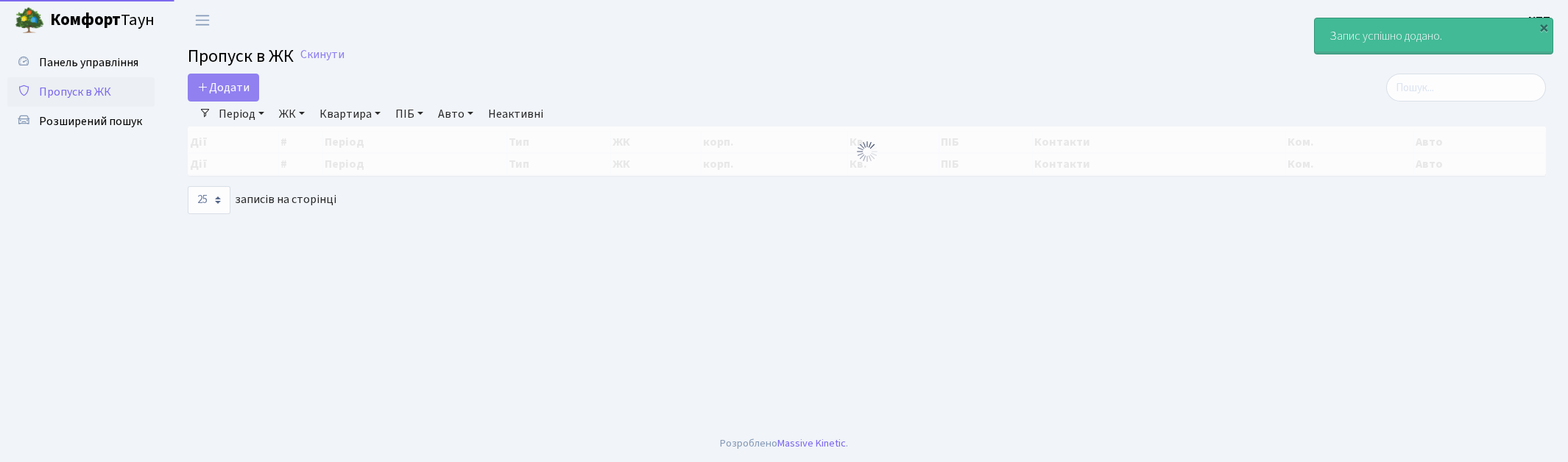
select select "25"
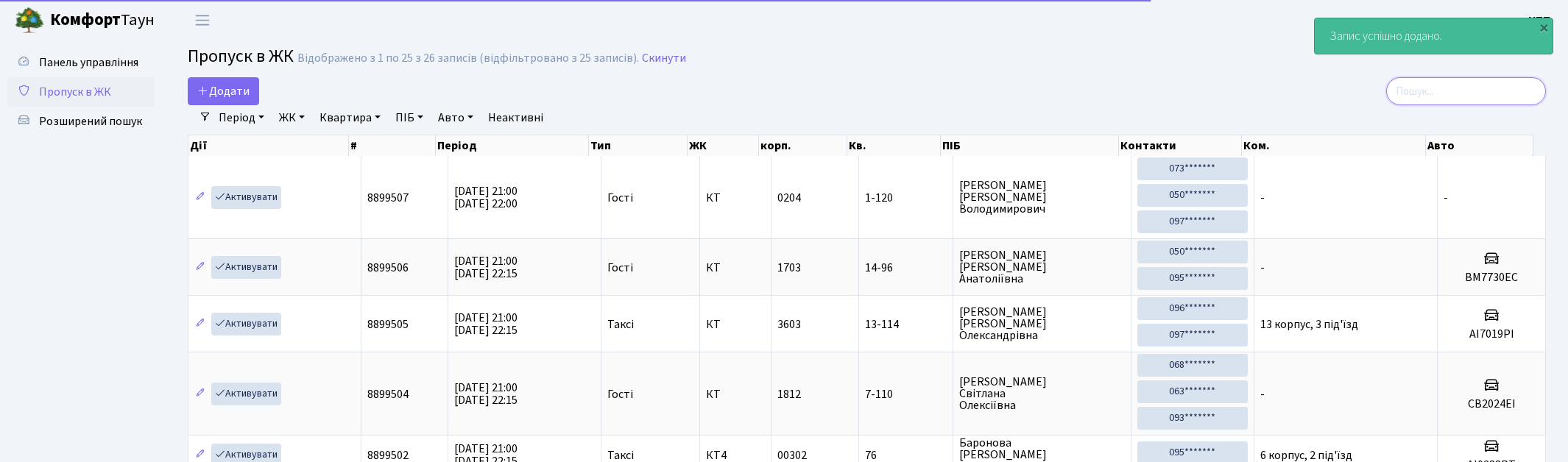
drag, startPoint x: 1458, startPoint y: 96, endPoint x: 450, endPoint y: 127, distance: 1008.5
click at [1451, 96] on input "search" at bounding box center [1466, 91] width 160 height 28
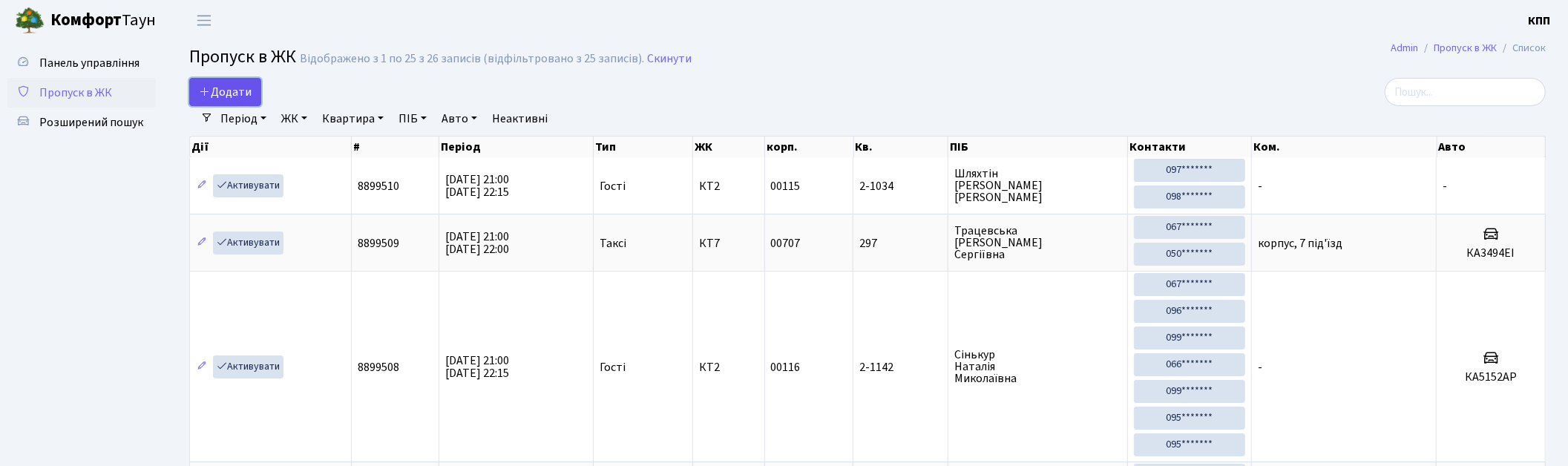
click at [205, 78] on link "Додати" at bounding box center [225, 92] width 72 height 28
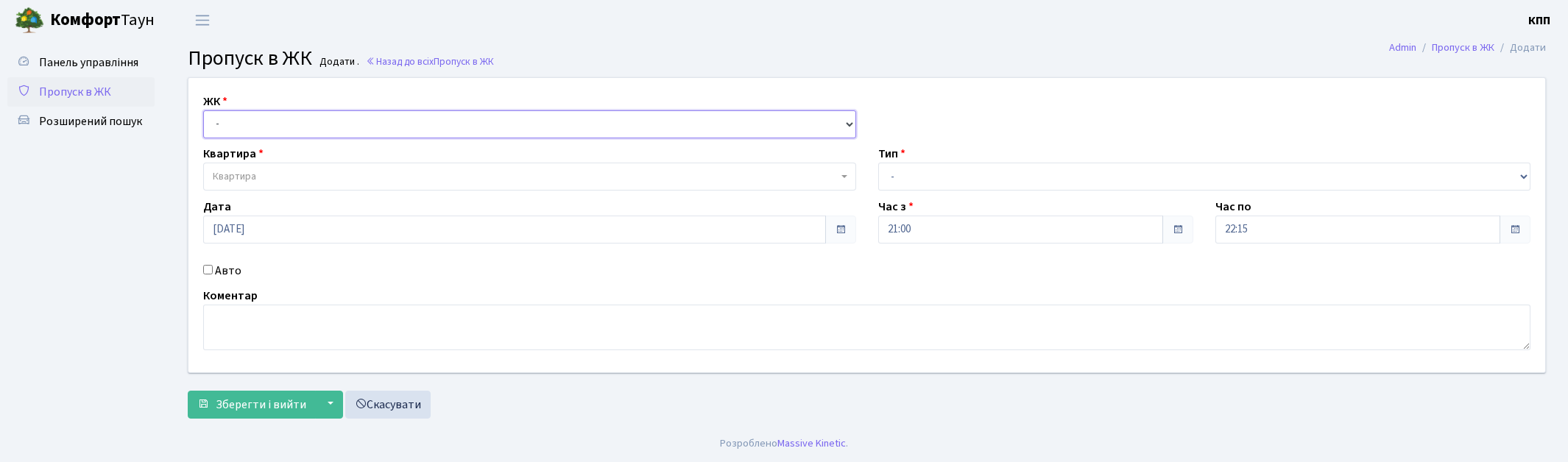
click at [225, 126] on select "- КТ, вул. Регенераторна, 4 КТ2, просп. [STREET_ADDRESS] [STREET_ADDRESS] [PERS…" at bounding box center [529, 124] width 653 height 28
select select "271"
click at [203, 110] on select "- КТ, вул. Регенераторна, 4 КТ2, просп. [STREET_ADDRESS] [STREET_ADDRESS] [PERS…" at bounding box center [529, 124] width 653 height 28
select select
click at [235, 169] on span "Квартира" at bounding box center [234, 177] width 44 height 15
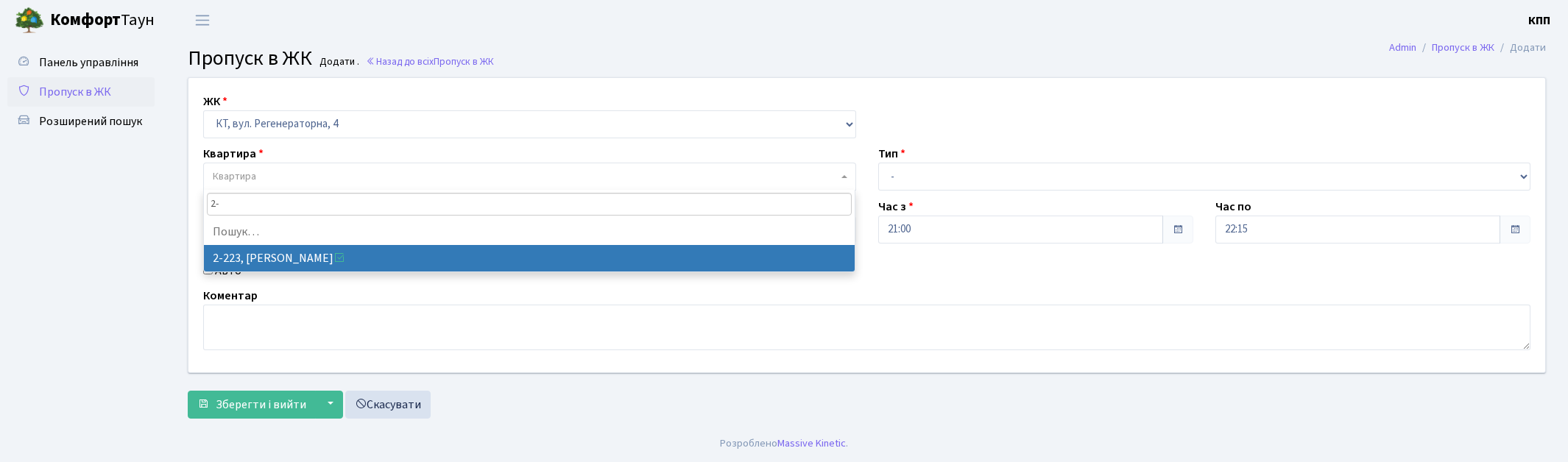
type input "2"
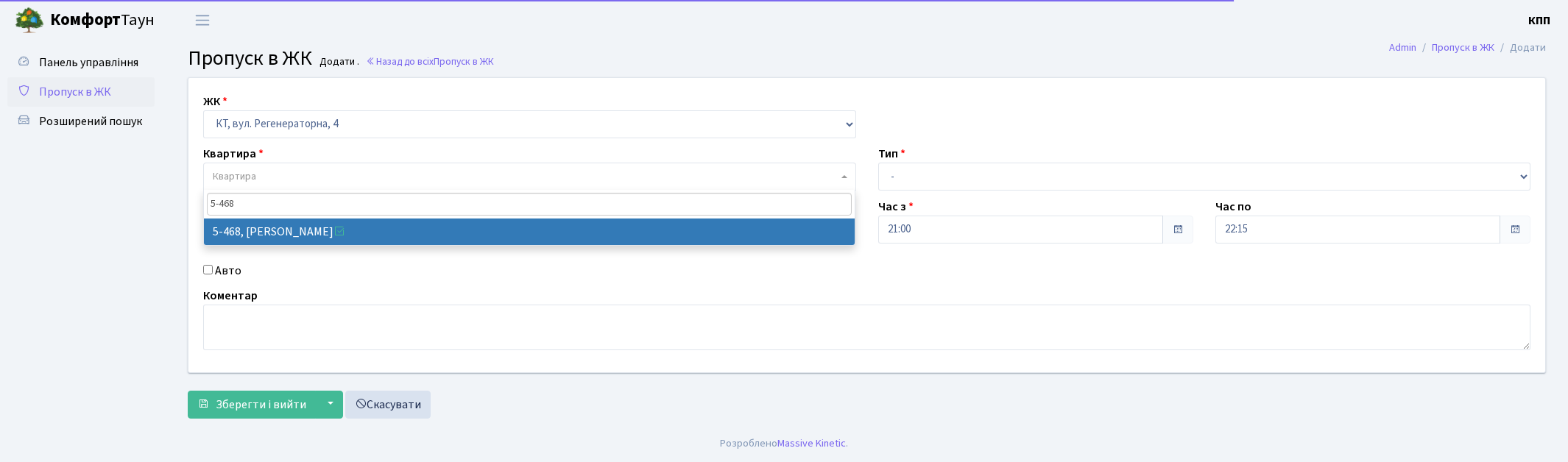
type input "5-468"
select select "2076"
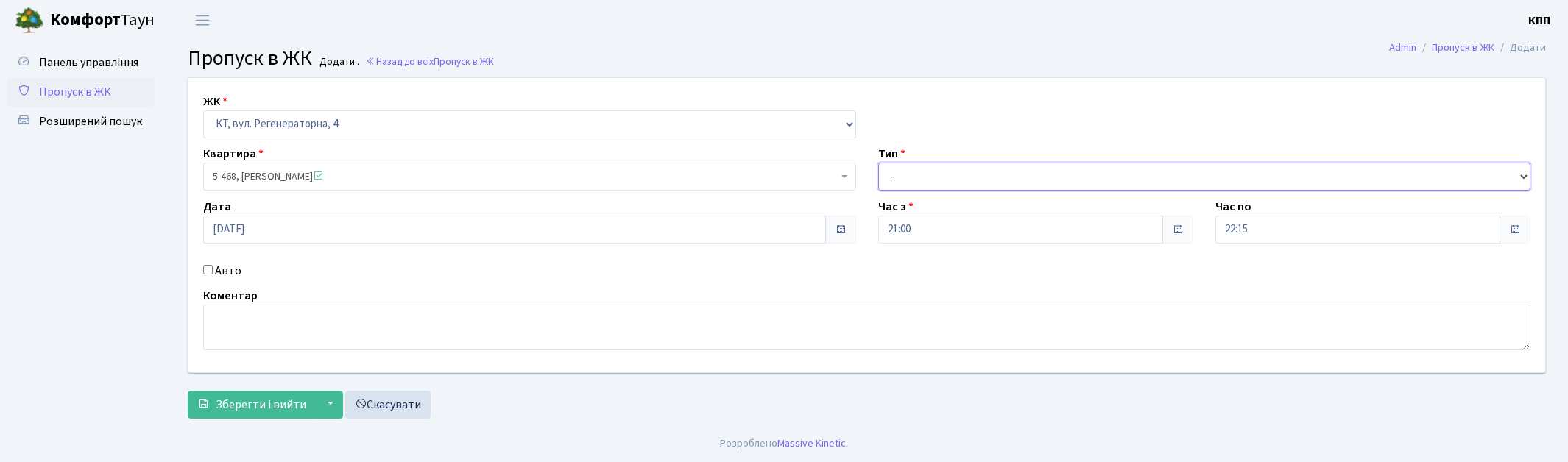
drag, startPoint x: 939, startPoint y: 166, endPoint x: 939, endPoint y: 187, distance: 21.0
click at [939, 166] on select "- Доставка Таксі Гості Сервіс" at bounding box center [1205, 177] width 653 height 28
select select "1"
click at [879, 163] on select "- Доставка Таксі Гості Сервіс" at bounding box center [1205, 177] width 653 height 28
click at [268, 397] on span "Зберегти і вийти" at bounding box center [261, 404] width 91 height 16
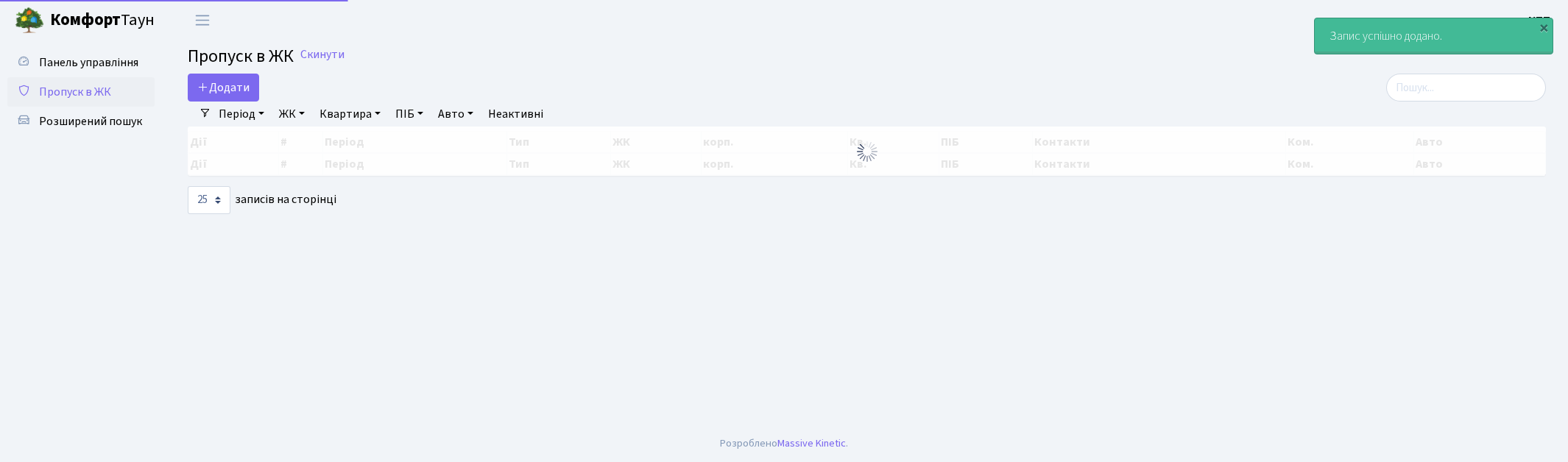
select select "25"
click at [1463, 83] on input "search" at bounding box center [1466, 88] width 160 height 28
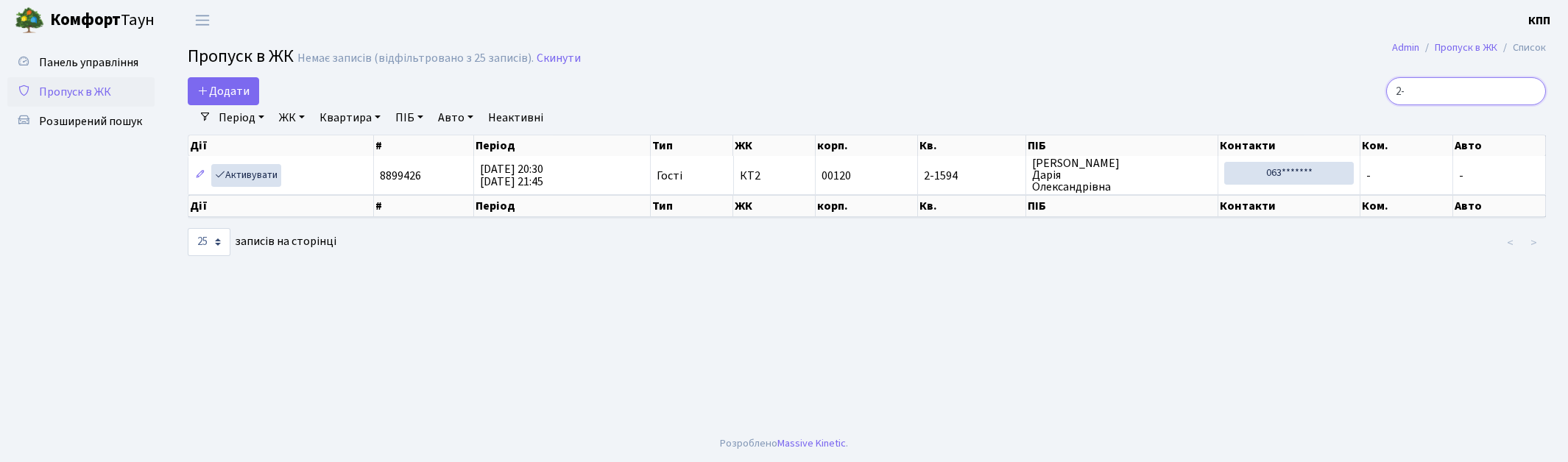
type input "2"
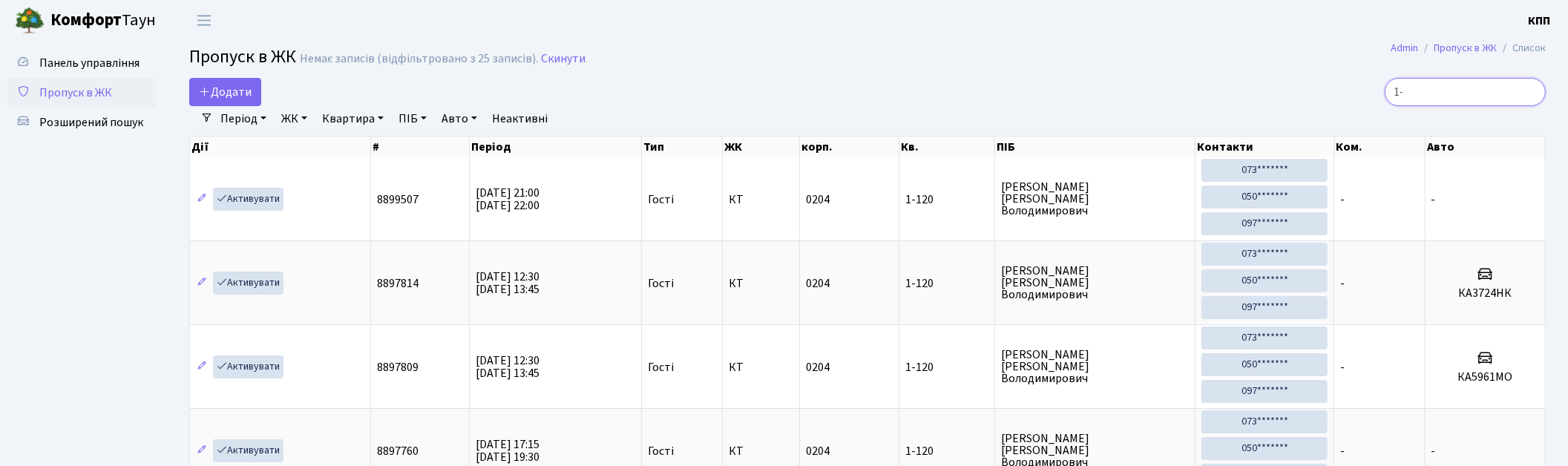
type input "1"
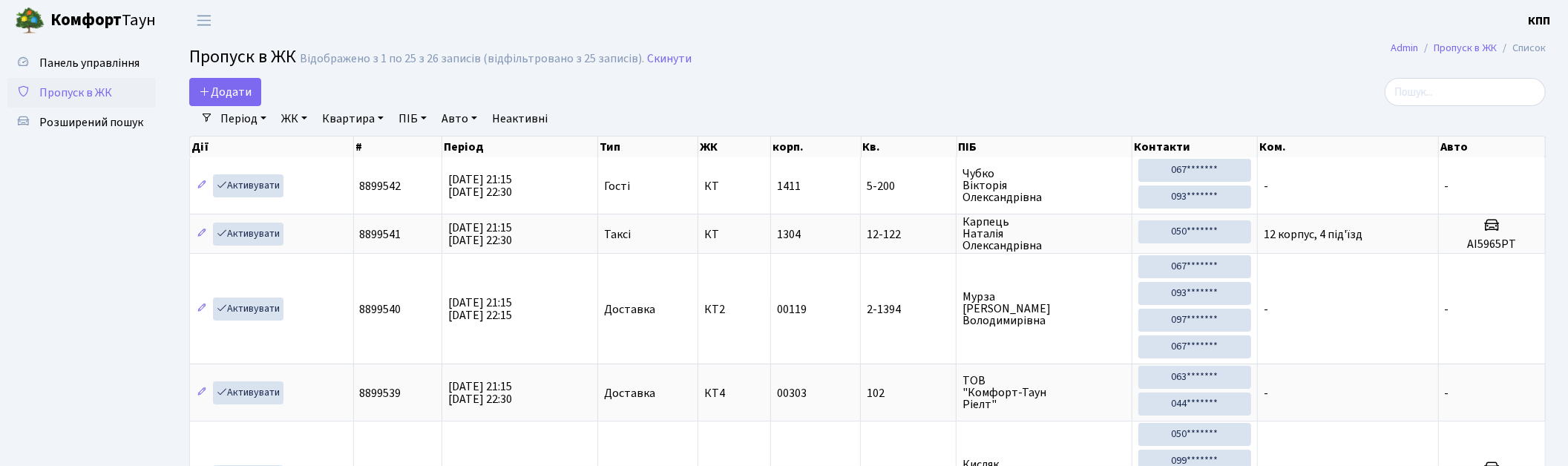
click at [232, 123] on link "Період" at bounding box center [243, 119] width 58 height 25
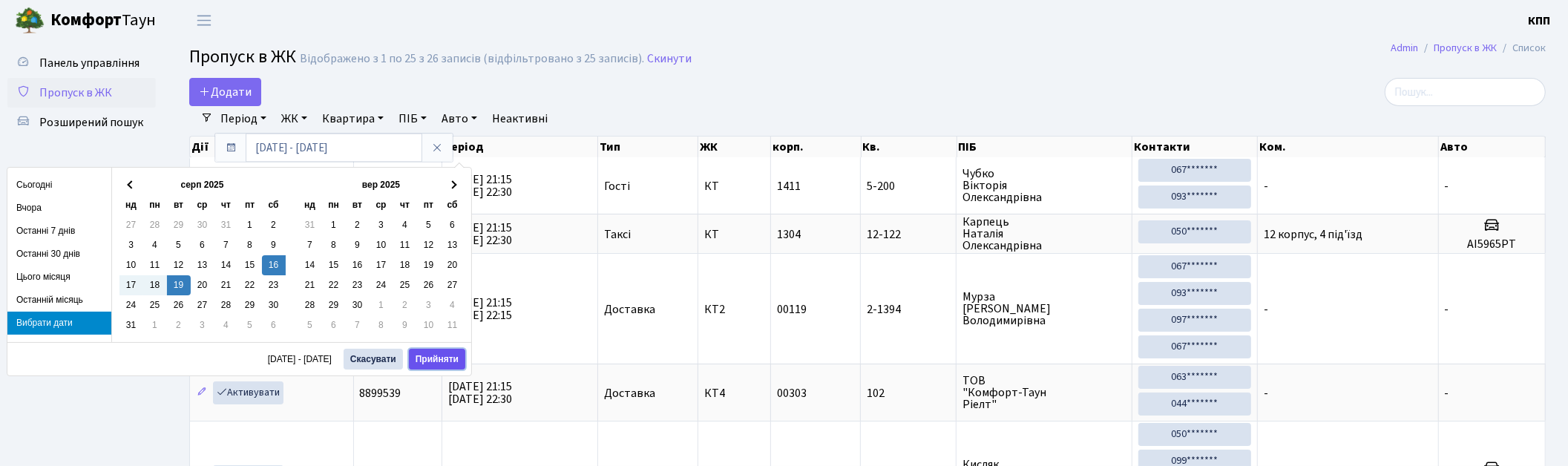
click at [417, 356] on button "Прийняти" at bounding box center [437, 359] width 56 height 20
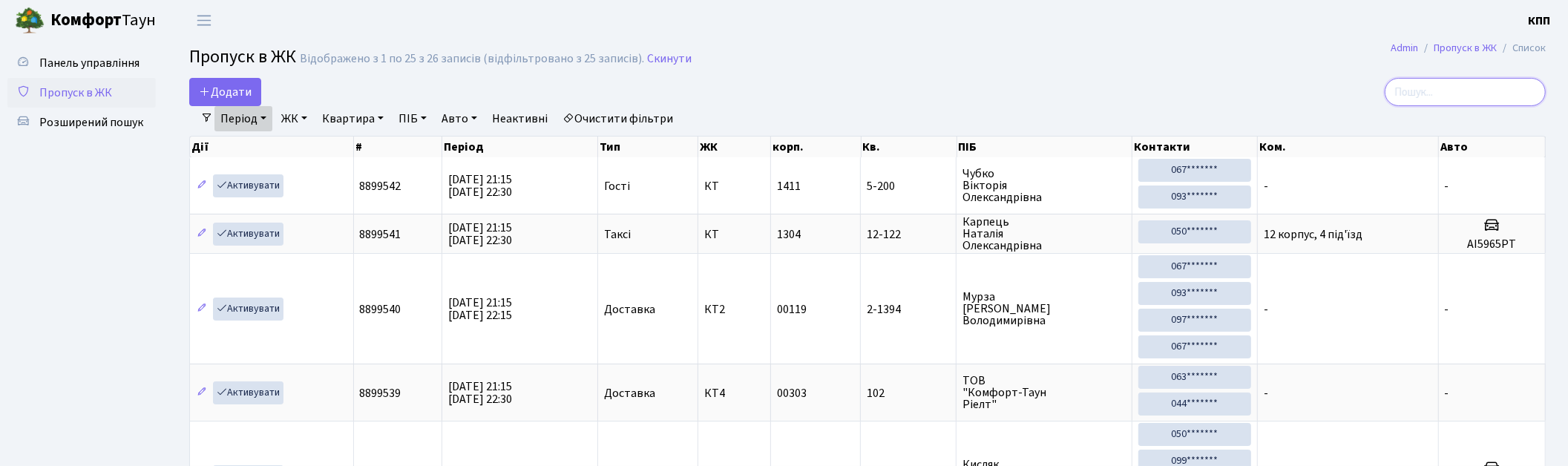
click at [1449, 95] on input "search" at bounding box center [1464, 92] width 161 height 28
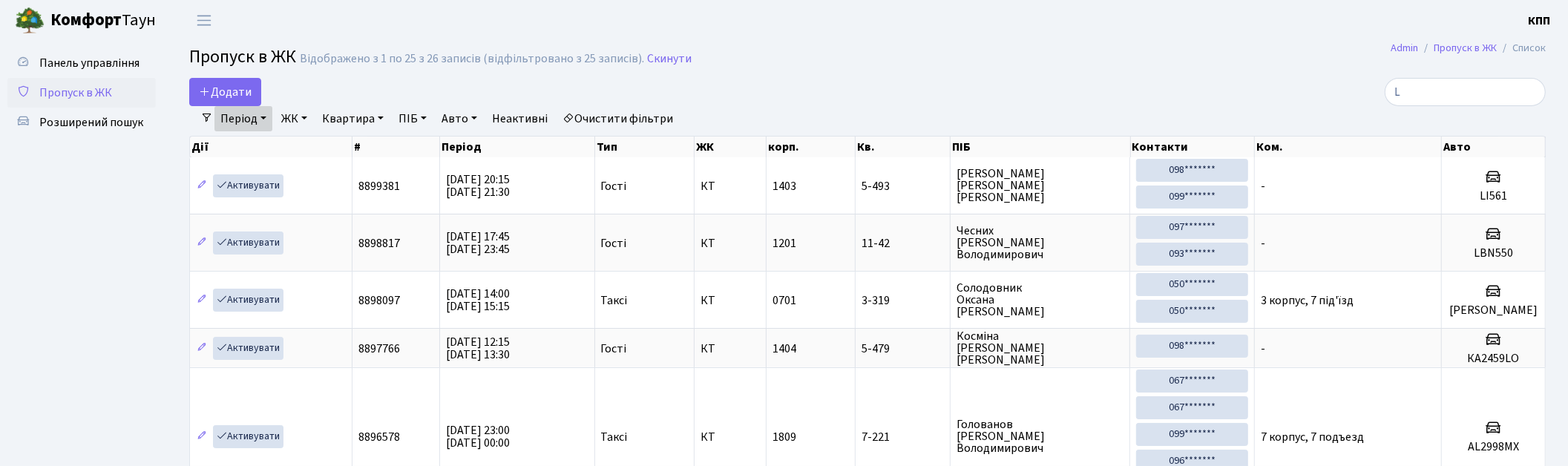
click at [242, 113] on link "Період" at bounding box center [243, 119] width 58 height 25
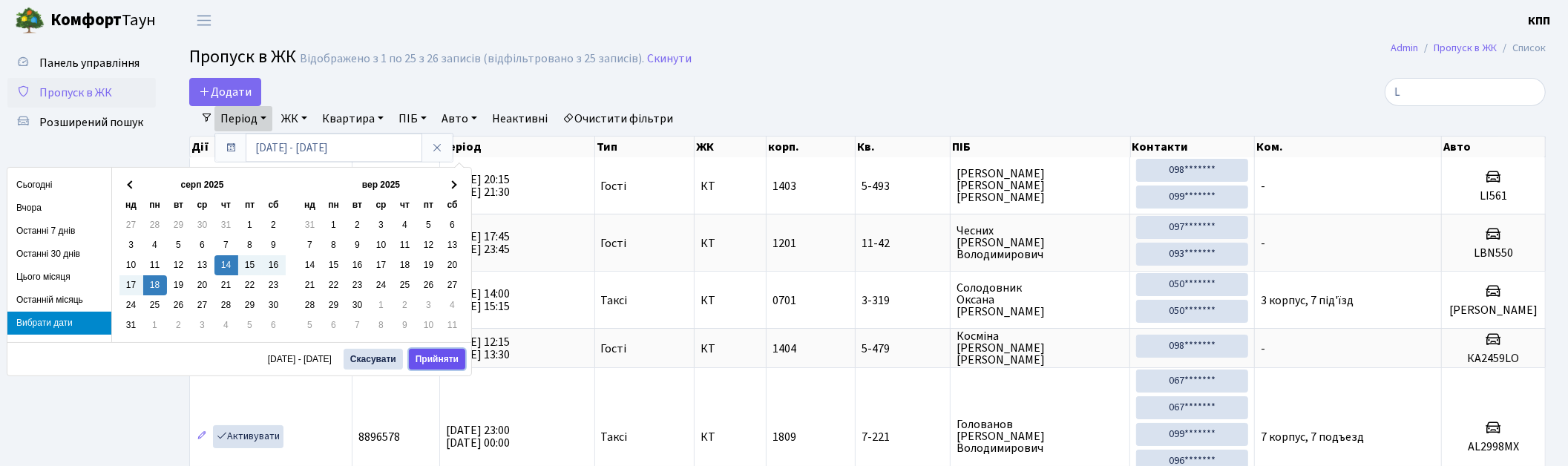
click at [451, 356] on button "Прийняти" at bounding box center [437, 359] width 56 height 20
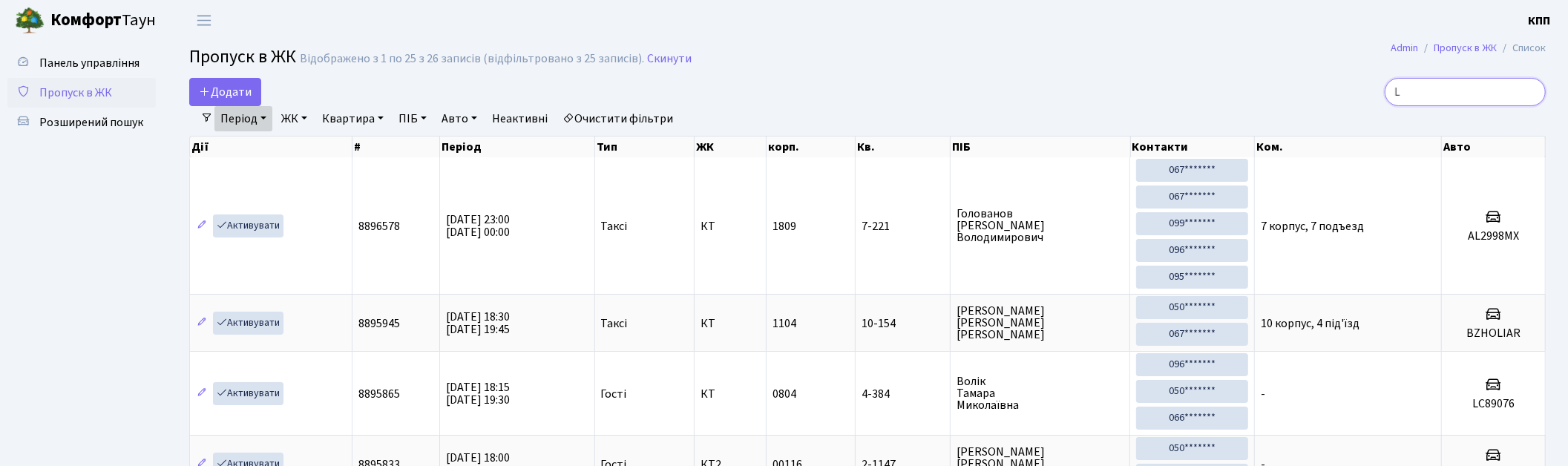
click at [1440, 92] on input "L" at bounding box center [1464, 92] width 161 height 28
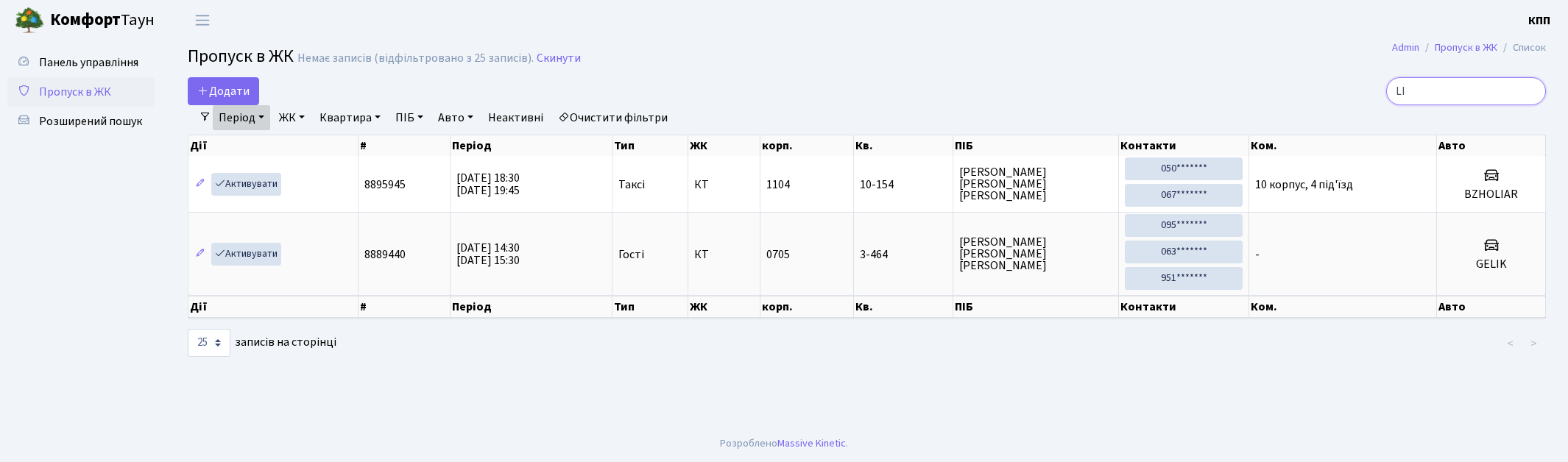
type input "L"
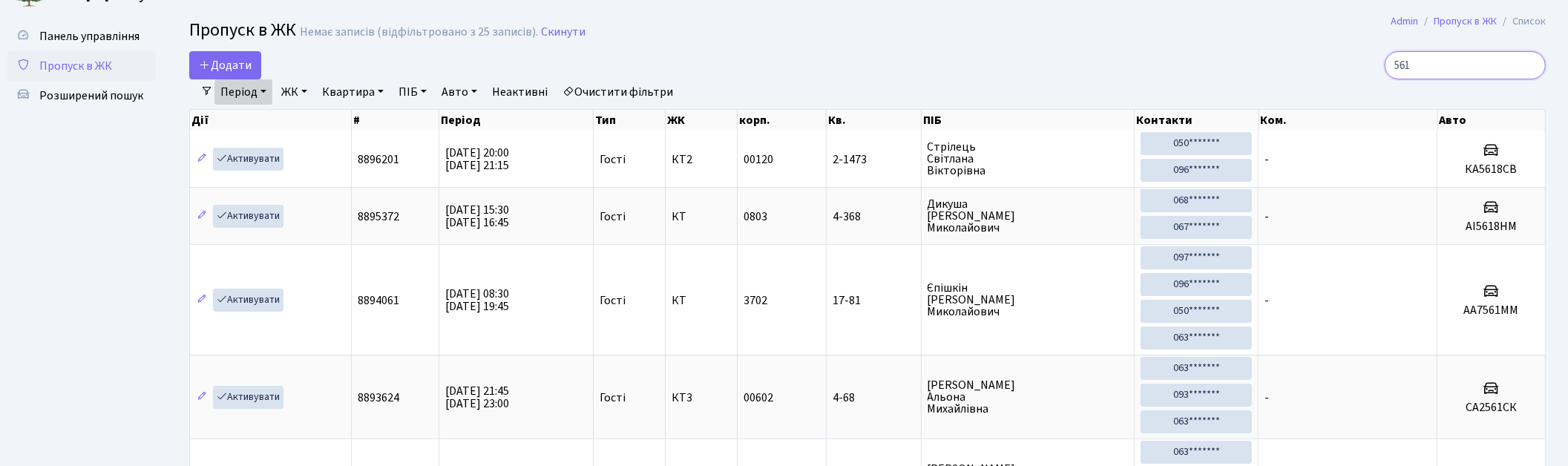
scroll to position [18, 0]
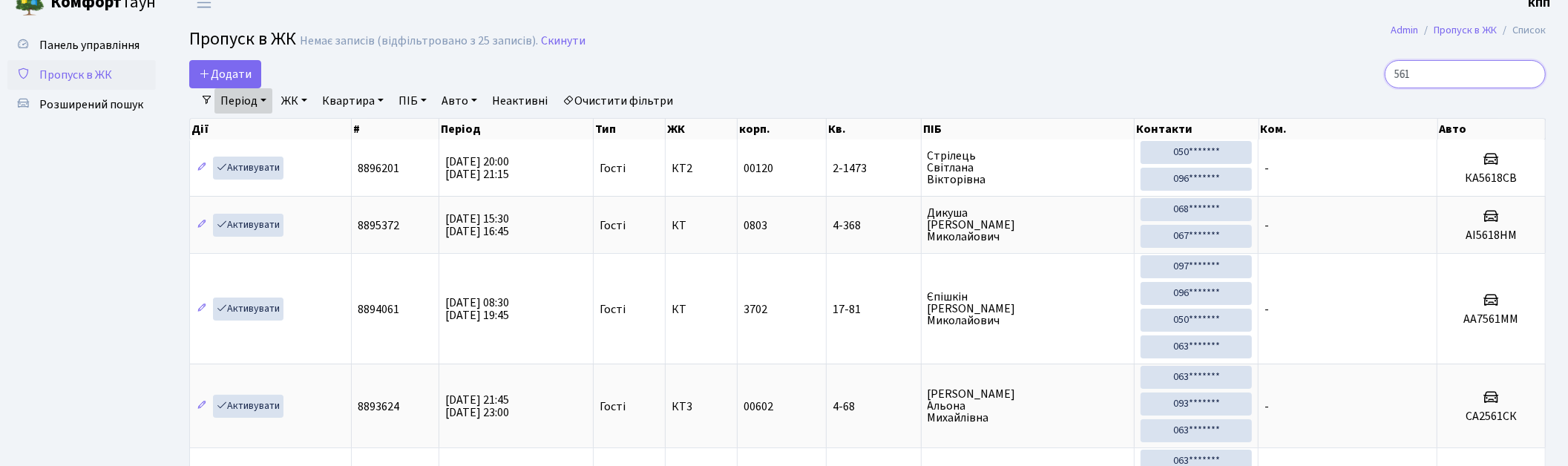
click at [1410, 77] on input "561" at bounding box center [1464, 74] width 161 height 28
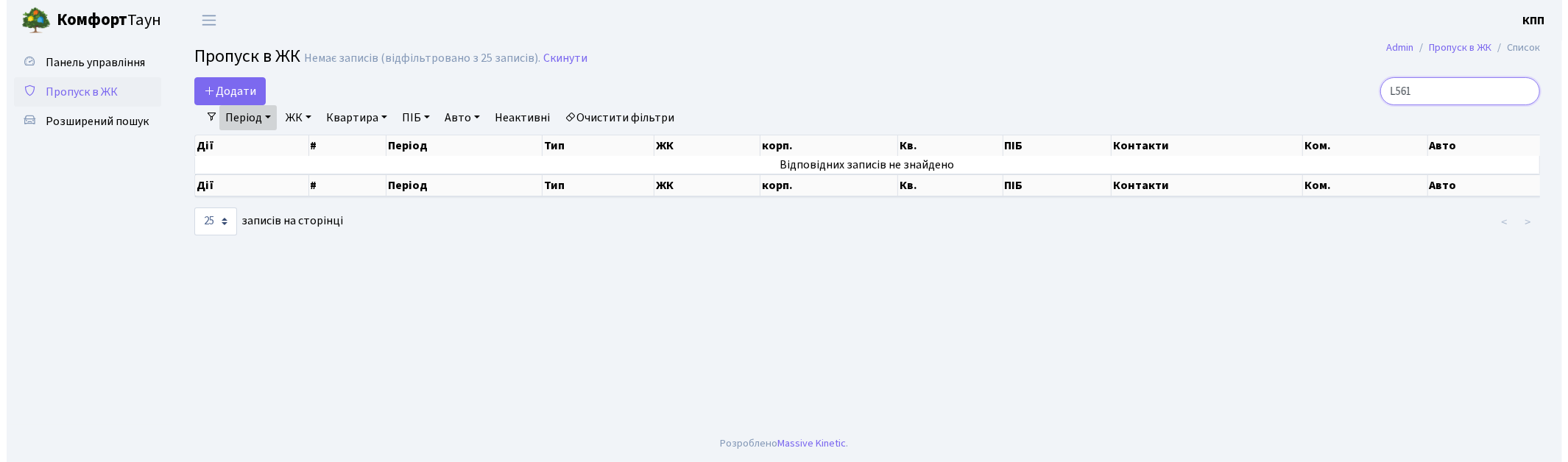
scroll to position [0, 0]
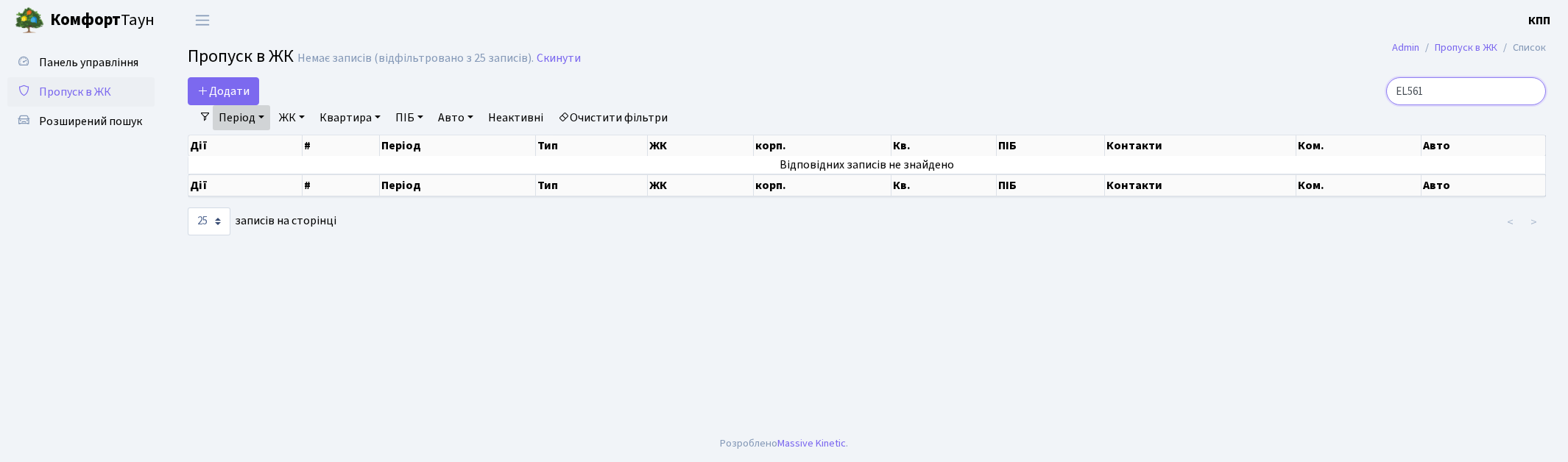
type input "EL561"
click at [62, 92] on span "Пропуск в ЖК" at bounding box center [75, 92] width 72 height 16
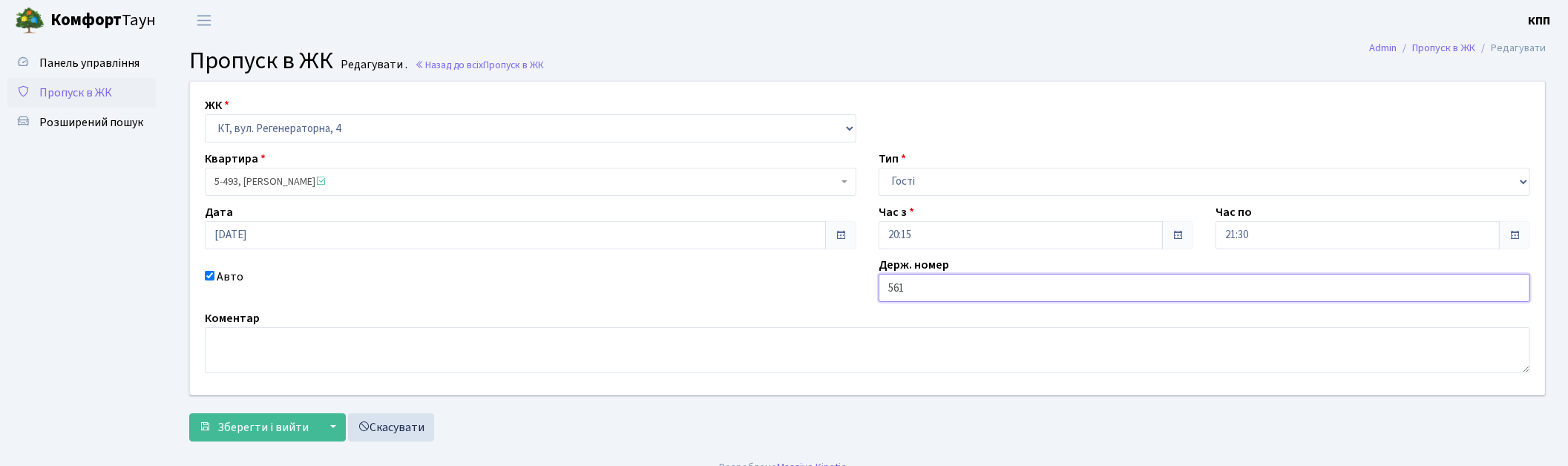
click at [886, 290] on input "561" at bounding box center [1204, 288] width 652 height 28
type input "LI561"
click at [298, 416] on button "Зберегти і вийти" at bounding box center [253, 427] width 129 height 28
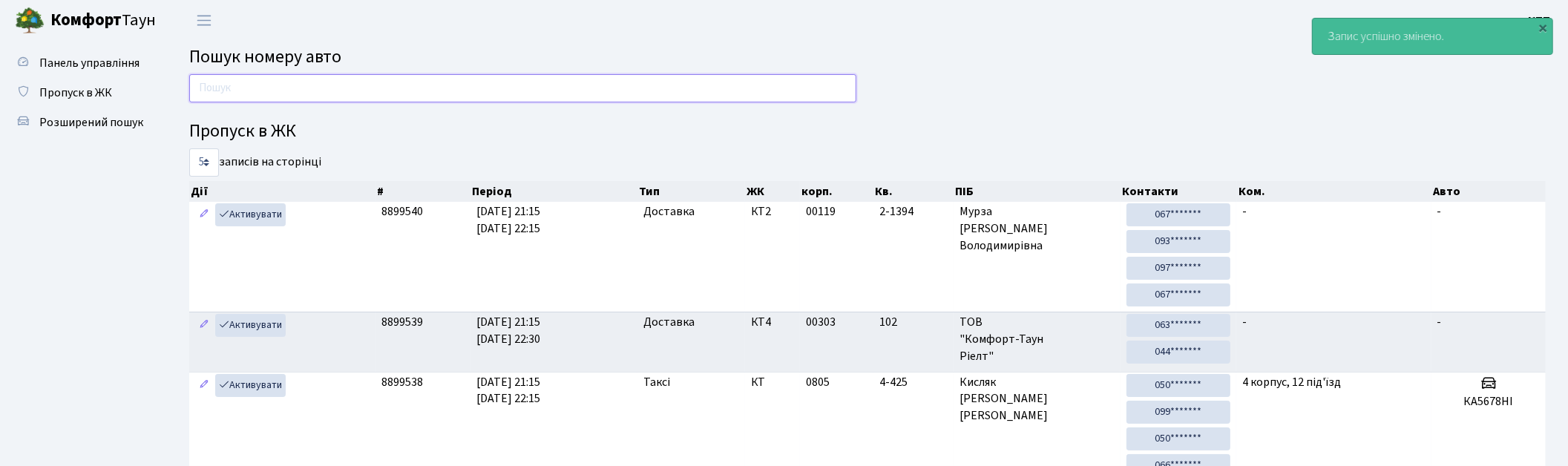
click at [384, 101] on input "text" at bounding box center [522, 88] width 667 height 28
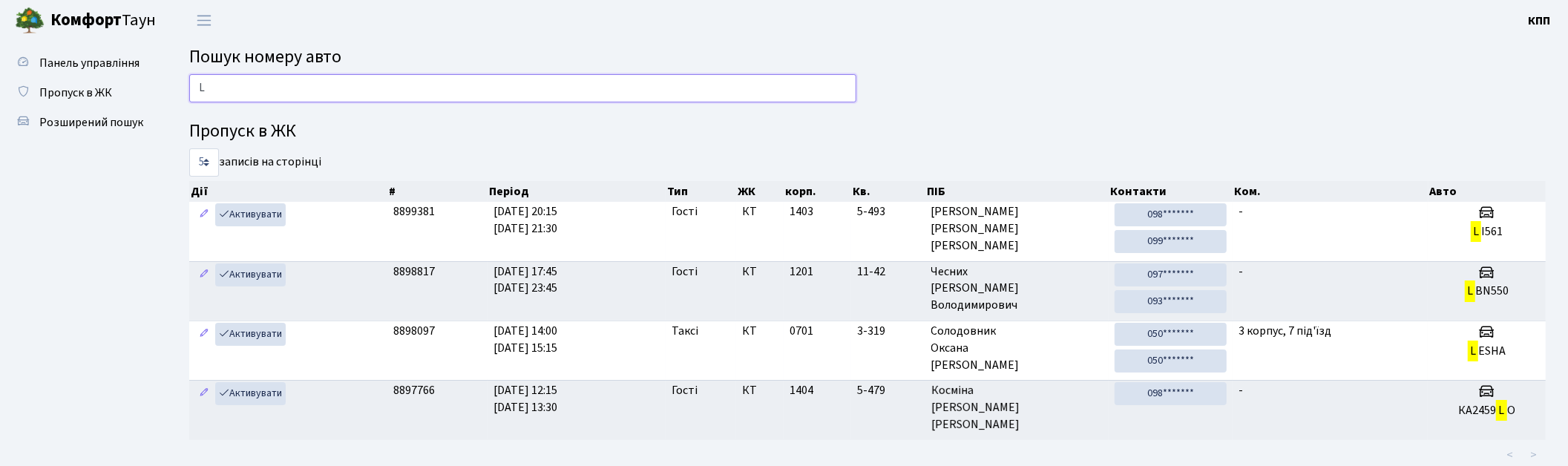
type input "L"
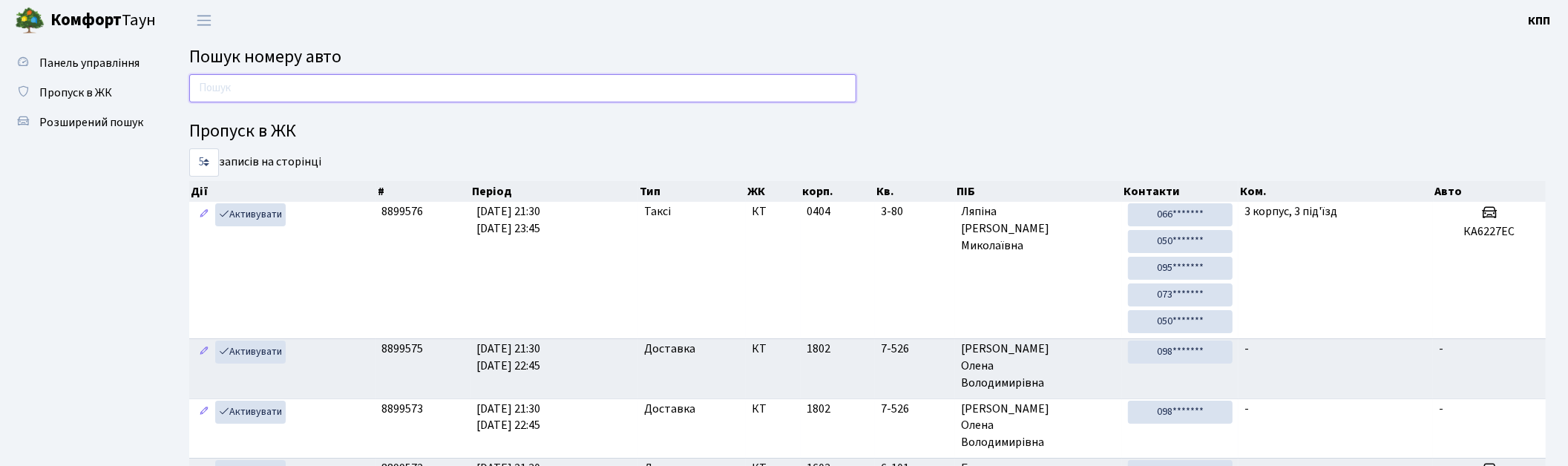
type input "Д"
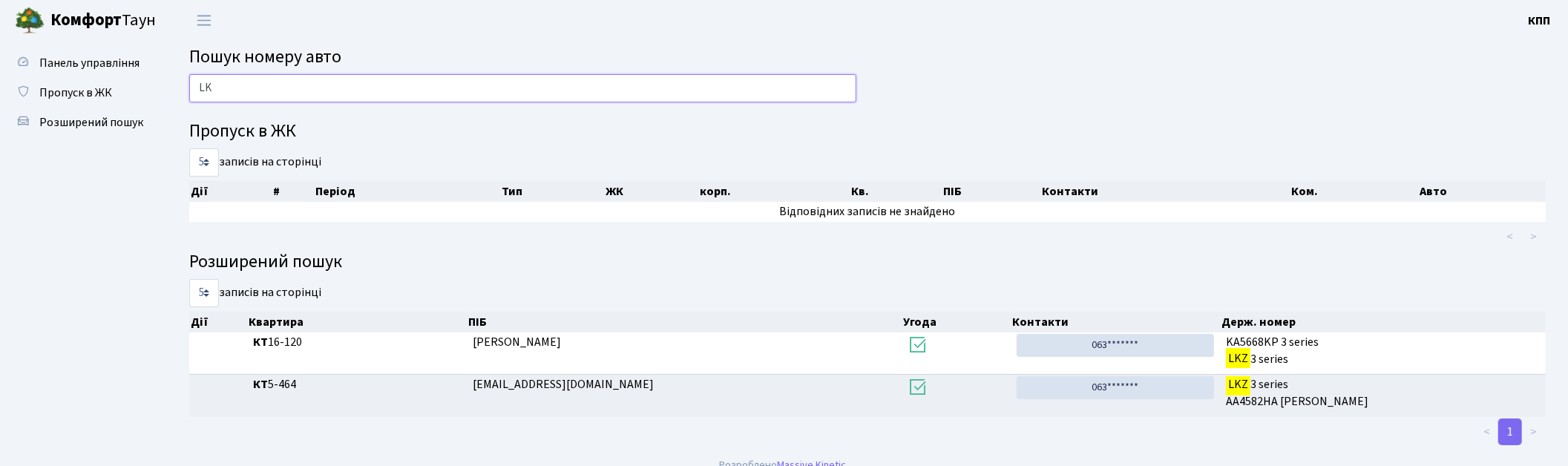
type input "L"
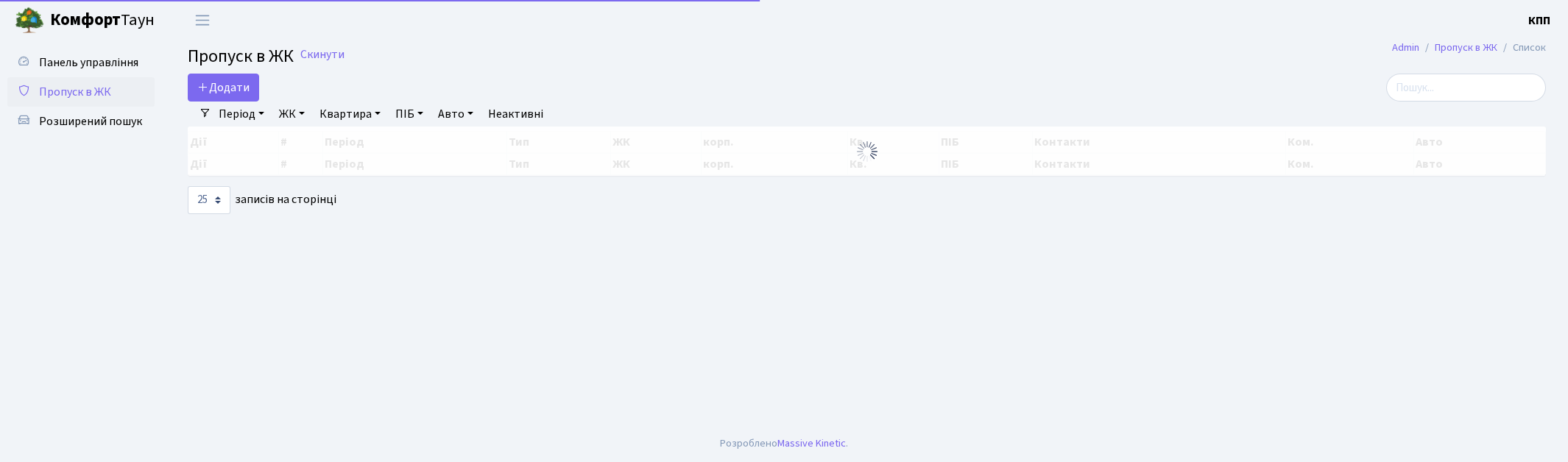
select select "25"
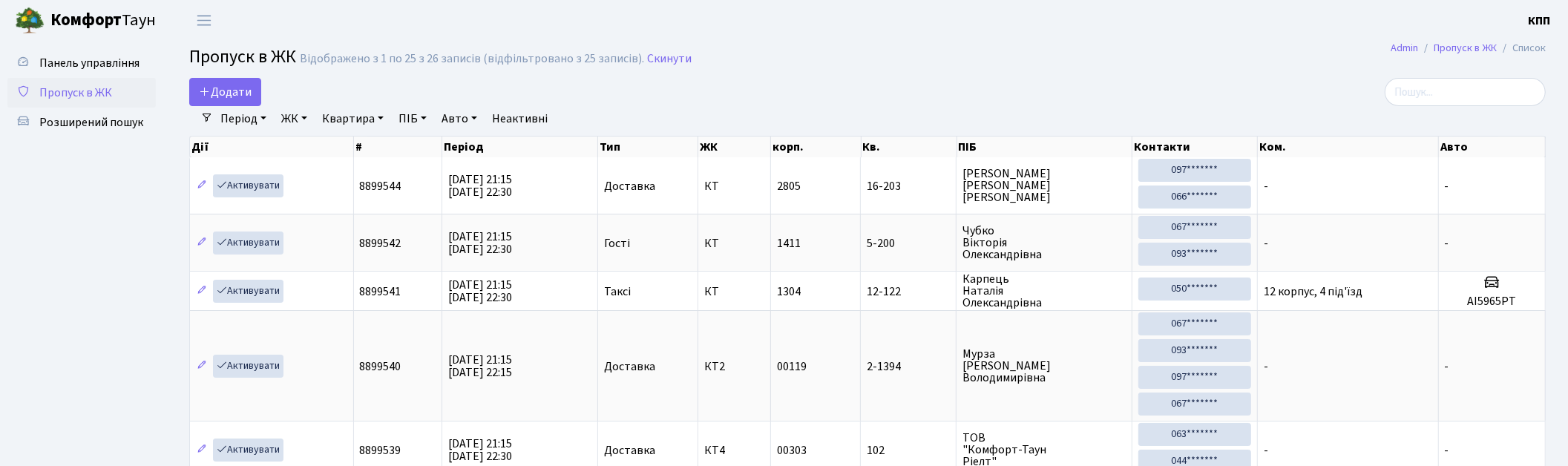
click at [1488, 106] on div "Період [DATE] - [DATE] ЖК - КТ, вул. Регенераторна, 4 КТ2, просп. [STREET_ADDRE…" at bounding box center [872, 119] width 1320 height 25
click at [1467, 92] on input "search" at bounding box center [1464, 92] width 161 height 28
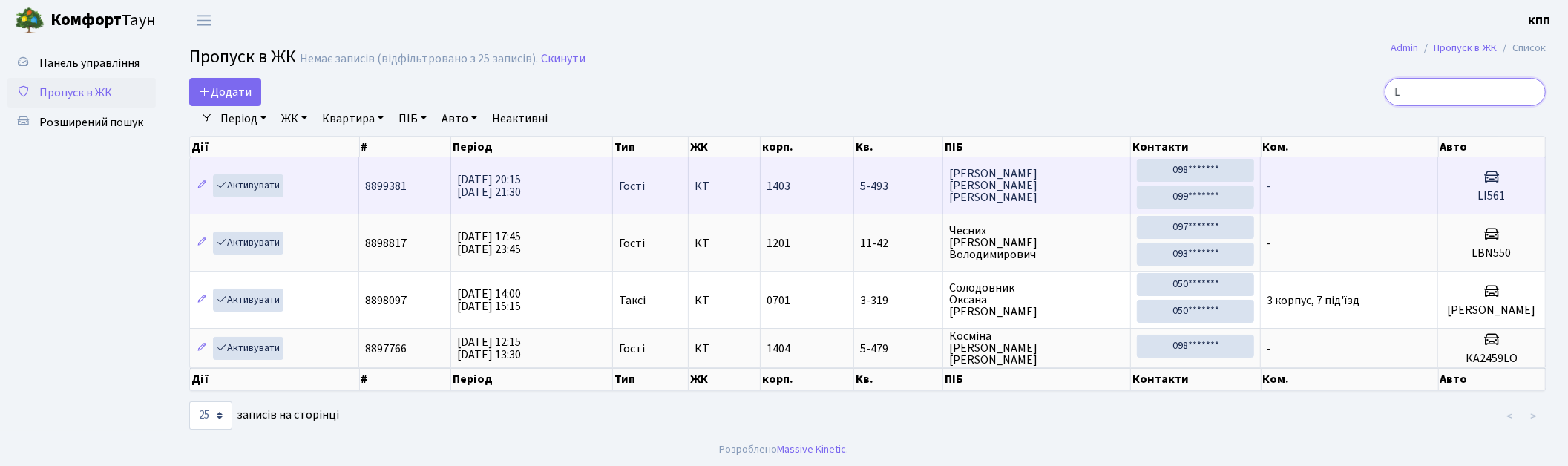
type input "L"
click at [1411, 182] on td "-" at bounding box center [1349, 185] width 177 height 56
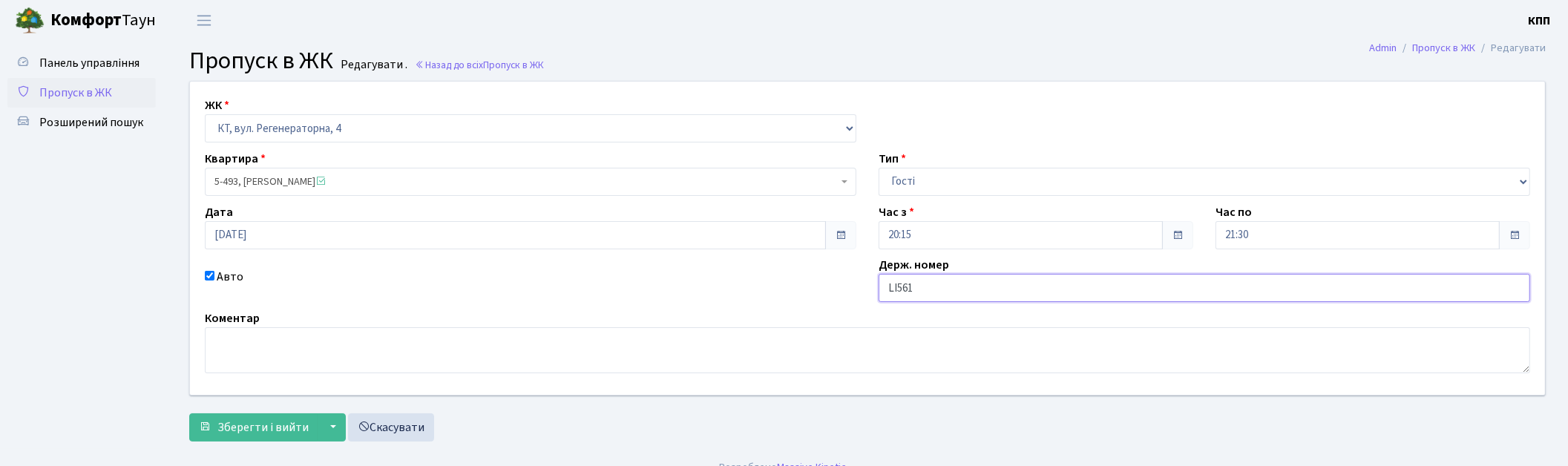
click at [880, 279] on input "LI561" at bounding box center [1204, 288] width 652 height 28
type input "ELI561"
click at [235, 418] on button "Зберегти і вийти" at bounding box center [253, 427] width 129 height 28
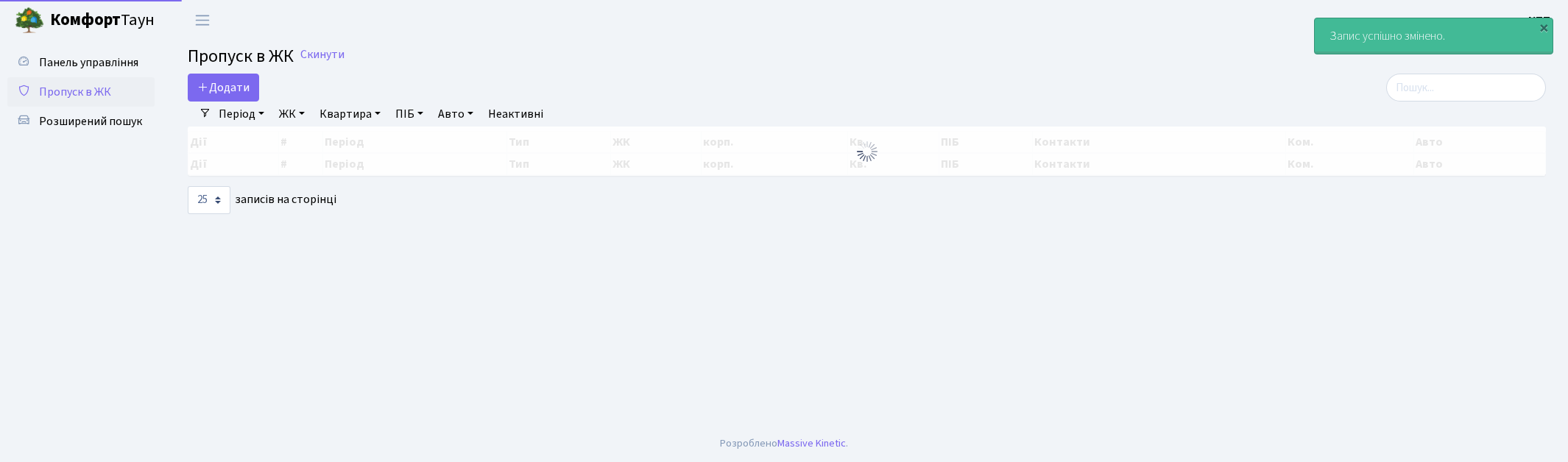
select select "25"
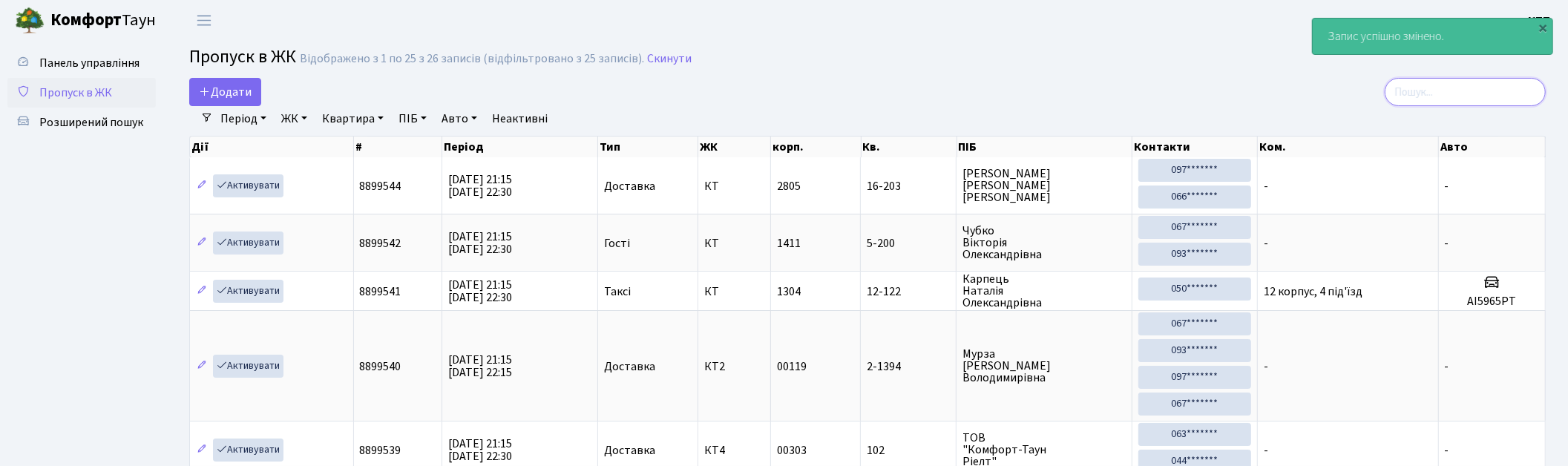
click at [1452, 87] on input "search" at bounding box center [1464, 92] width 161 height 28
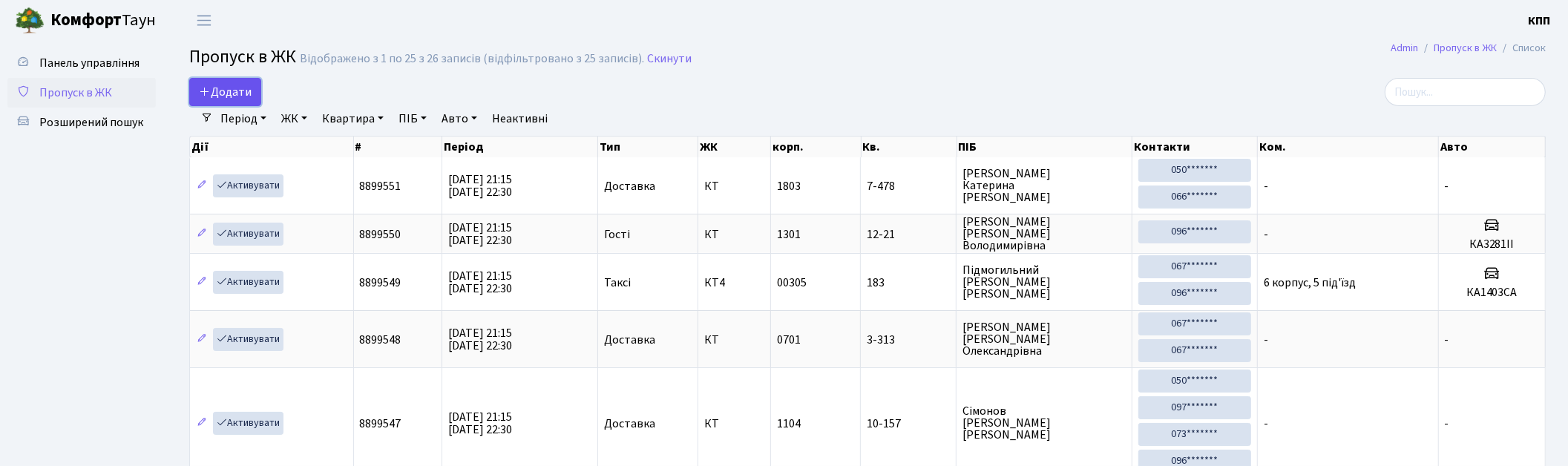
click at [217, 78] on link "Додати" at bounding box center [225, 92] width 72 height 28
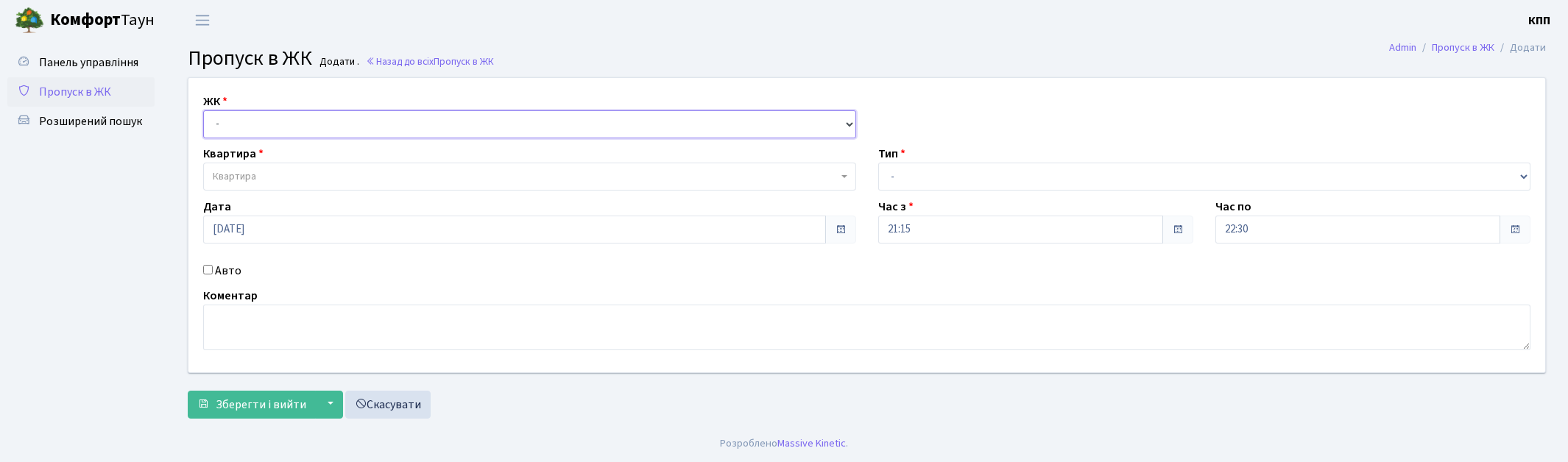
click at [294, 126] on select "- КТ, вул. Регенераторна, 4 КТ2, просп. Соборності, 17 КТ3, вул. Березнева, 16 …" at bounding box center [529, 124] width 653 height 28
select select "271"
click at [203, 110] on select "- КТ, вул. Регенераторна, 4 КТ2, просп. Соборності, 17 КТ3, вул. Березнева, 16 …" at bounding box center [529, 124] width 653 height 28
select select
click at [307, 173] on span "Квартира" at bounding box center [525, 177] width 625 height 15
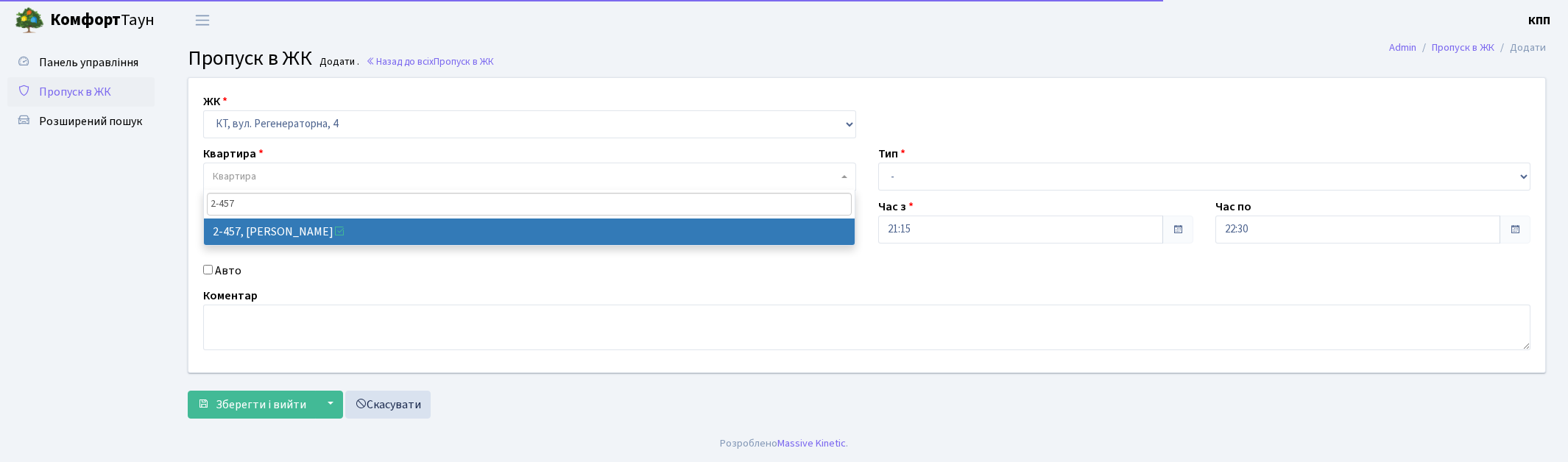
type input "2-457"
select select "1471"
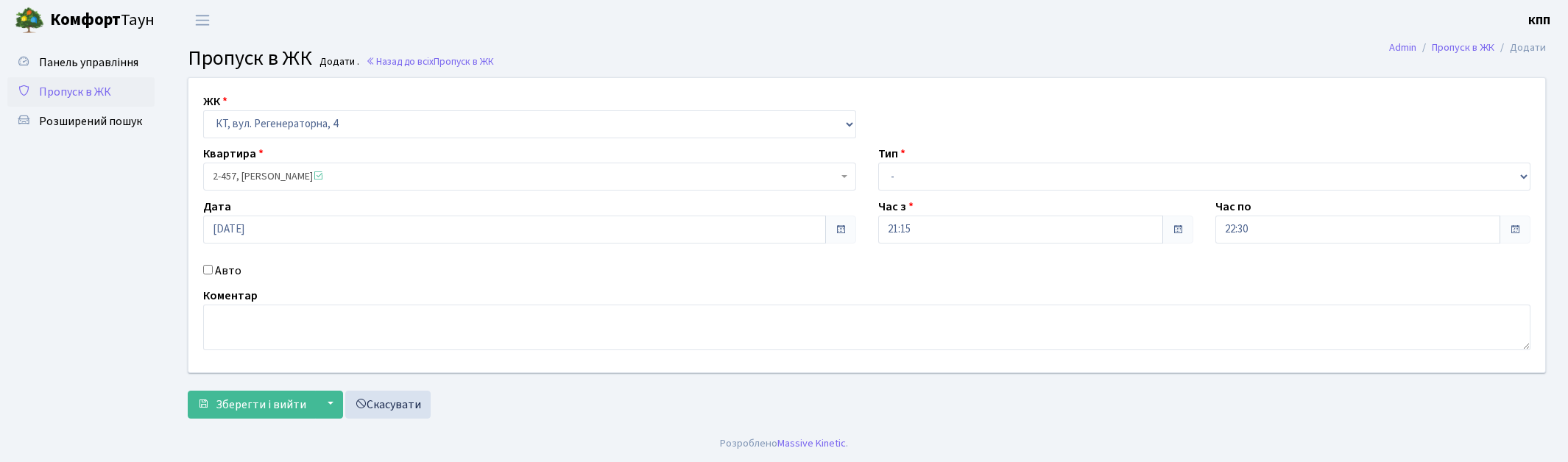
click at [231, 275] on label "Авто" at bounding box center [228, 271] width 27 height 18
click at [213, 275] on input "Авто" at bounding box center [208, 270] width 10 height 10
checkbox input "true"
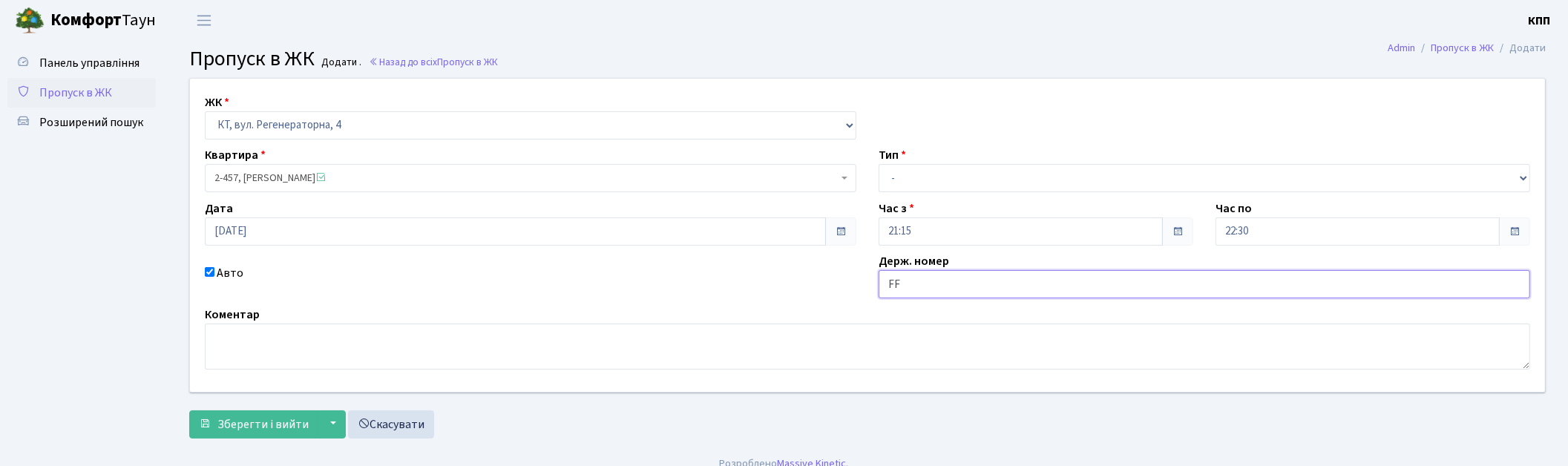
type input "F"
type input "АА7933ЕЕ"
drag, startPoint x: 944, startPoint y: 173, endPoint x: 944, endPoint y: 187, distance: 14.0
click at [944, 173] on select "- Доставка Таксі Гості Сервіс" at bounding box center [1204, 178] width 652 height 28
select select "1"
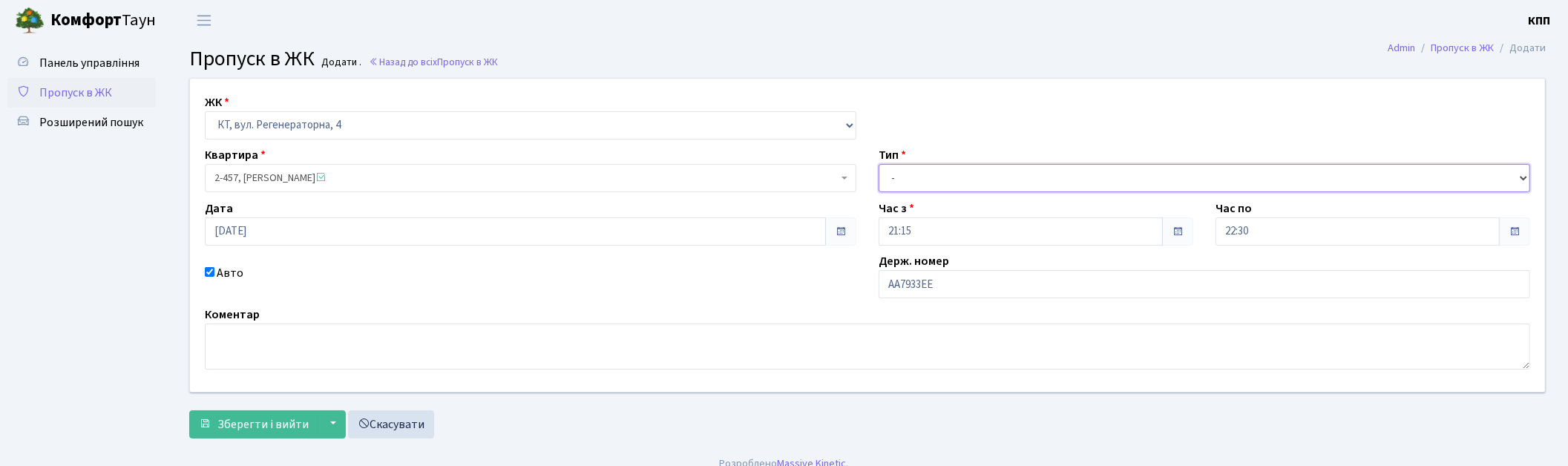
click at [879, 164] on select "- Доставка Таксі Гості Сервіс" at bounding box center [1204, 178] width 652 height 28
click at [291, 410] on button "Зберегти і вийти" at bounding box center [253, 424] width 129 height 28
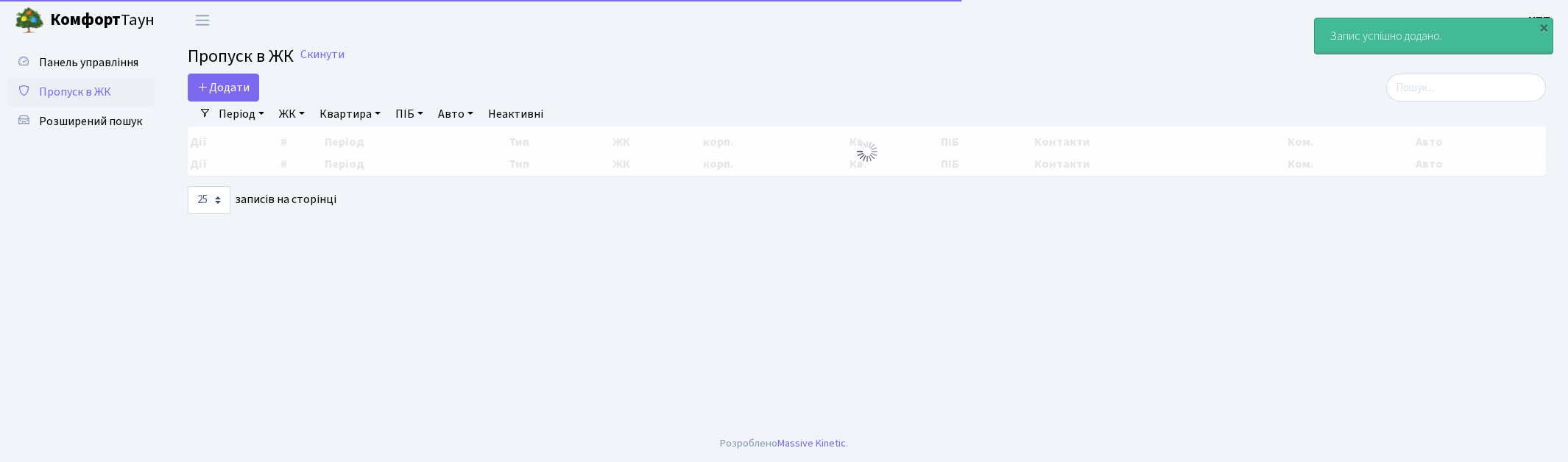
select select "25"
click at [1482, 94] on input "search" at bounding box center [1466, 88] width 160 height 28
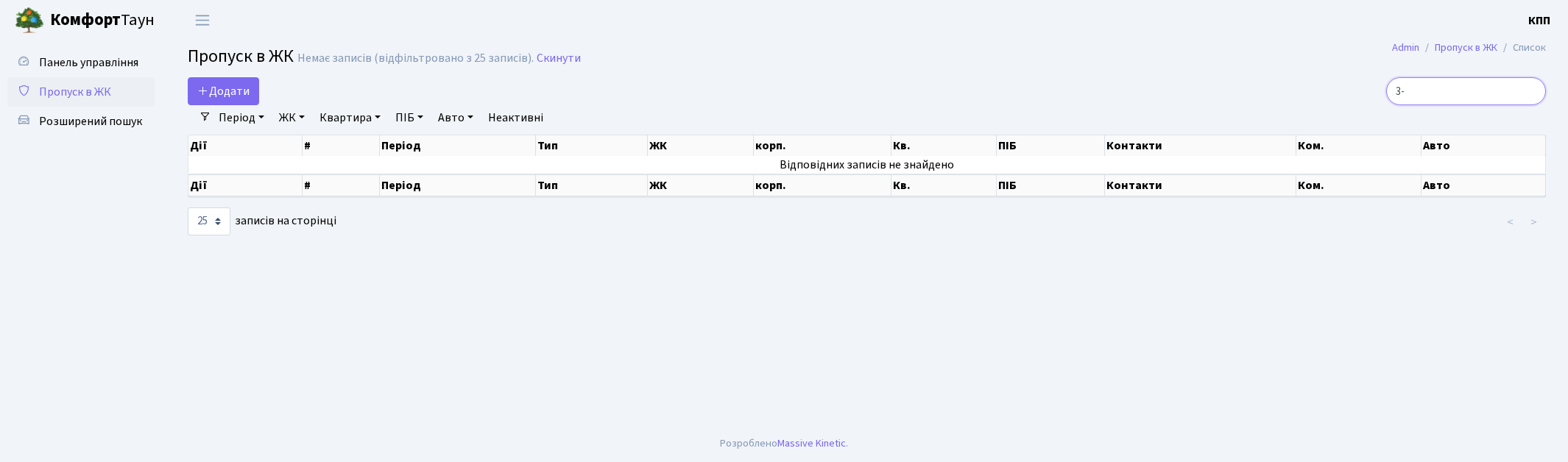
type input "3"
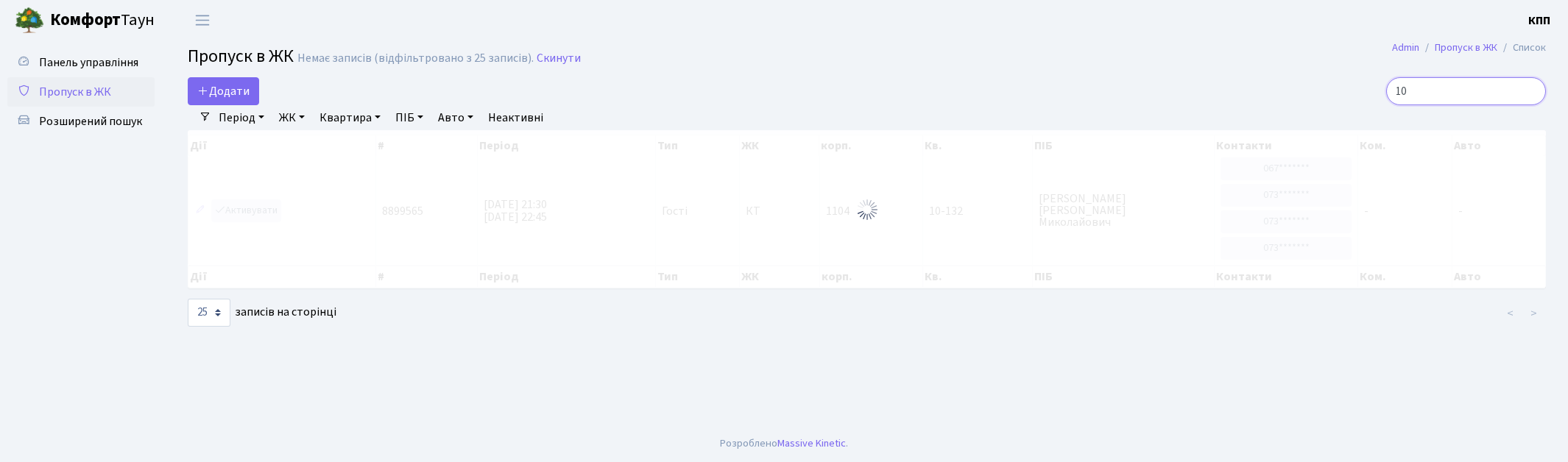
type input "1"
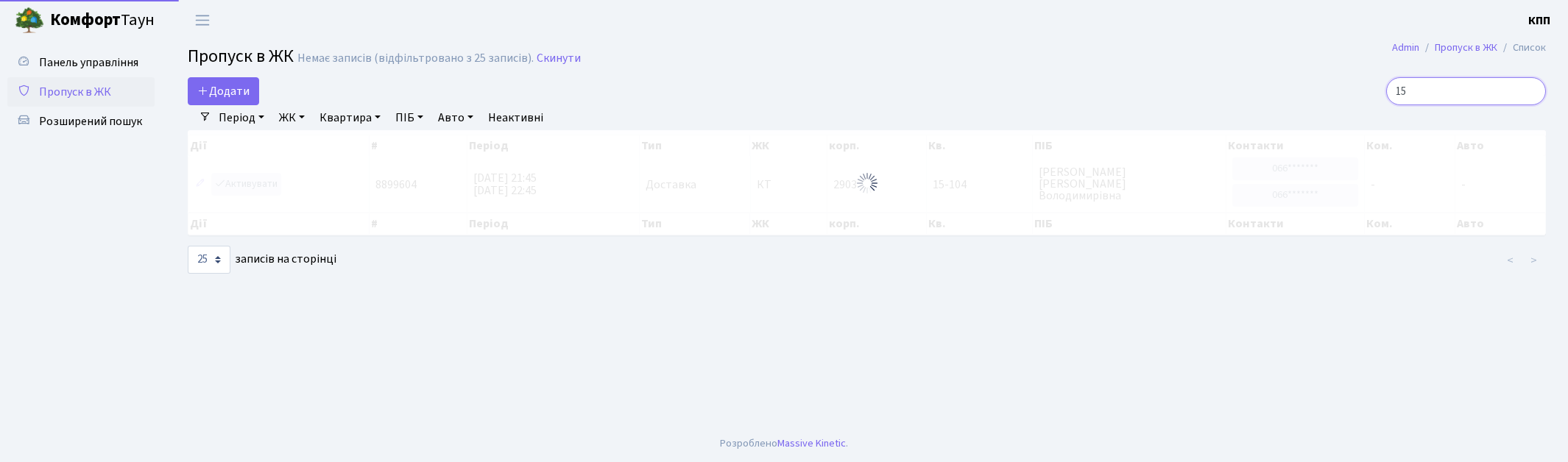
type input "1"
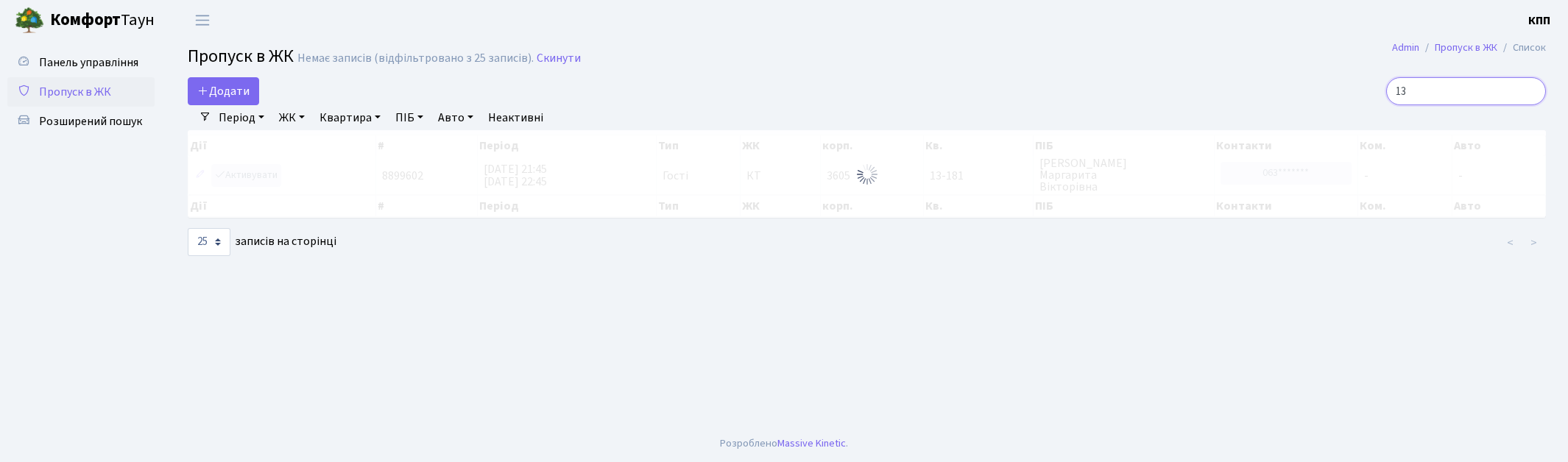
type input "1"
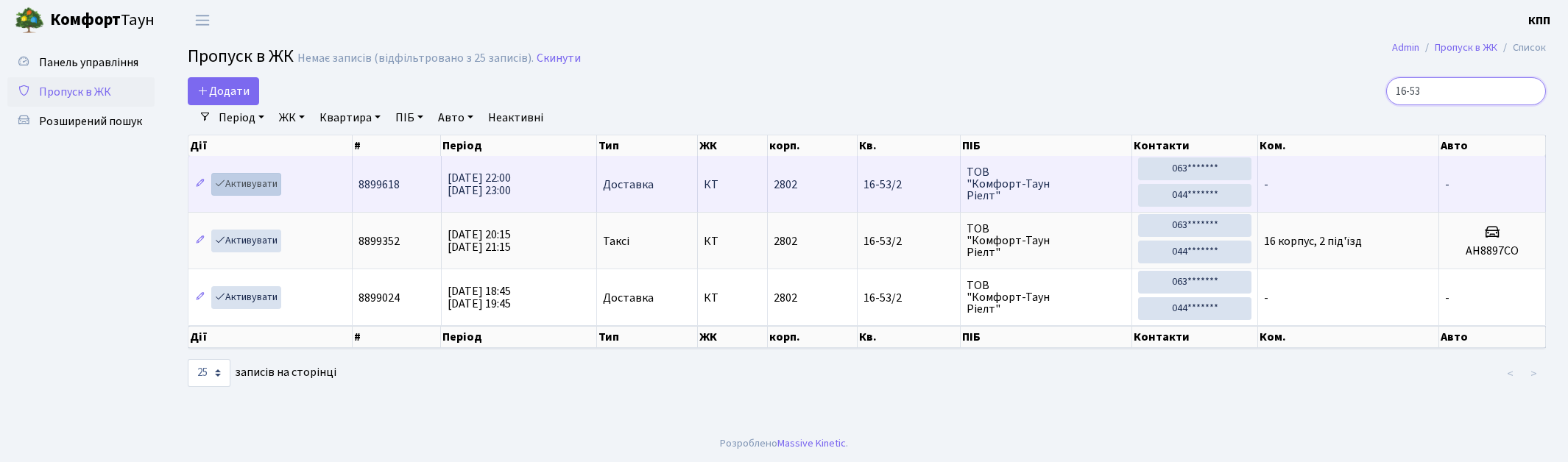
type input "16-53"
click at [225, 187] on icon at bounding box center [220, 183] width 11 height 11
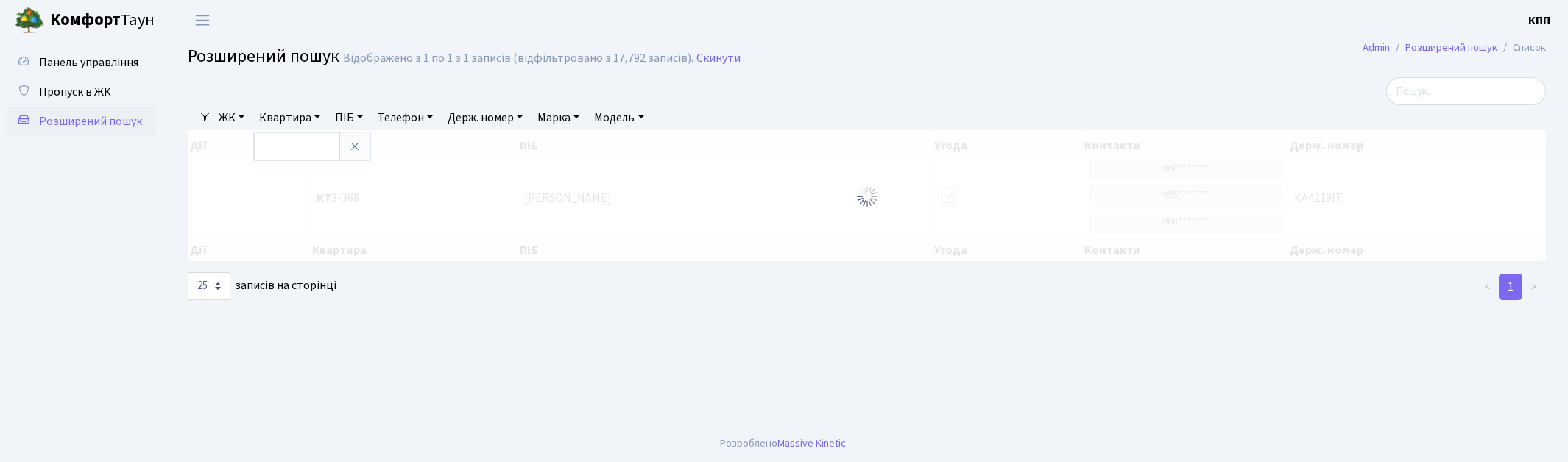
select select "25"
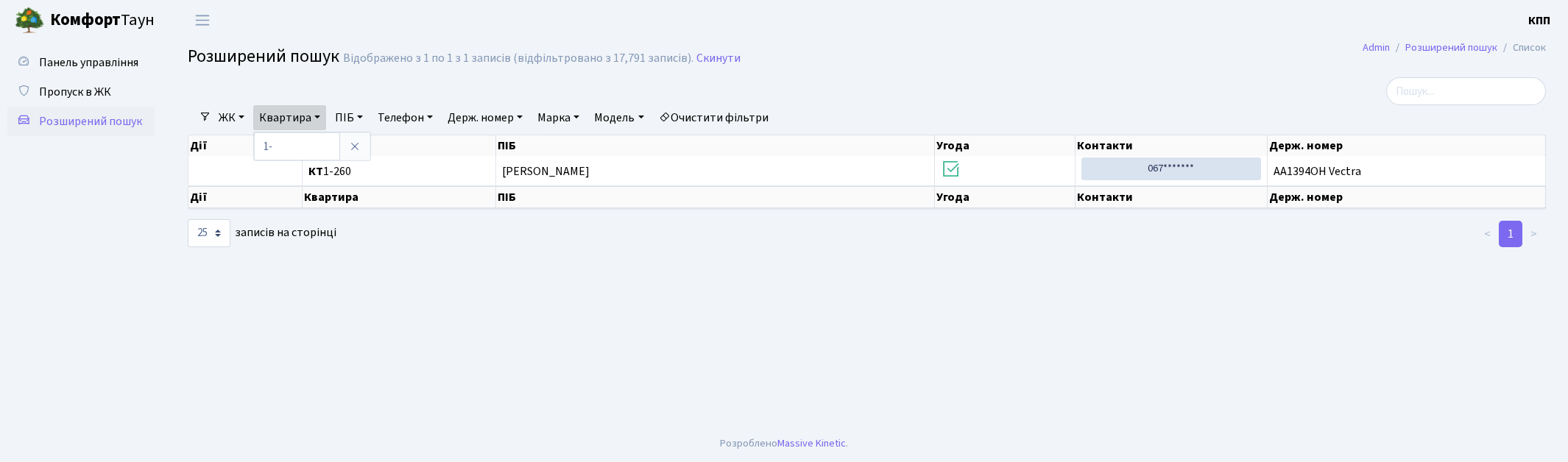
type input "1"
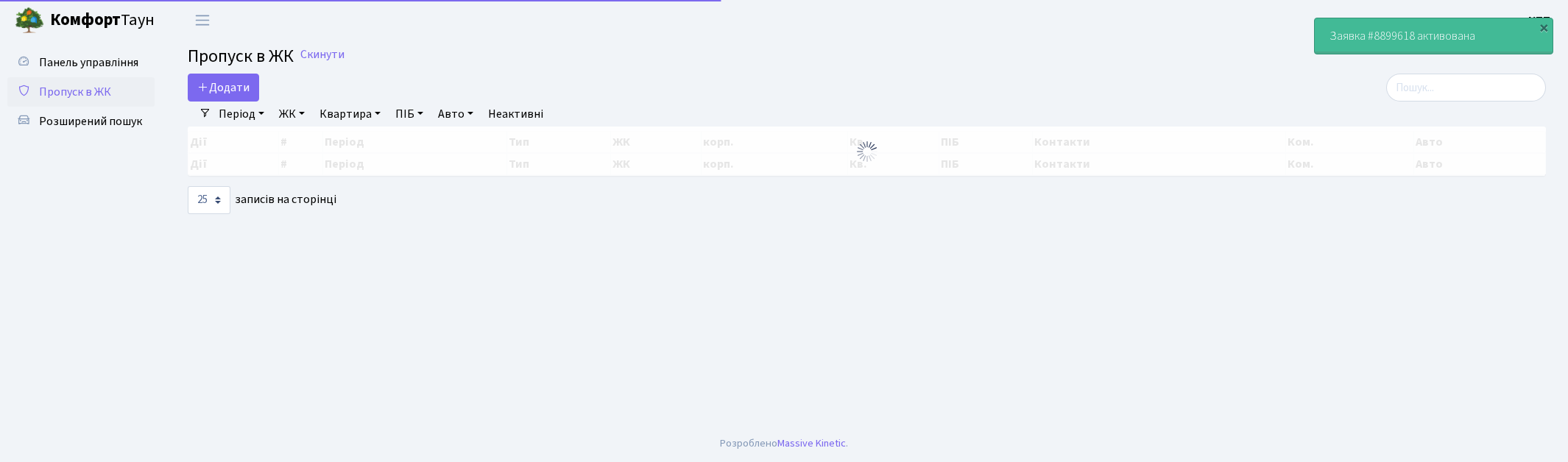
select select "25"
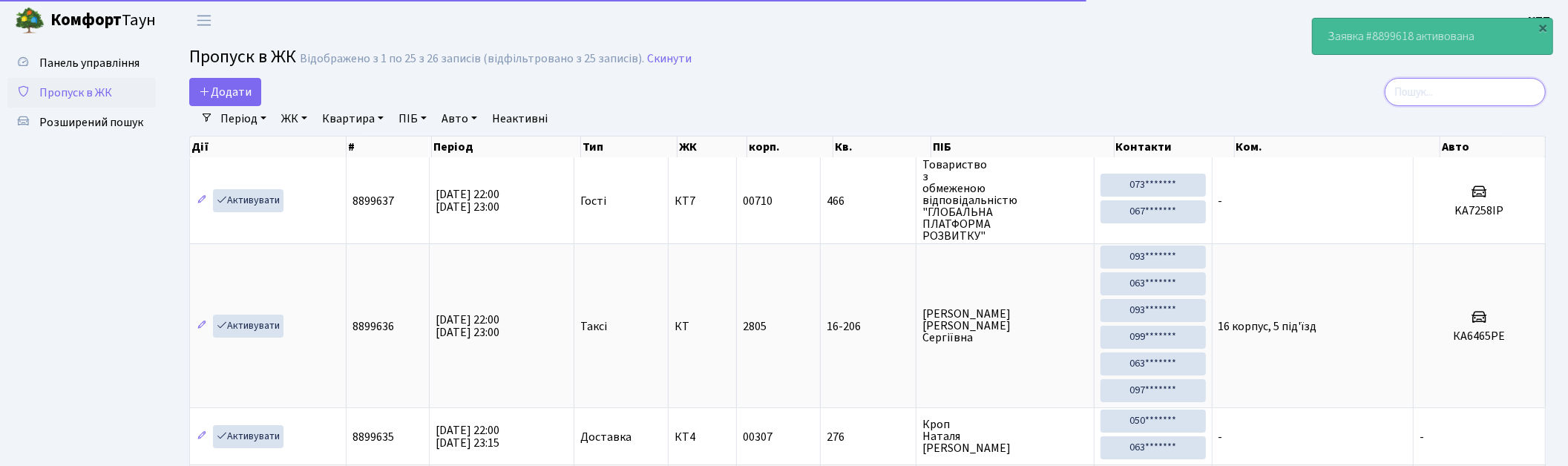
click at [1420, 87] on input "search" at bounding box center [1464, 92] width 161 height 28
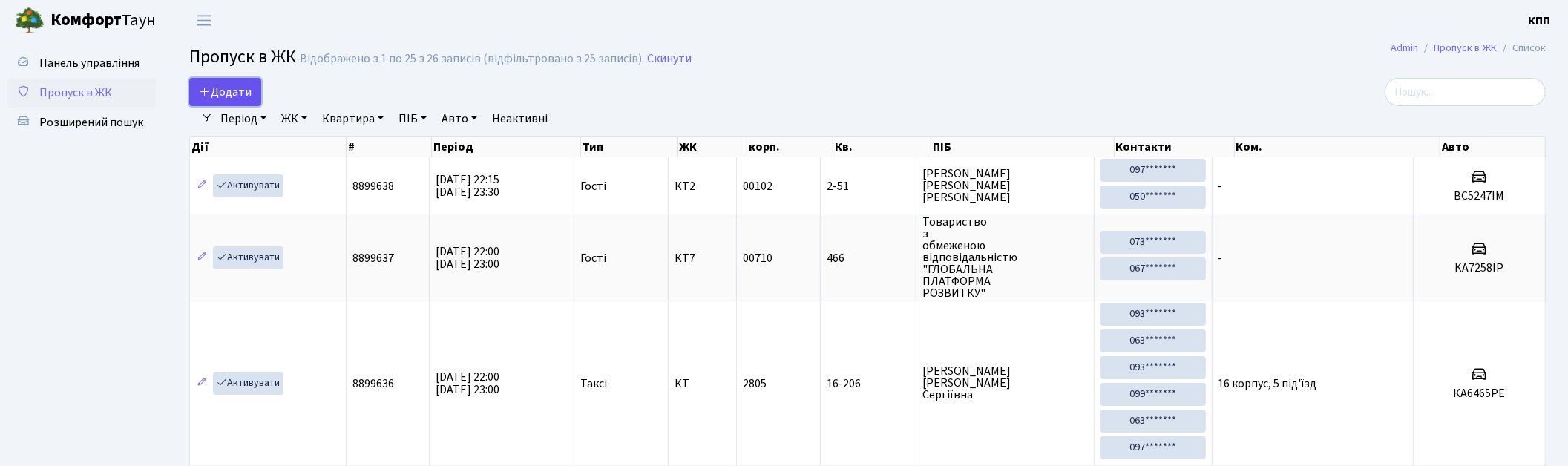
click at [243, 87] on span "Додати" at bounding box center [225, 92] width 52 height 16
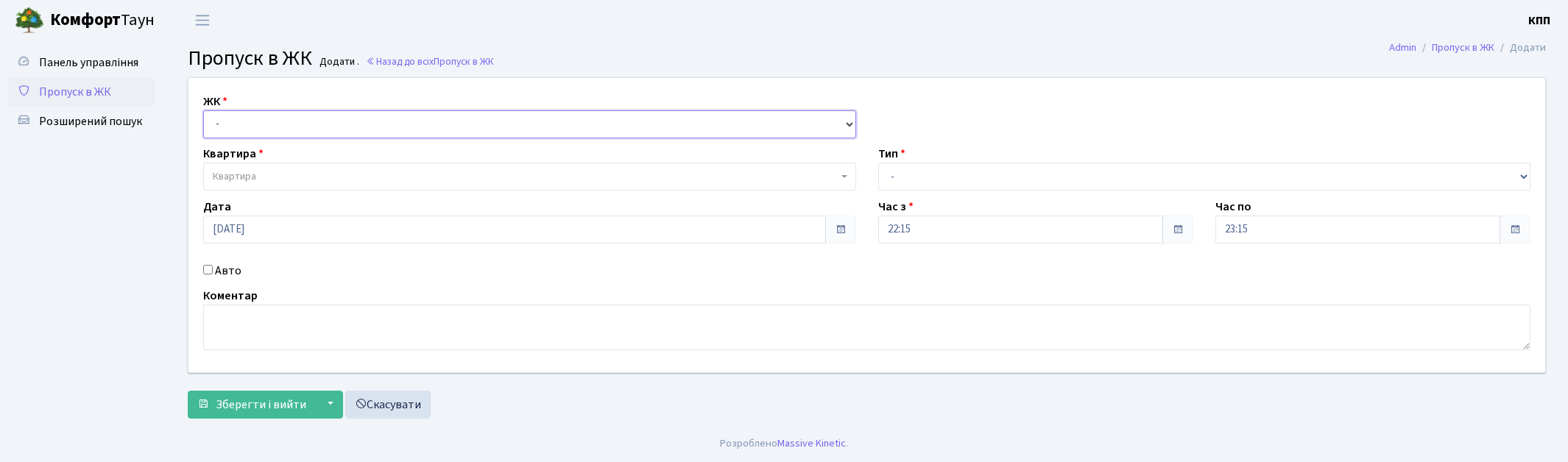
drag, startPoint x: 0, startPoint y: 0, endPoint x: 247, endPoint y: 115, distance: 272.5
click at [247, 115] on select "- КТ, вул. Регенераторна, 4 КТ2, просп. [STREET_ADDRESS] [STREET_ADDRESS] [PERS…" at bounding box center [529, 124] width 653 height 28
select select "271"
click at [203, 110] on select "- КТ, вул. Регенераторна, 4 КТ2, просп. [STREET_ADDRESS] [STREET_ADDRESS] [PERS…" at bounding box center [529, 124] width 653 height 28
select select
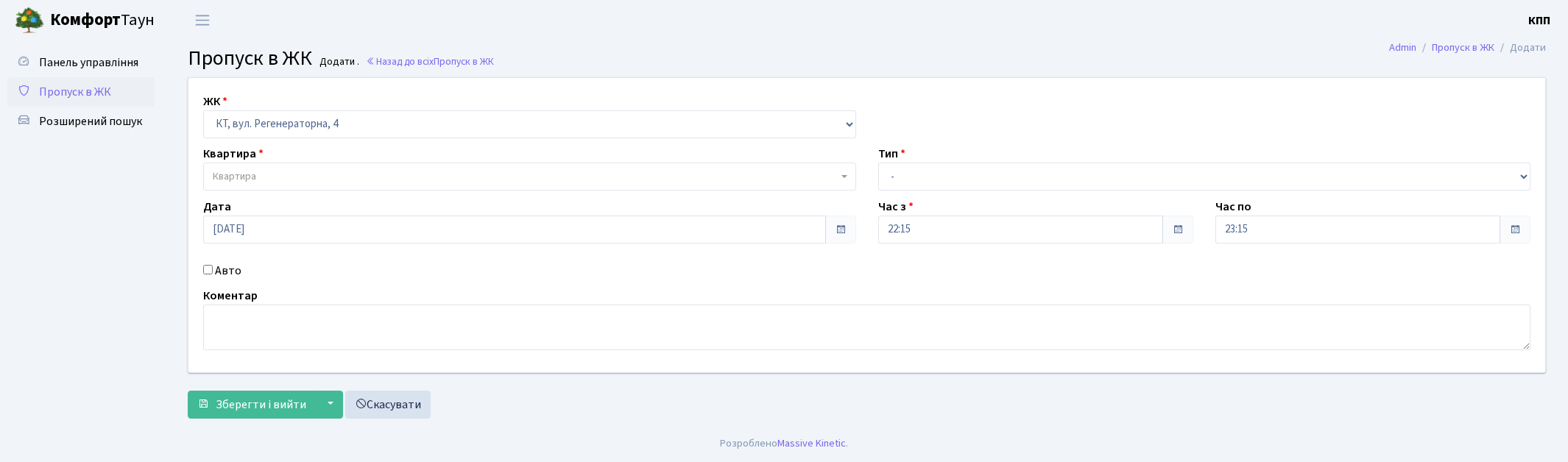
click at [225, 268] on label "Авто" at bounding box center [228, 271] width 27 height 18
click at [213, 268] on input "Авто" at bounding box center [208, 270] width 10 height 10
checkbox input "true"
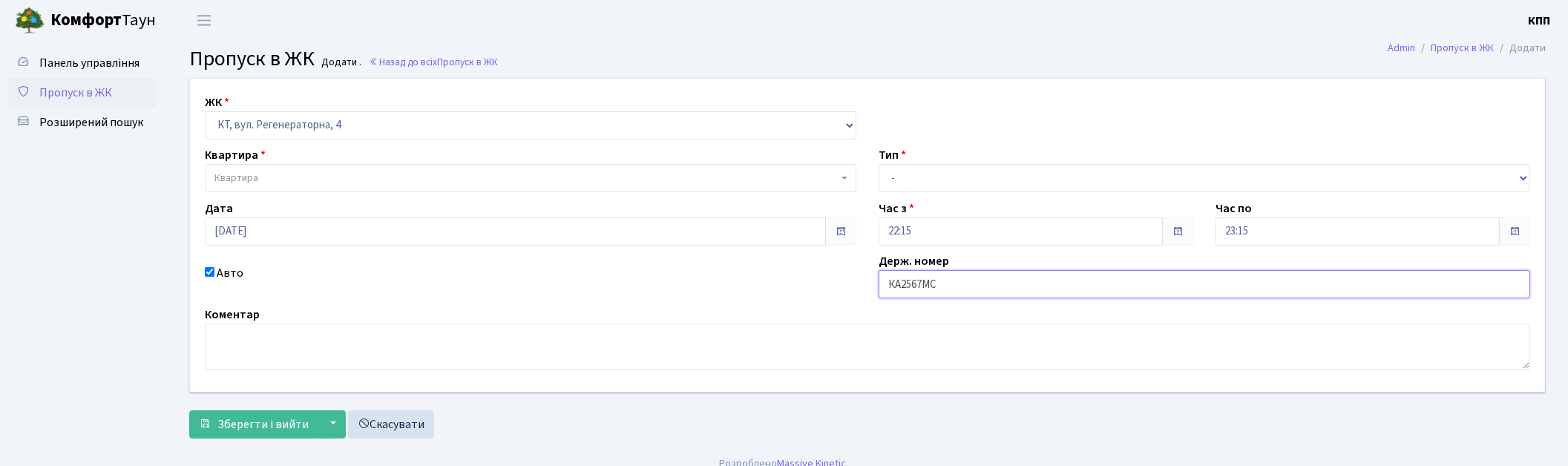
type input "КА2567МС"
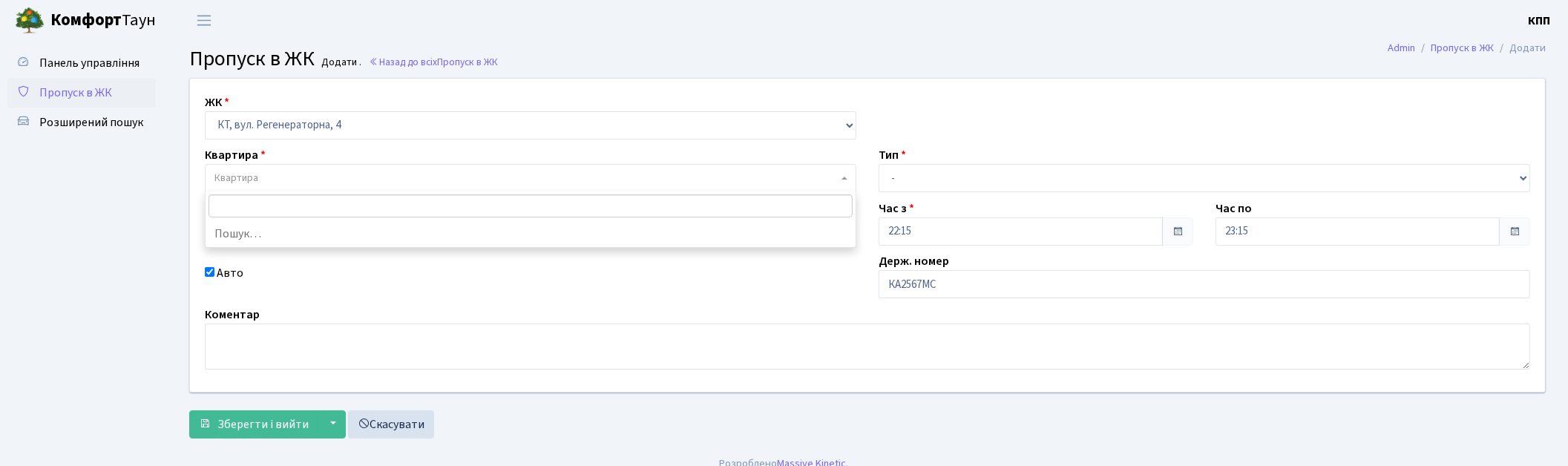
click at [246, 173] on span "Квартира" at bounding box center [236, 178] width 44 height 15
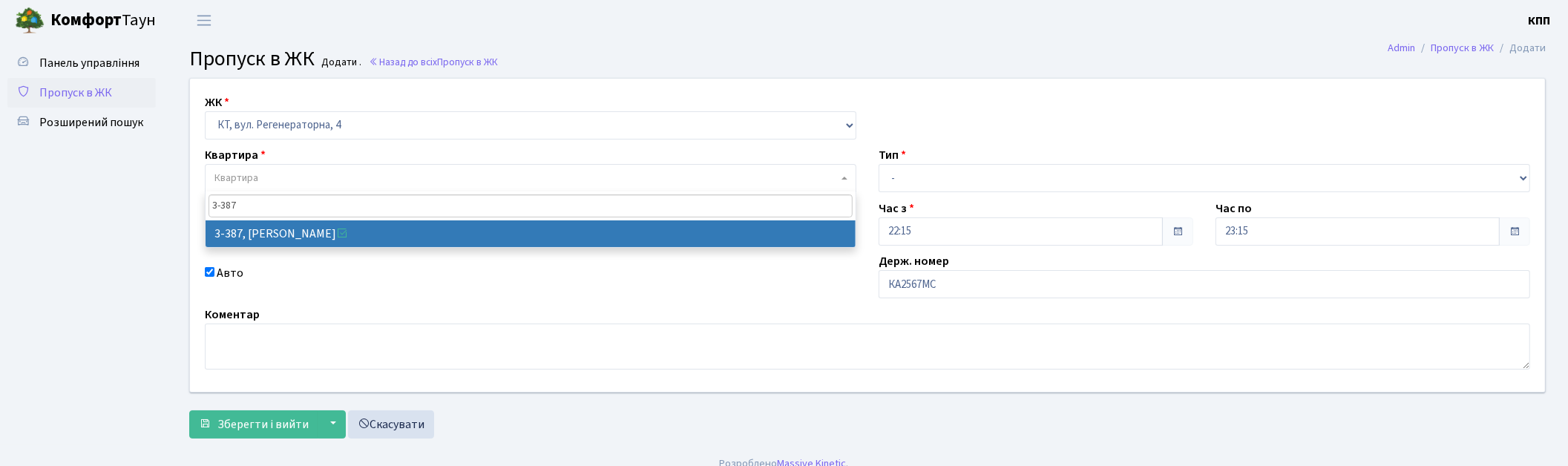
type input "3-387"
select select "1605"
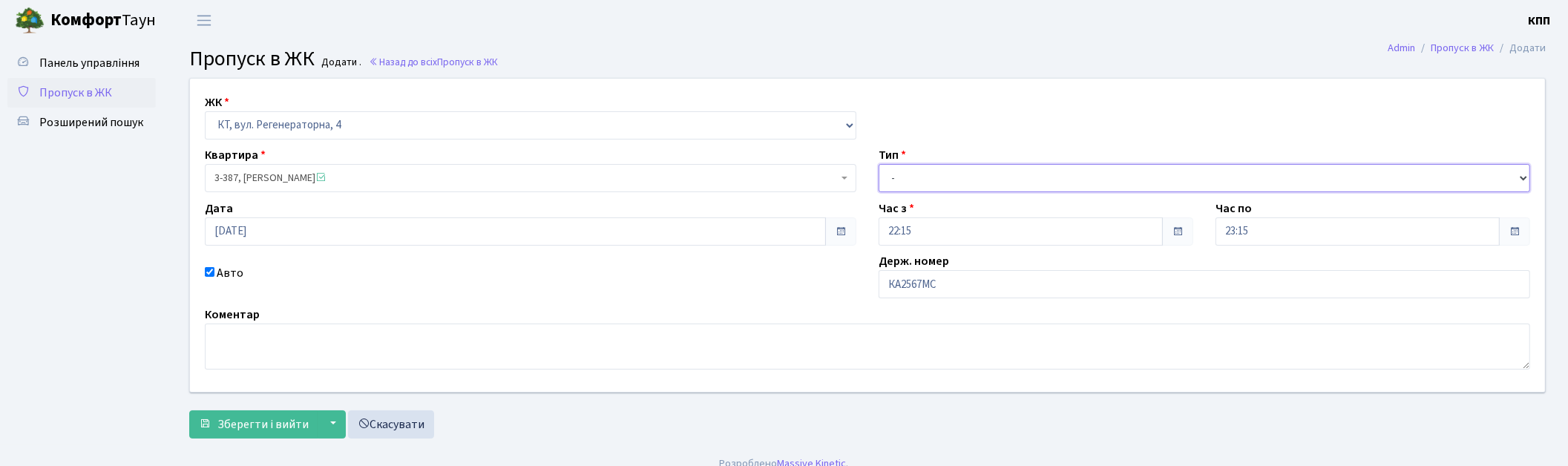
click at [939, 181] on select "- Доставка Таксі Гості Сервіс" at bounding box center [1204, 178] width 652 height 28
select select "3"
click at [879, 164] on select "- Доставка Таксі Гості Сервіс" at bounding box center [1204, 178] width 652 height 28
click at [248, 423] on span "Зберегти і вийти" at bounding box center [263, 424] width 92 height 16
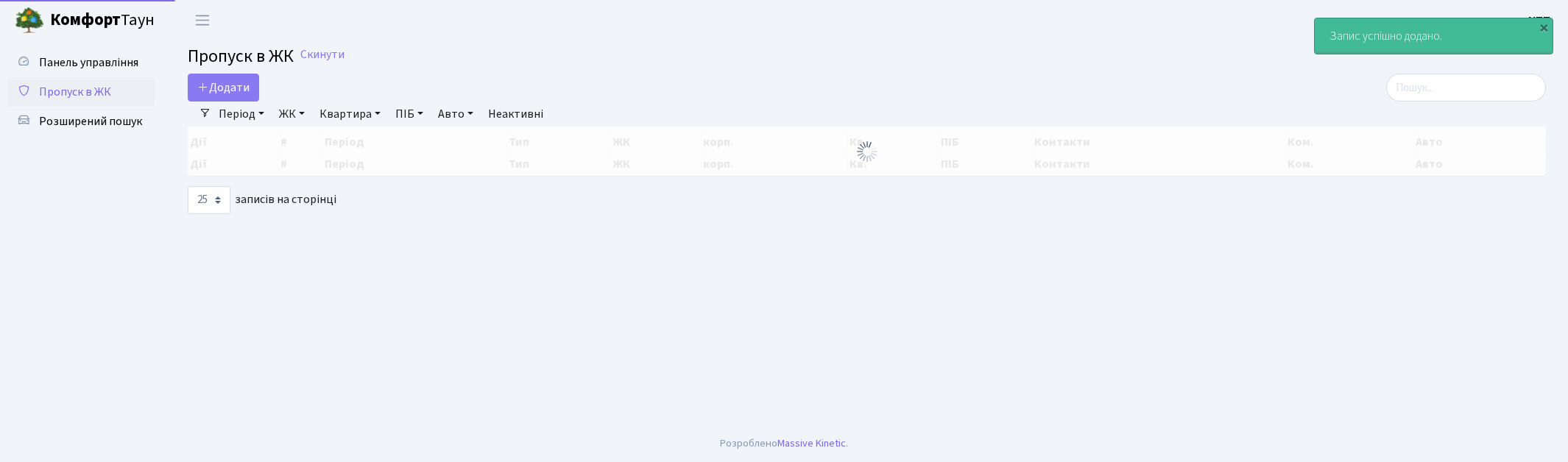
select select "25"
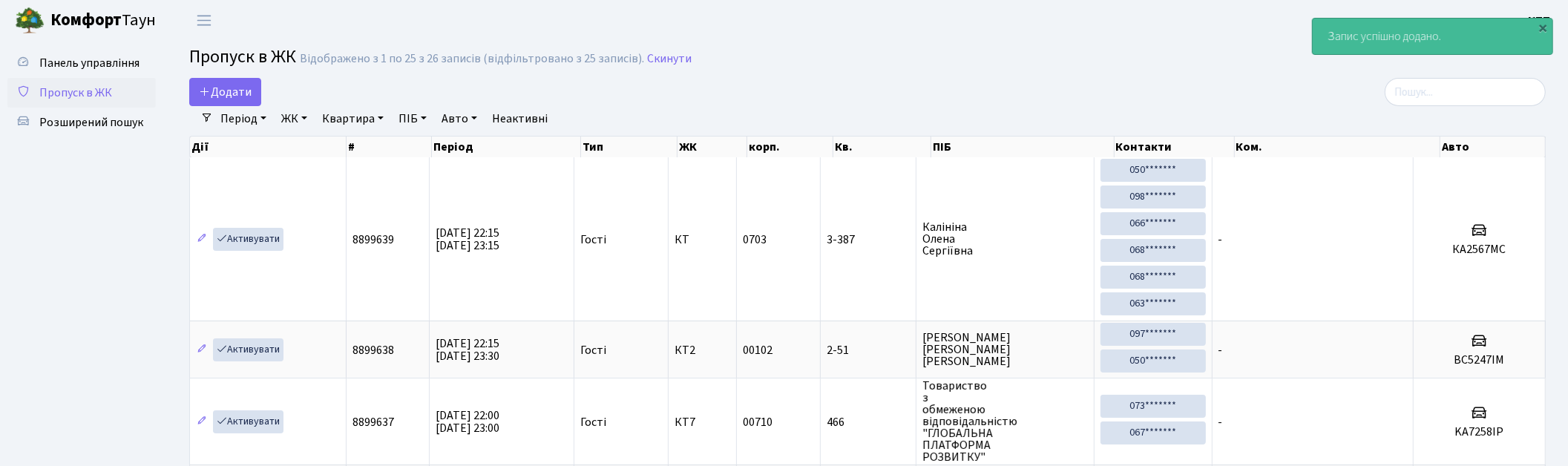
drag, startPoint x: 1436, startPoint y: 94, endPoint x: 1407, endPoint y: 104, distance: 30.7
click at [1435, 94] on input "search" at bounding box center [1464, 92] width 161 height 28
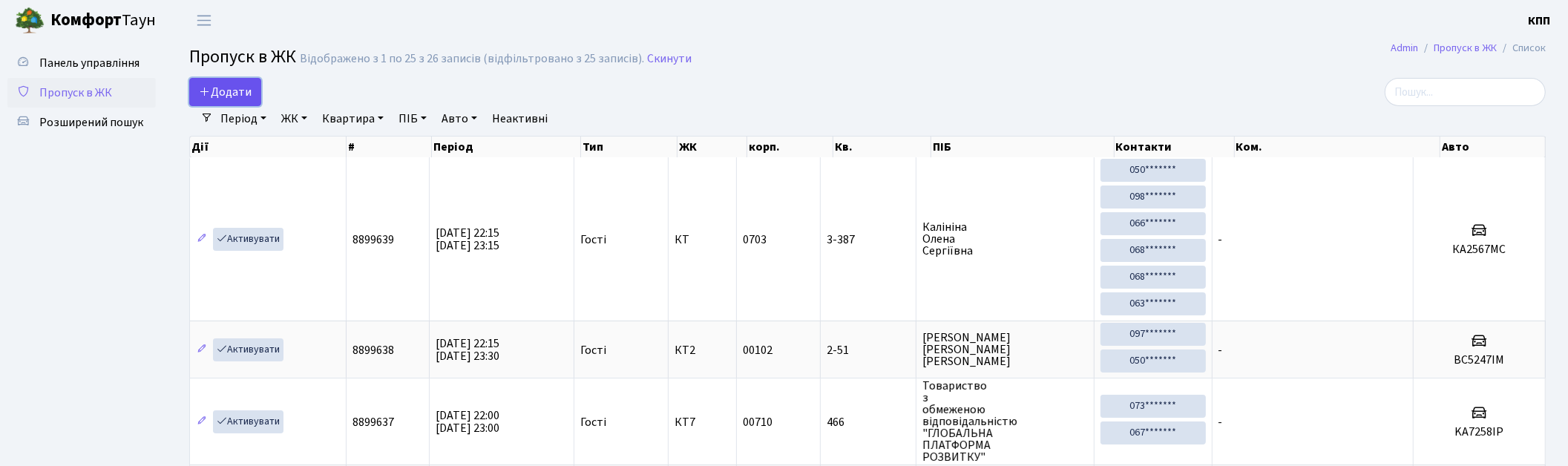
click at [216, 89] on span "Додати" at bounding box center [225, 92] width 52 height 16
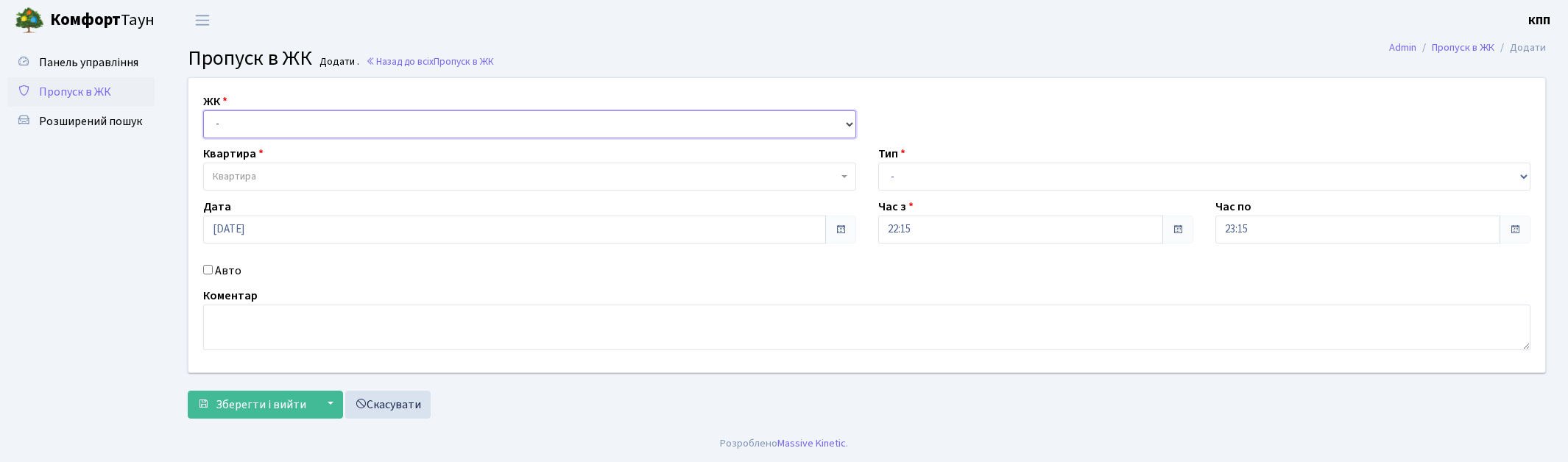
drag, startPoint x: 0, startPoint y: 0, endPoint x: 241, endPoint y: 116, distance: 267.5
click at [241, 116] on select "- КТ, вул. Регенераторна, 4 КТ2, просп. Соборності, 17 КТ3, вул. Березнева, 16 …" at bounding box center [529, 124] width 653 height 28
select select "271"
click at [203, 110] on select "- КТ, вул. Регенераторна, 4 КТ2, просп. Соборності, 17 КТ3, вул. Березнева, 16 …" at bounding box center [529, 124] width 653 height 28
select select
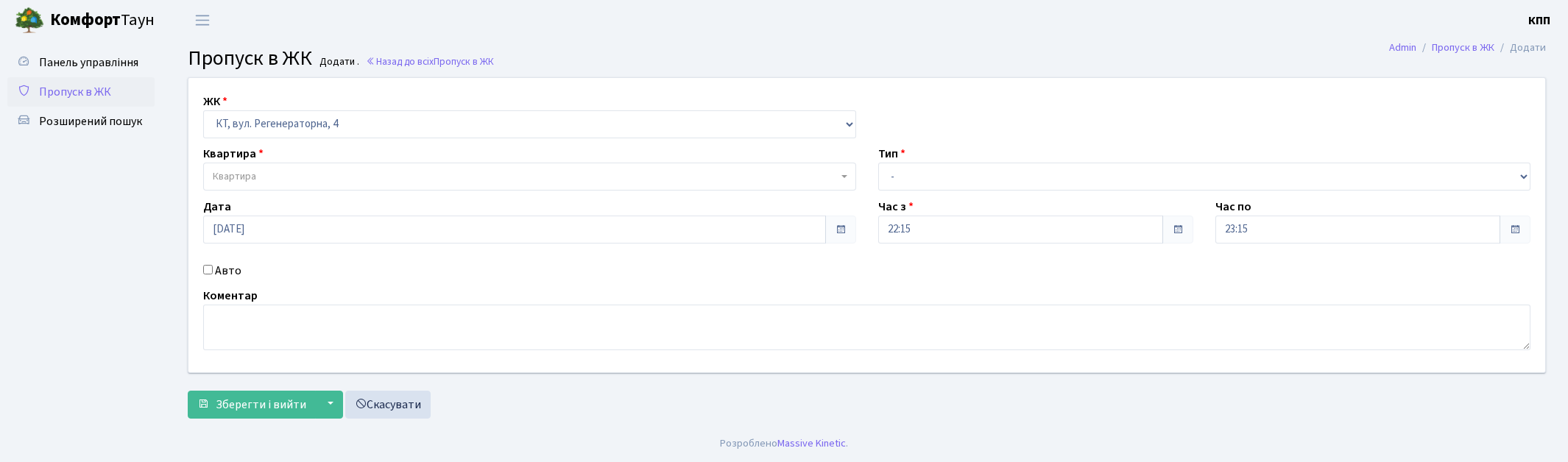
click at [218, 270] on label "Авто" at bounding box center [228, 271] width 27 height 18
click at [213, 270] on input "Авто" at bounding box center [208, 270] width 10 height 10
checkbox input "true"
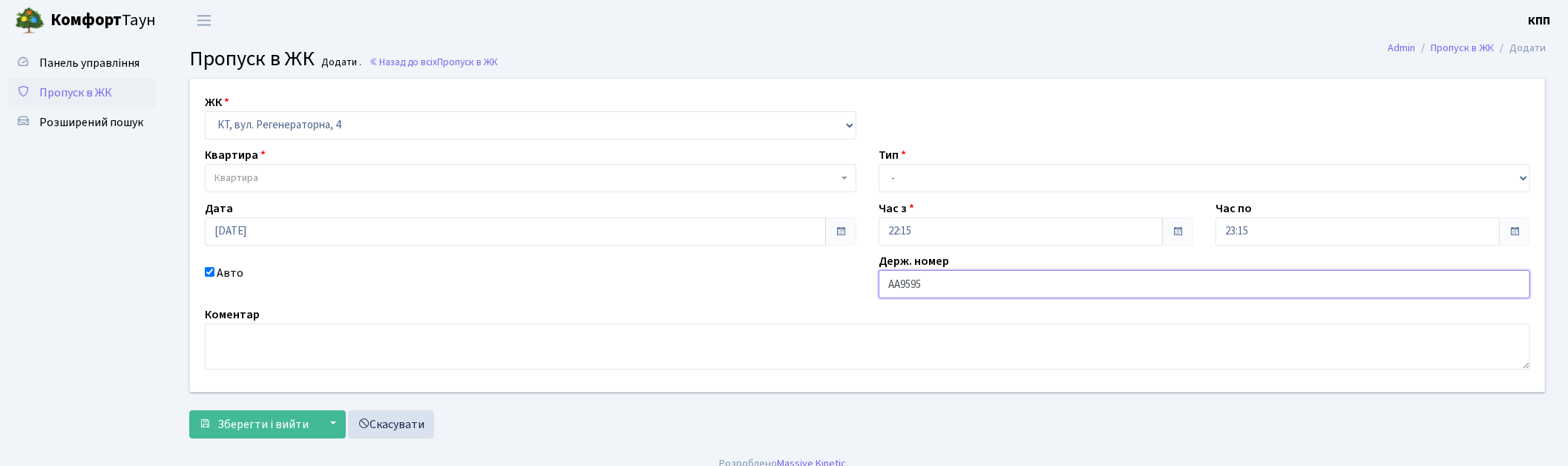
type input "АА9595ХА"
click at [380, 183] on span "Квартира" at bounding box center [526, 178] width 623 height 15
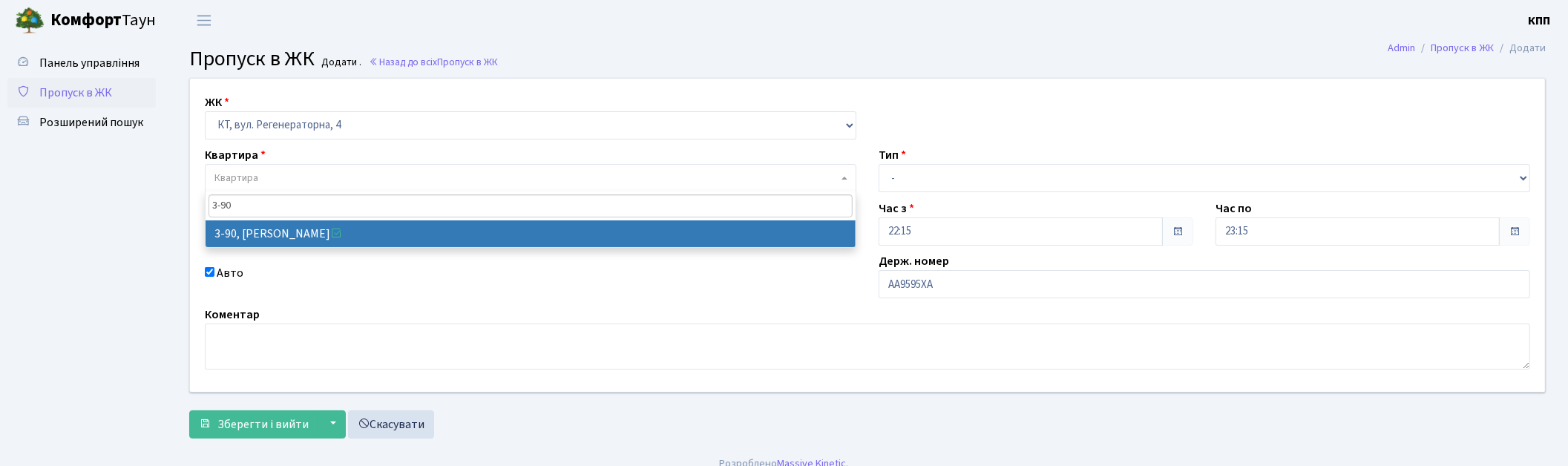
type input "3-90"
select select "899"
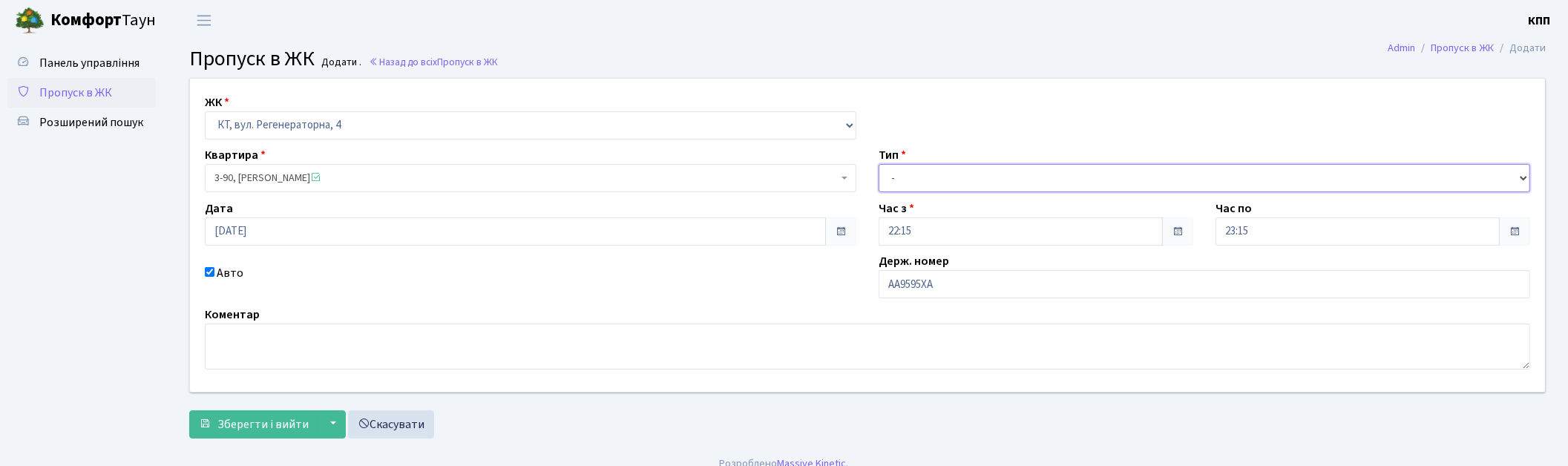
click at [905, 178] on select "- Доставка Таксі Гості Сервіс" at bounding box center [1204, 178] width 652 height 28
select select "3"
click at [879, 164] on select "- Доставка Таксі Гості Сервіс" at bounding box center [1204, 178] width 652 height 28
click at [269, 430] on span "Зберегти і вийти" at bounding box center [263, 424] width 92 height 16
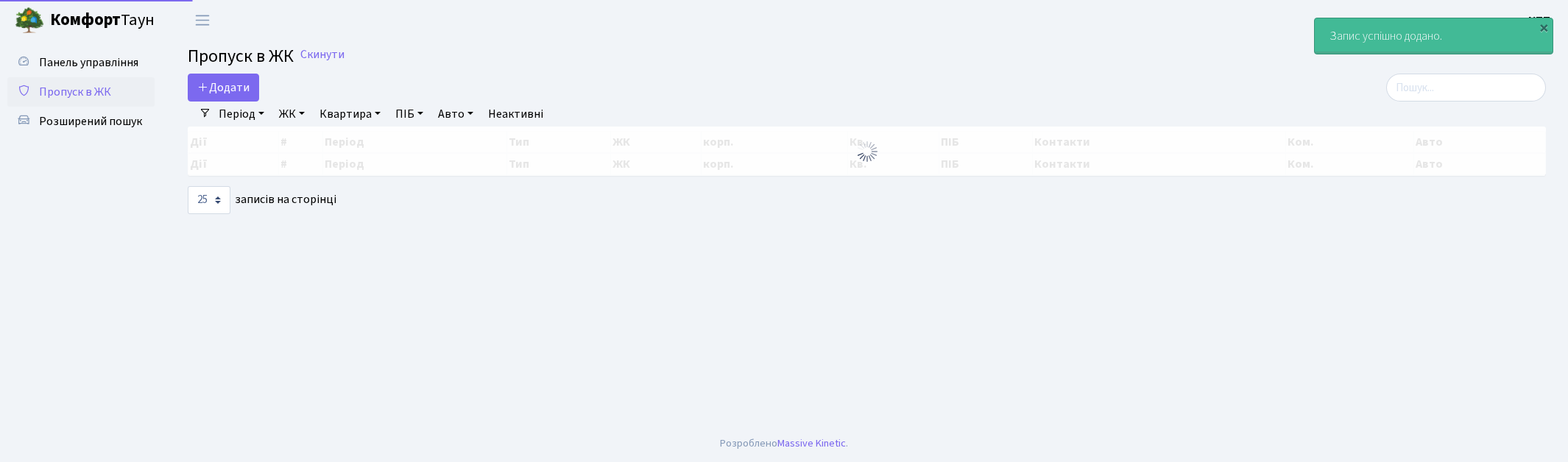
select select "25"
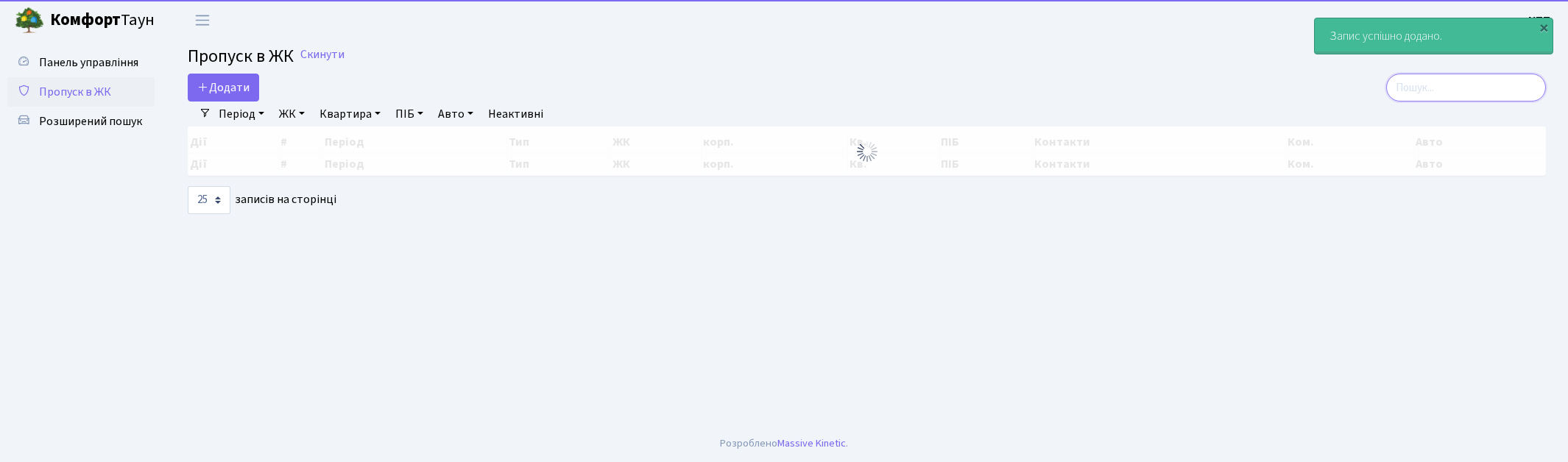
click at [1425, 92] on input "search" at bounding box center [1466, 88] width 160 height 28
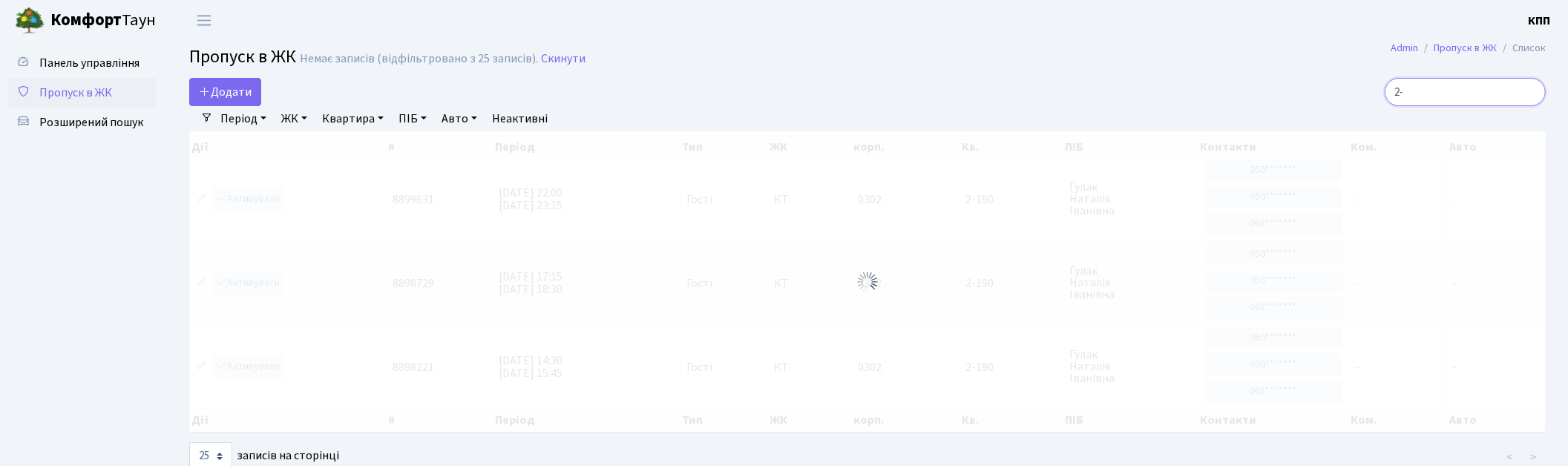
type input "2"
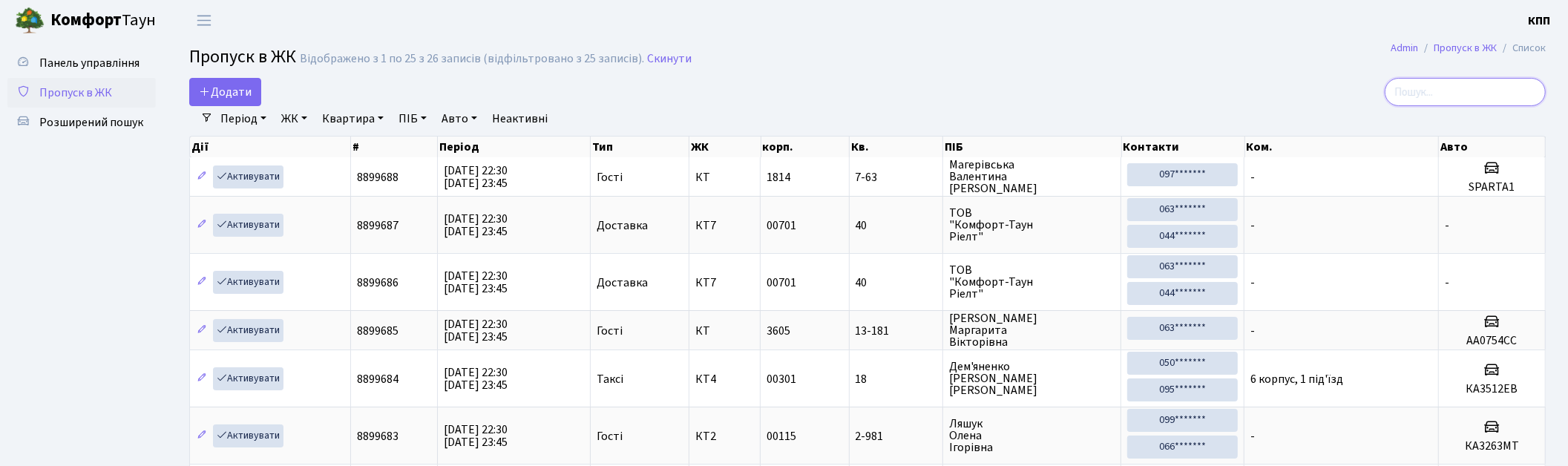
drag, startPoint x: 1414, startPoint y: 92, endPoint x: 1407, endPoint y: 93, distance: 7.1
click at [1413, 94] on input "search" at bounding box center [1464, 92] width 161 height 28
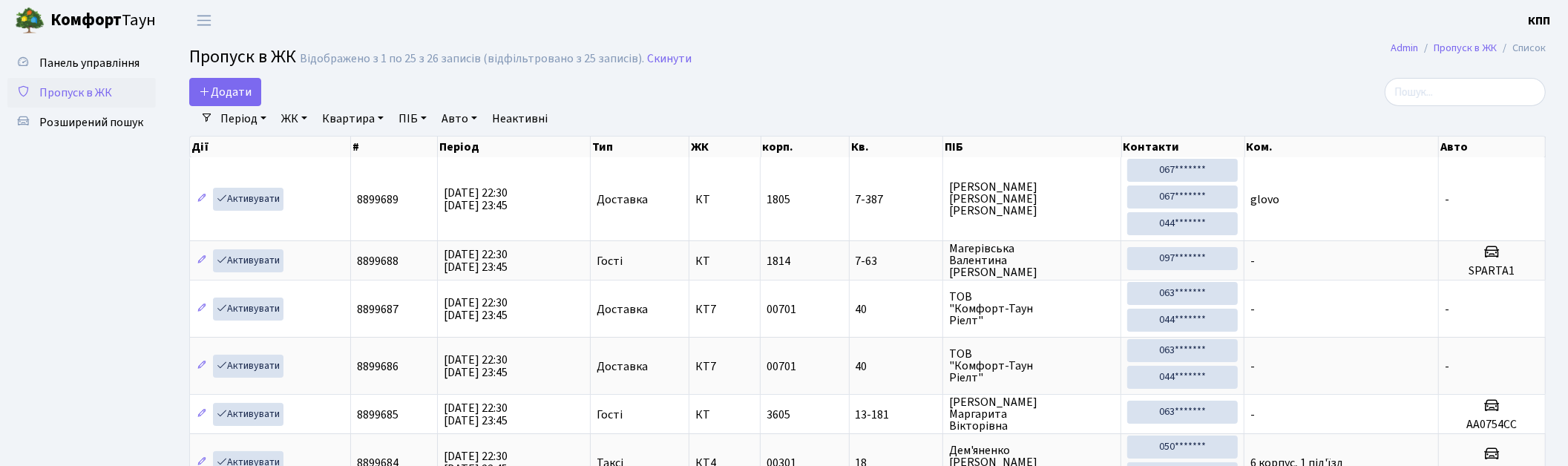
click at [1397, 106] on div "Період [DATE] - [DATE] ЖК - КТ, вул. Регенераторна, 4 КТ2, просп. [STREET_ADDRE…" at bounding box center [872, 119] width 1320 height 25
click at [1424, 85] on input "search" at bounding box center [1464, 92] width 161 height 28
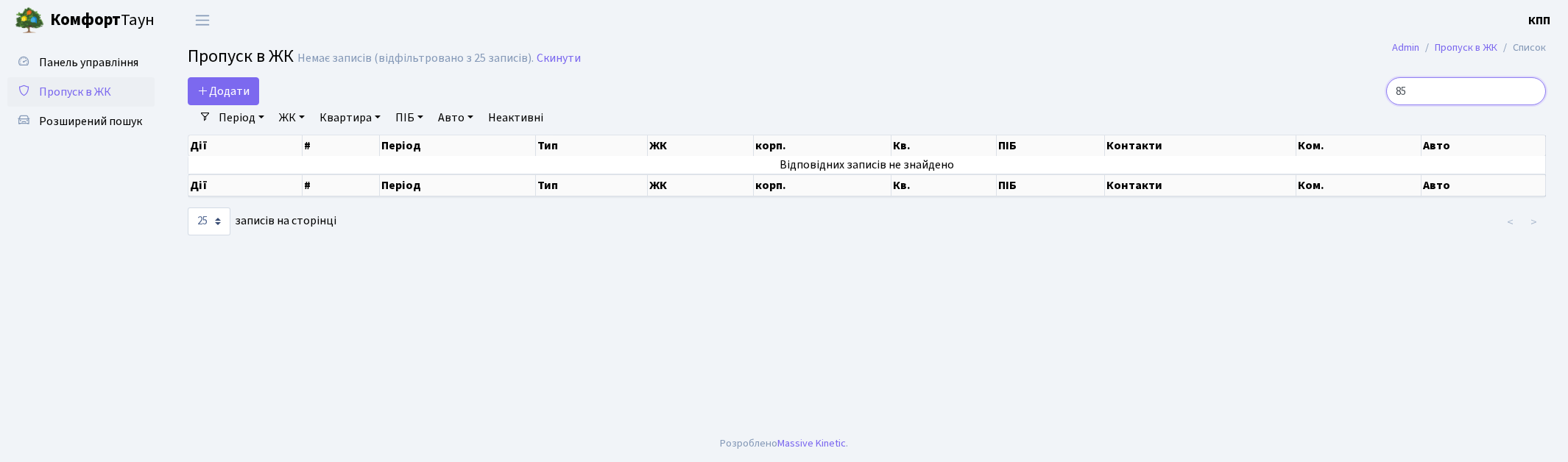
type input "8"
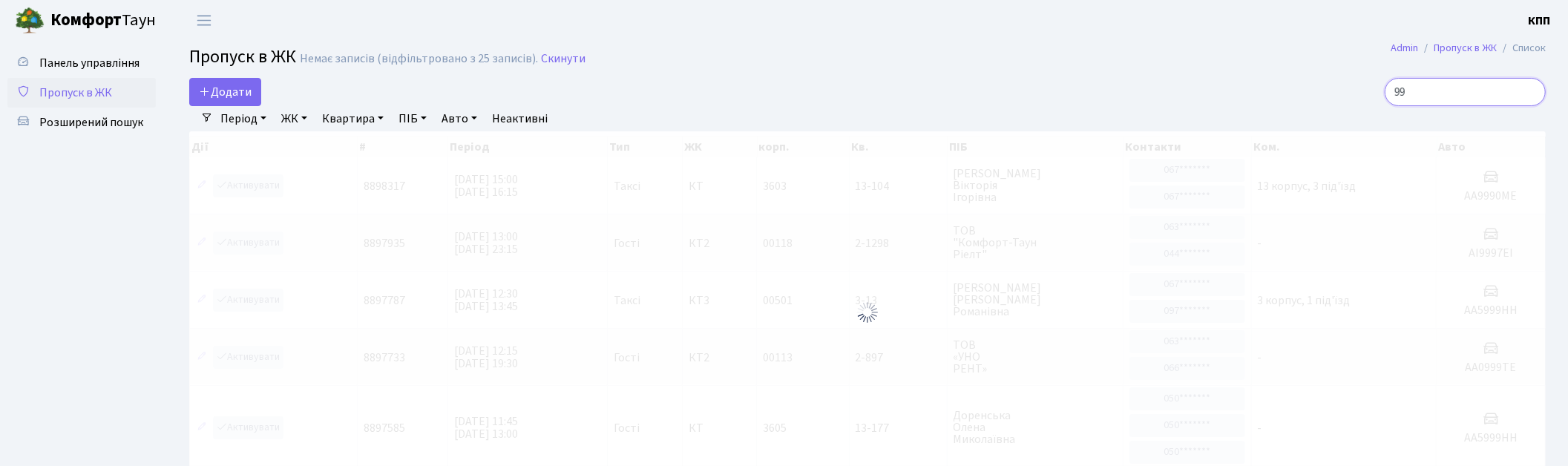
type input "9"
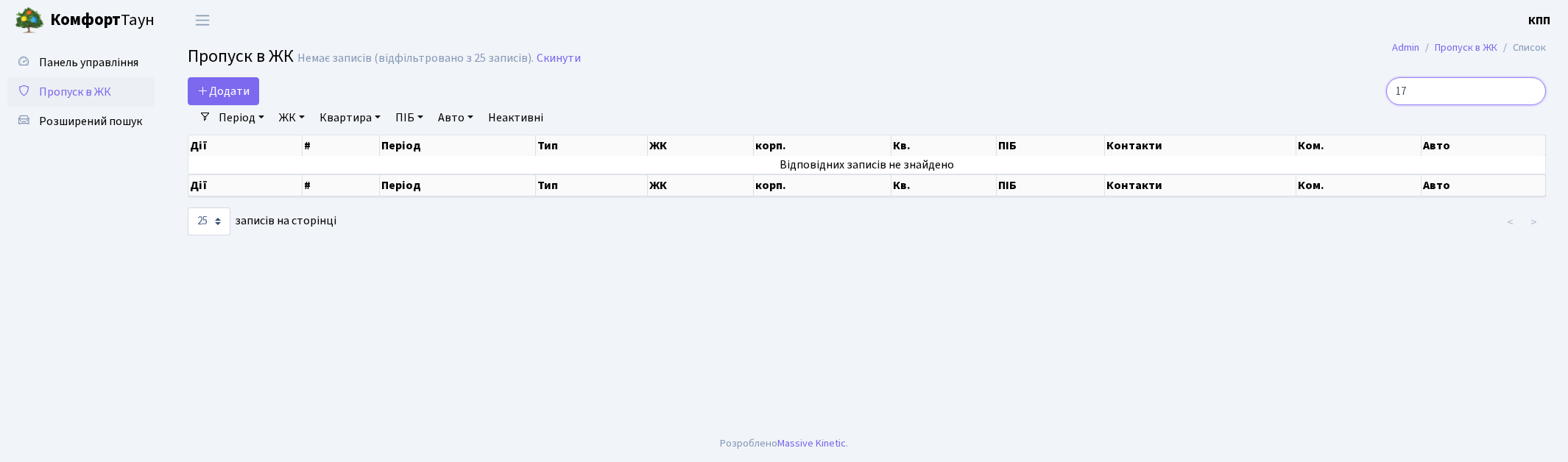
type input "1"
type input "8"
type input "[PERSON_NAME]"
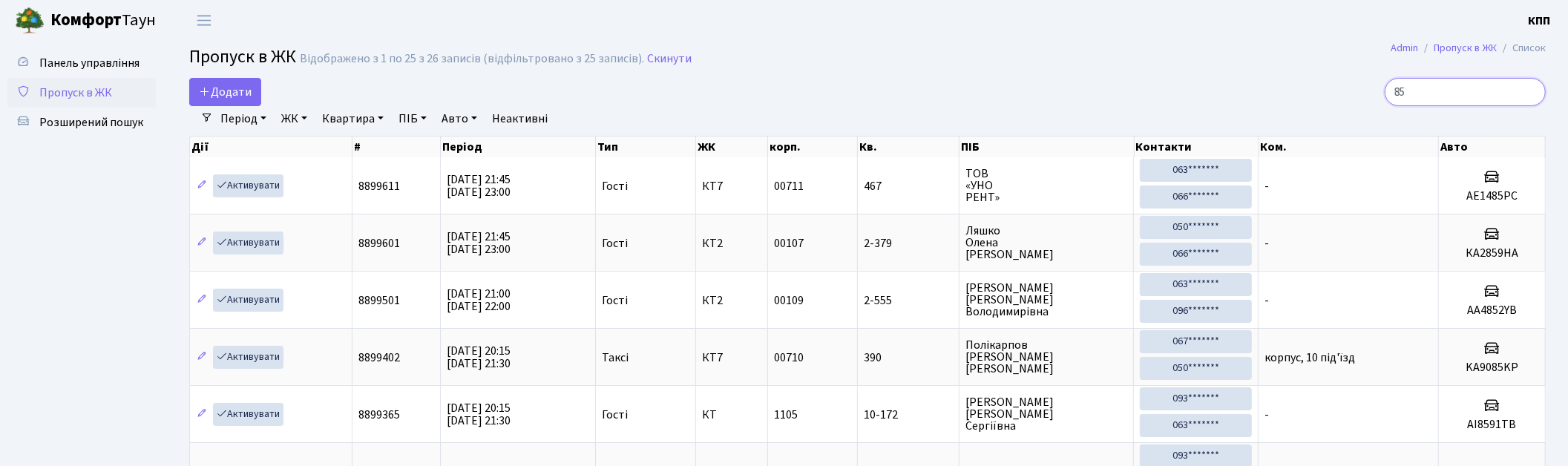
type input "8"
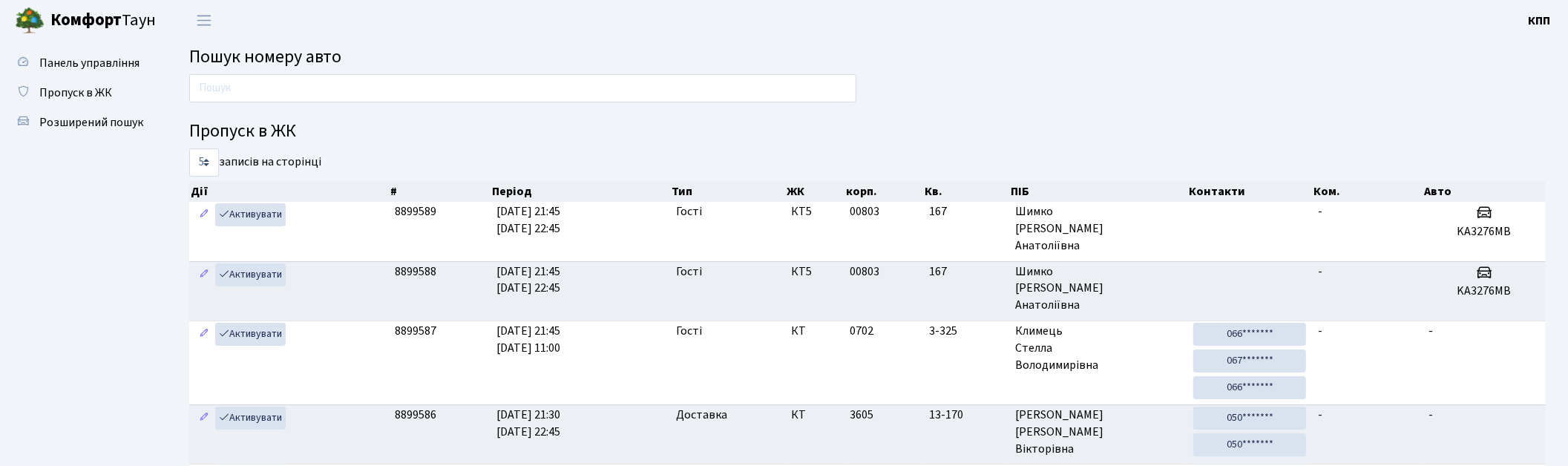
click at [250, 84] on input "text" at bounding box center [522, 88] width 667 height 28
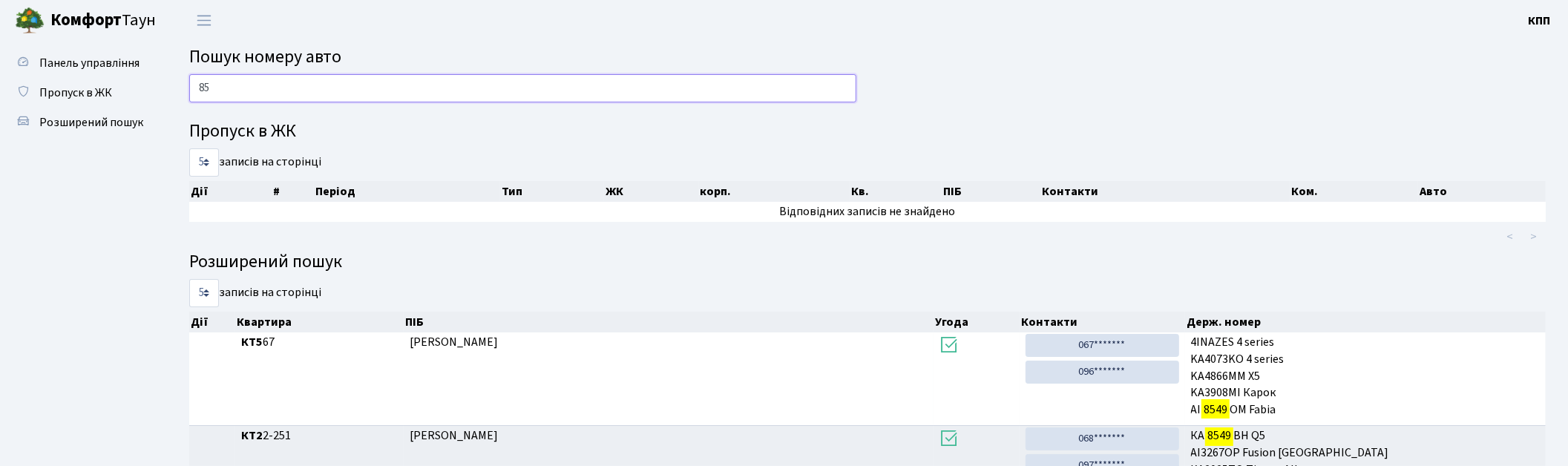
type input "8"
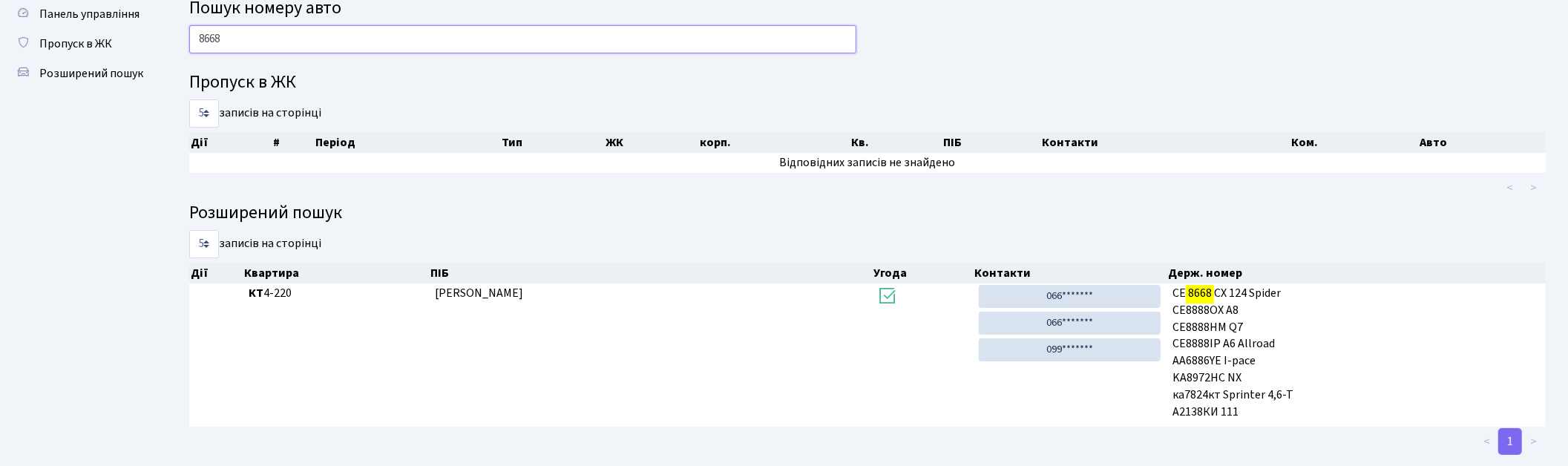
scroll to position [76, 0]
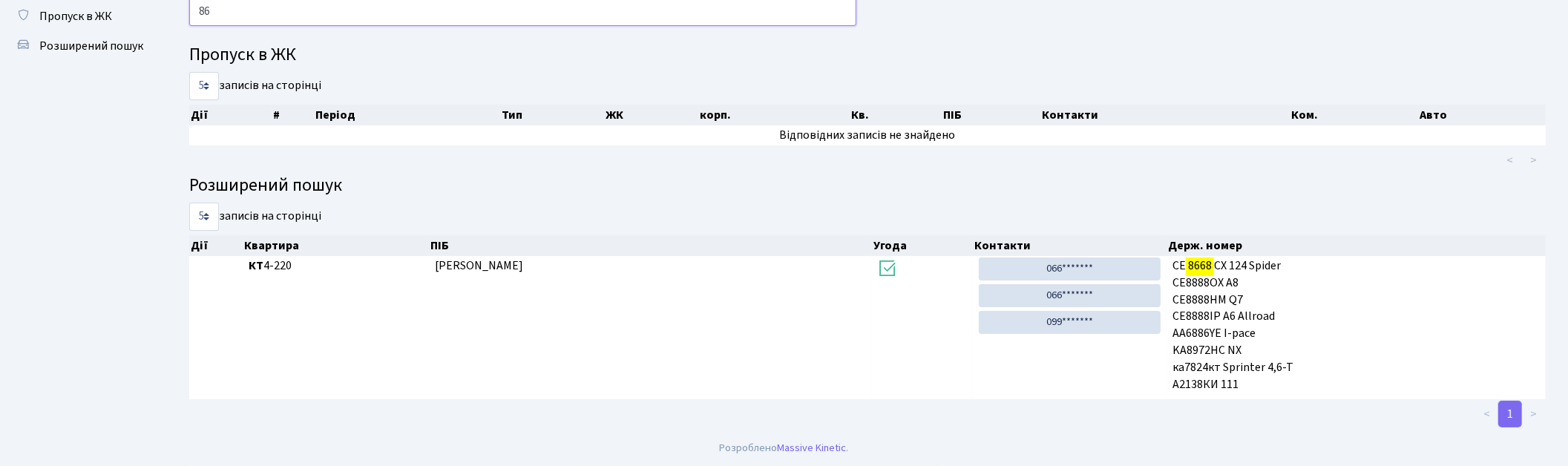
type input "8"
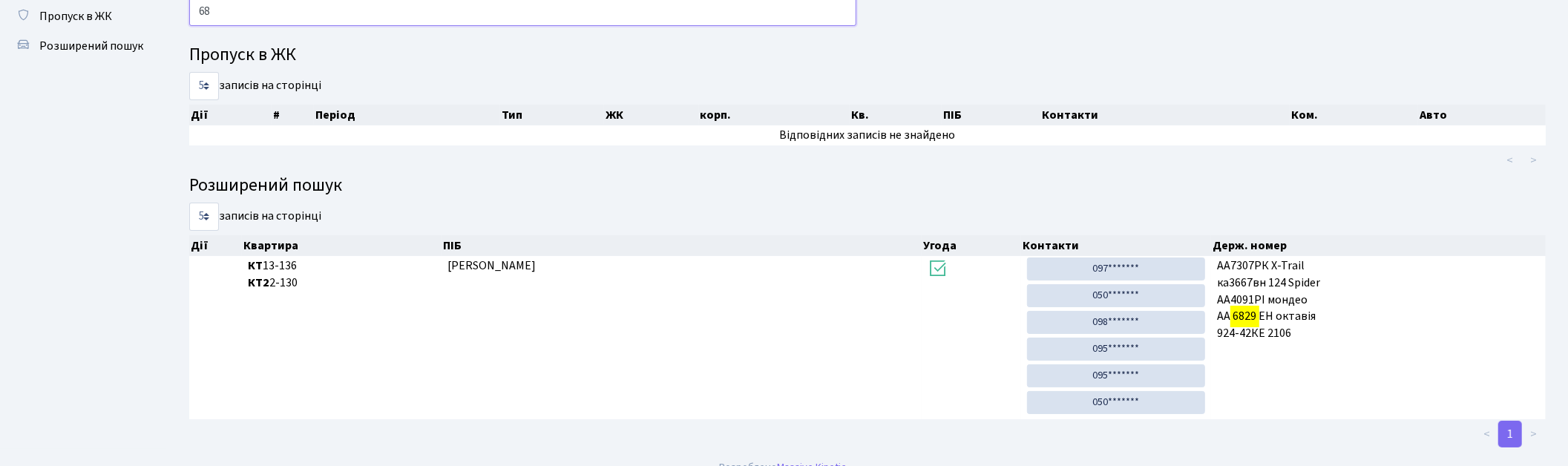
type input "6"
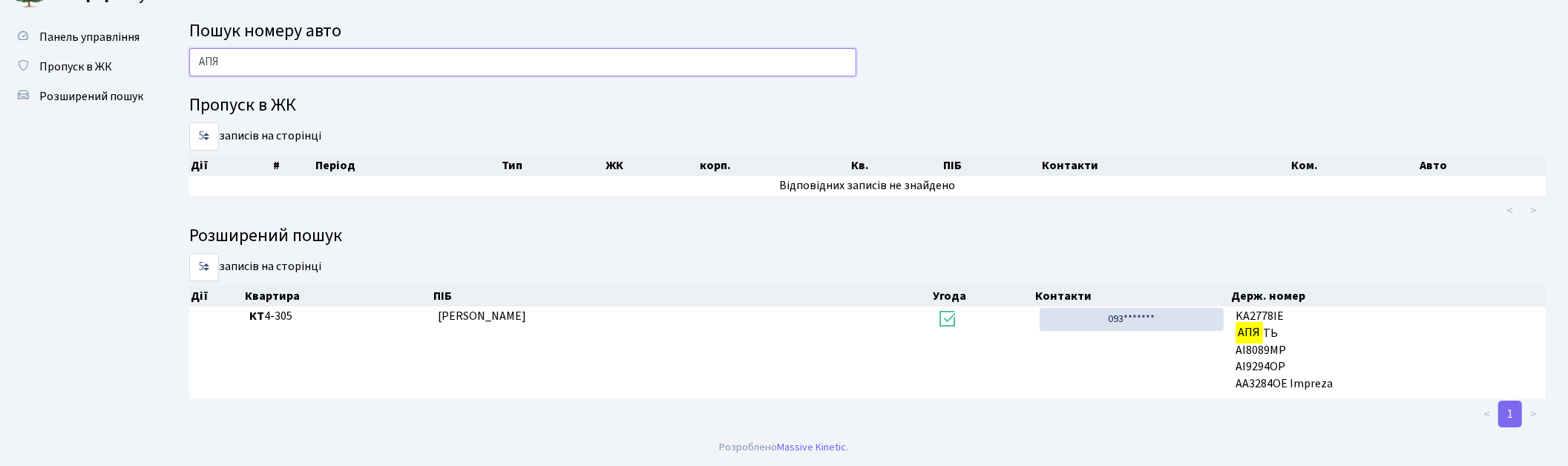
scroll to position [25, 0]
type input "[PERSON_NAME]"
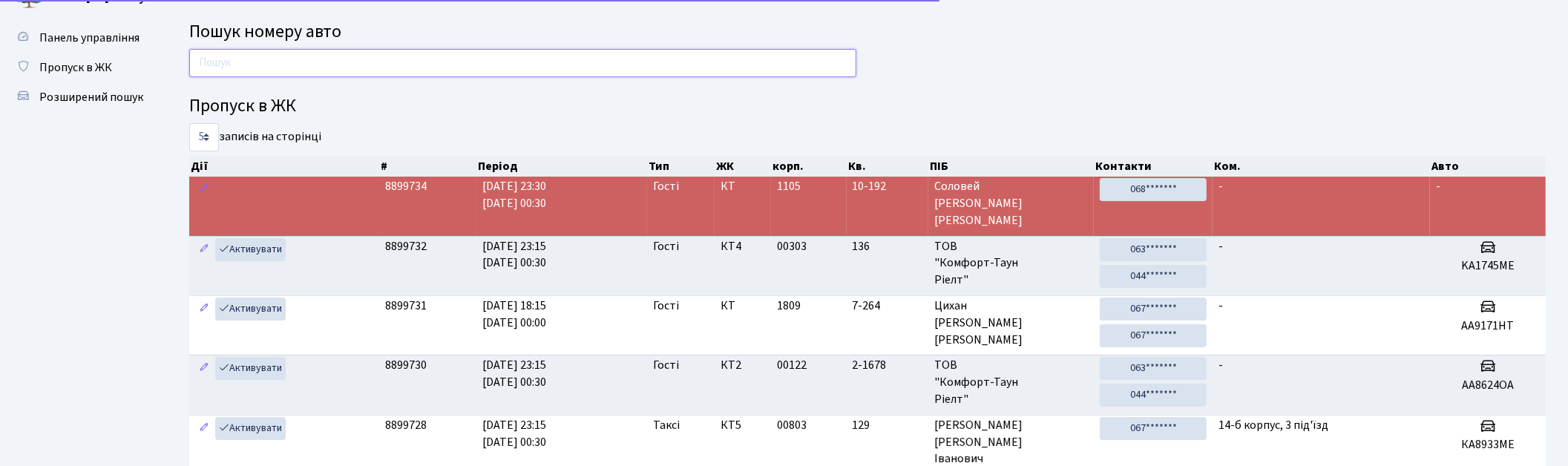
scroll to position [76, 0]
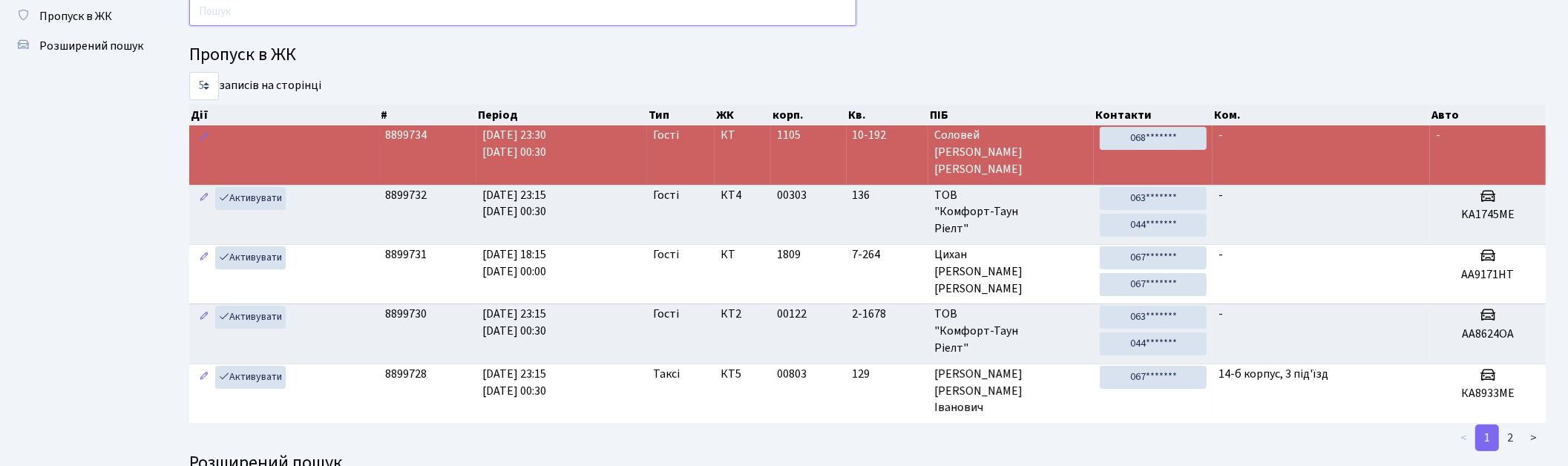
click at [702, 20] on input "text" at bounding box center [522, 11] width 667 height 28
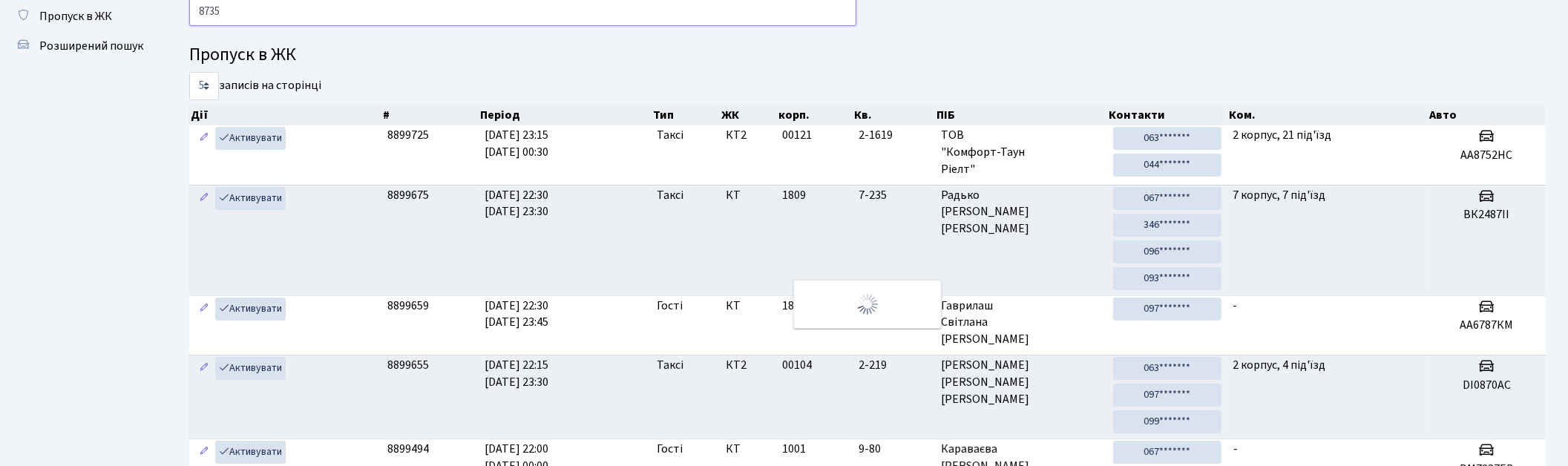
scroll to position [0, 0]
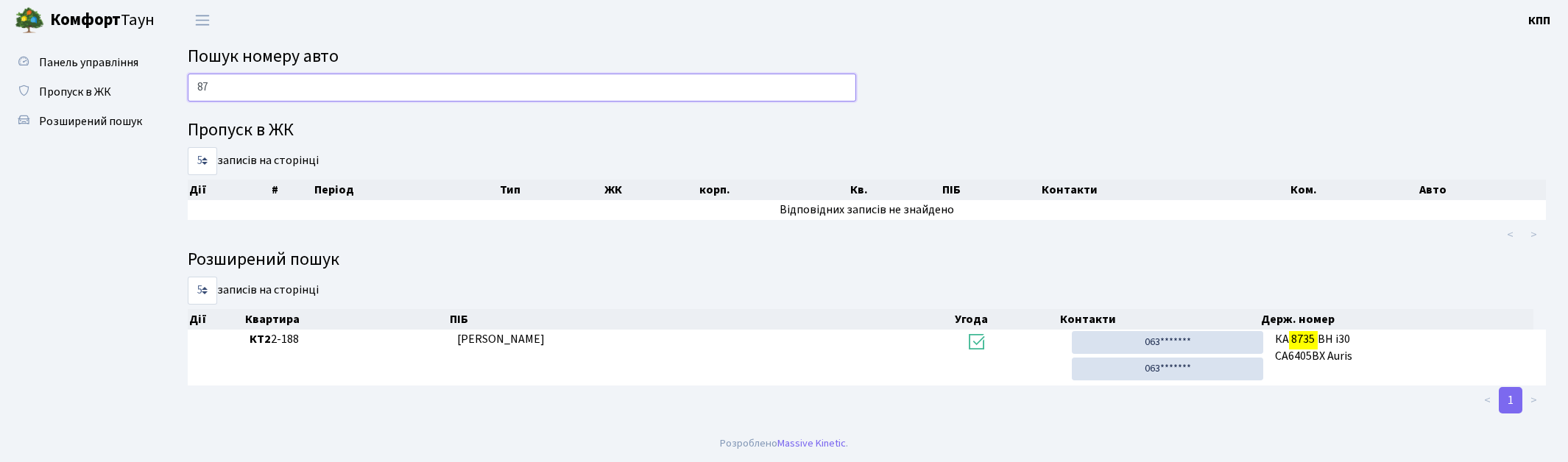
type input "8"
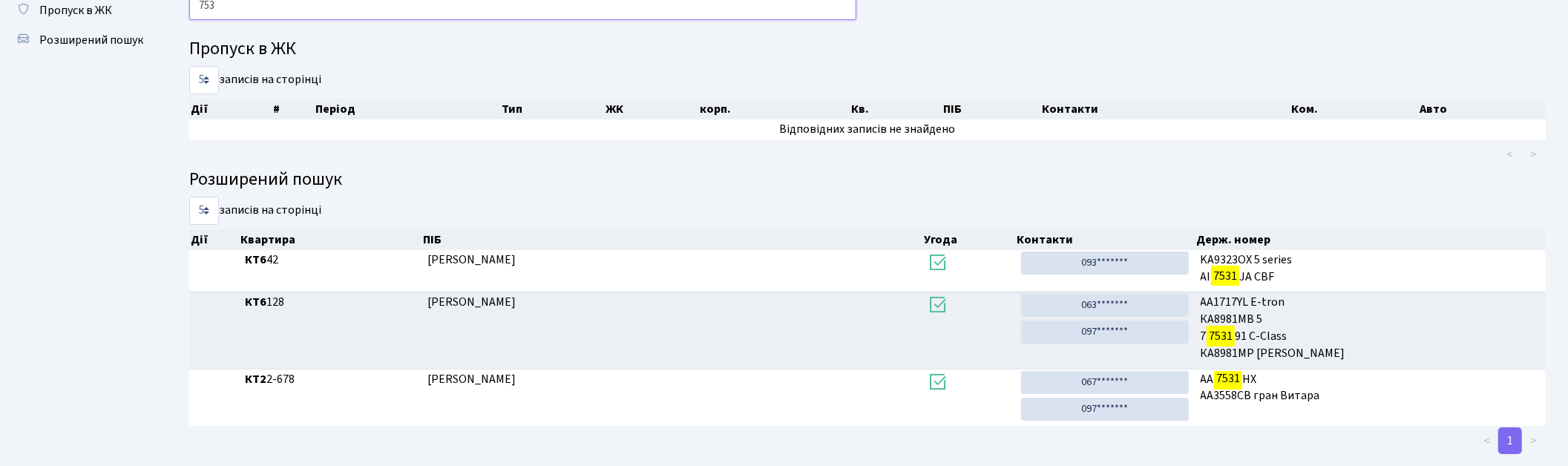
scroll to position [79, 0]
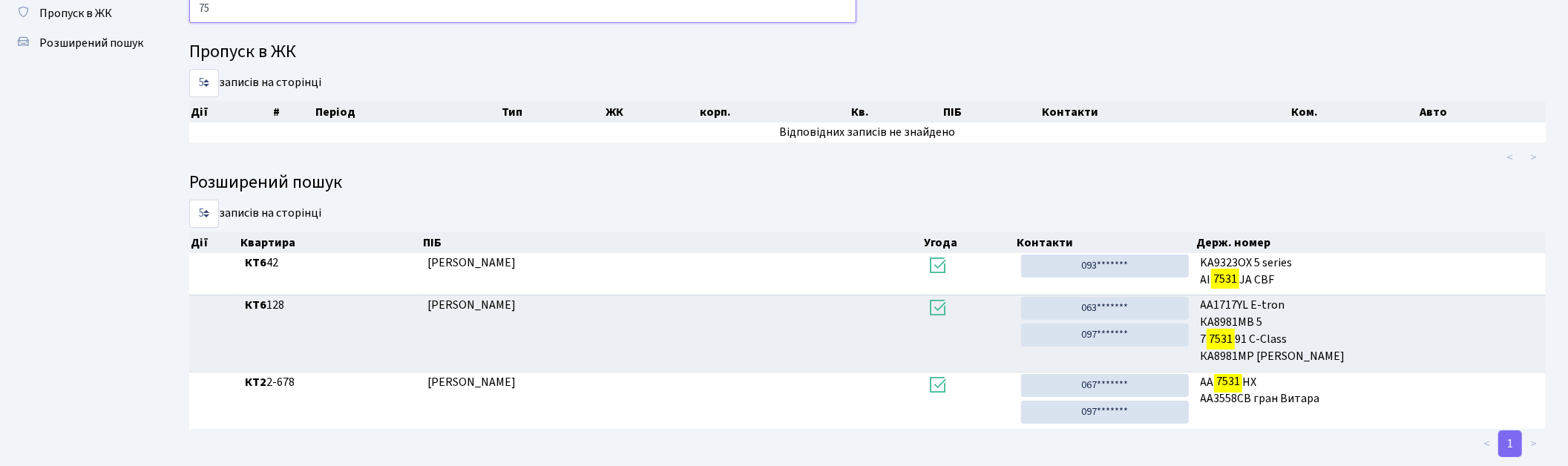
type input "7"
